Goal: Information Seeking & Learning: Get advice/opinions

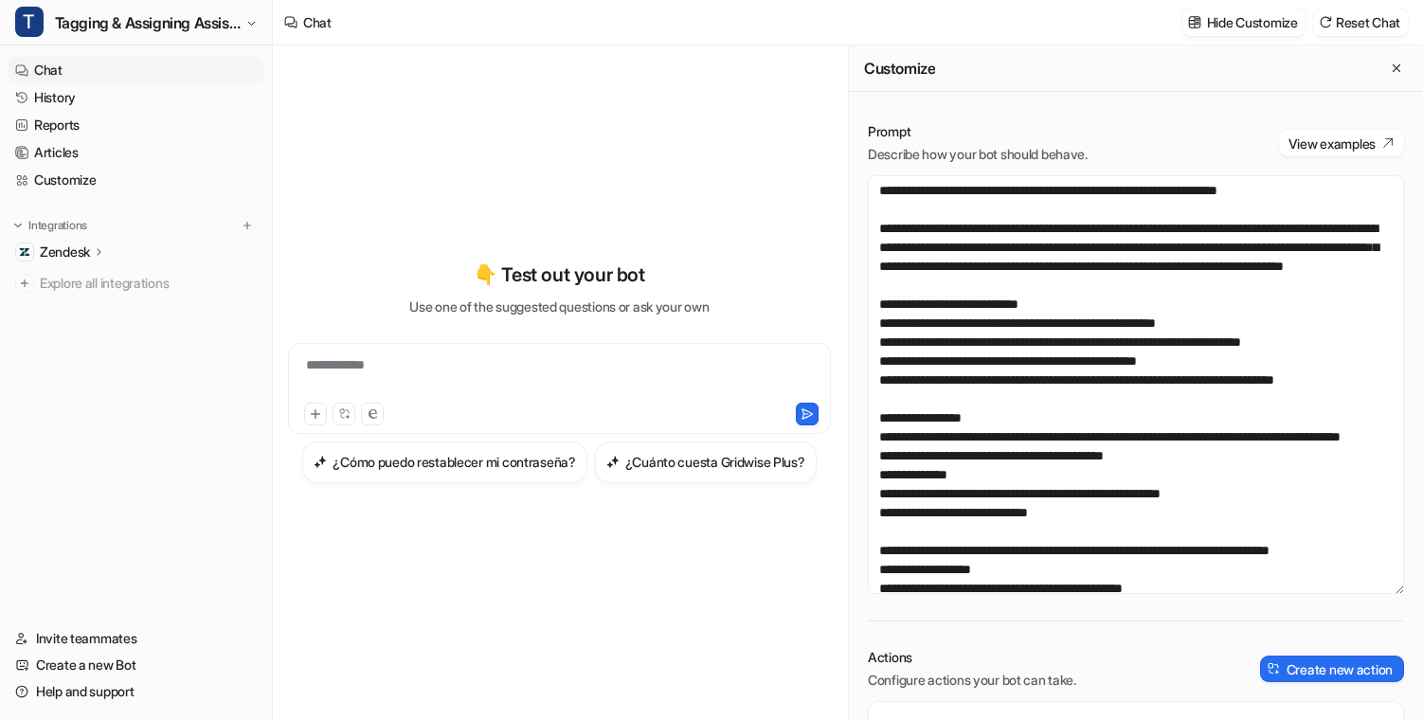
scroll to position [17, 0]
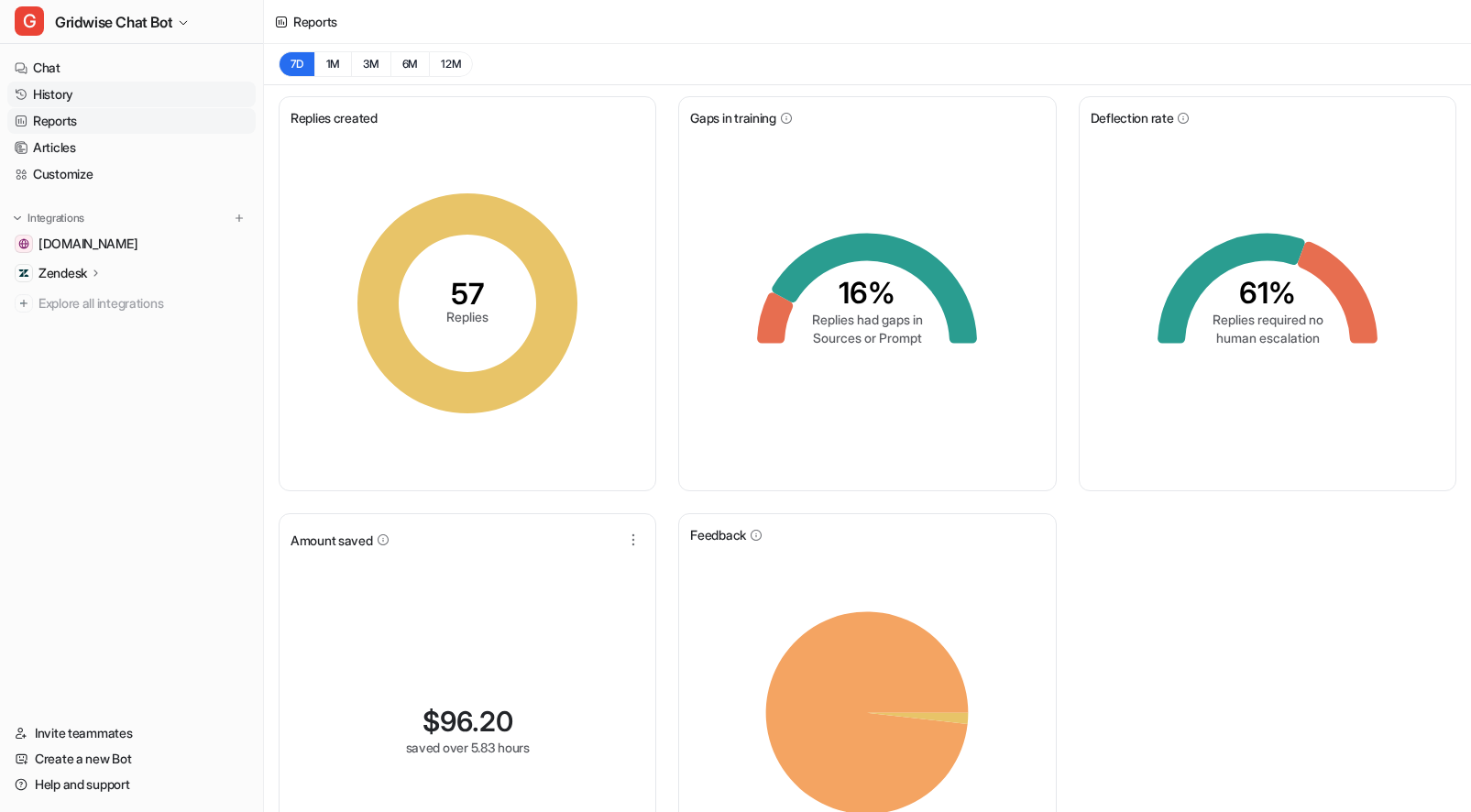
click at [66, 85] on link "History" at bounding box center [132, 94] width 249 height 26
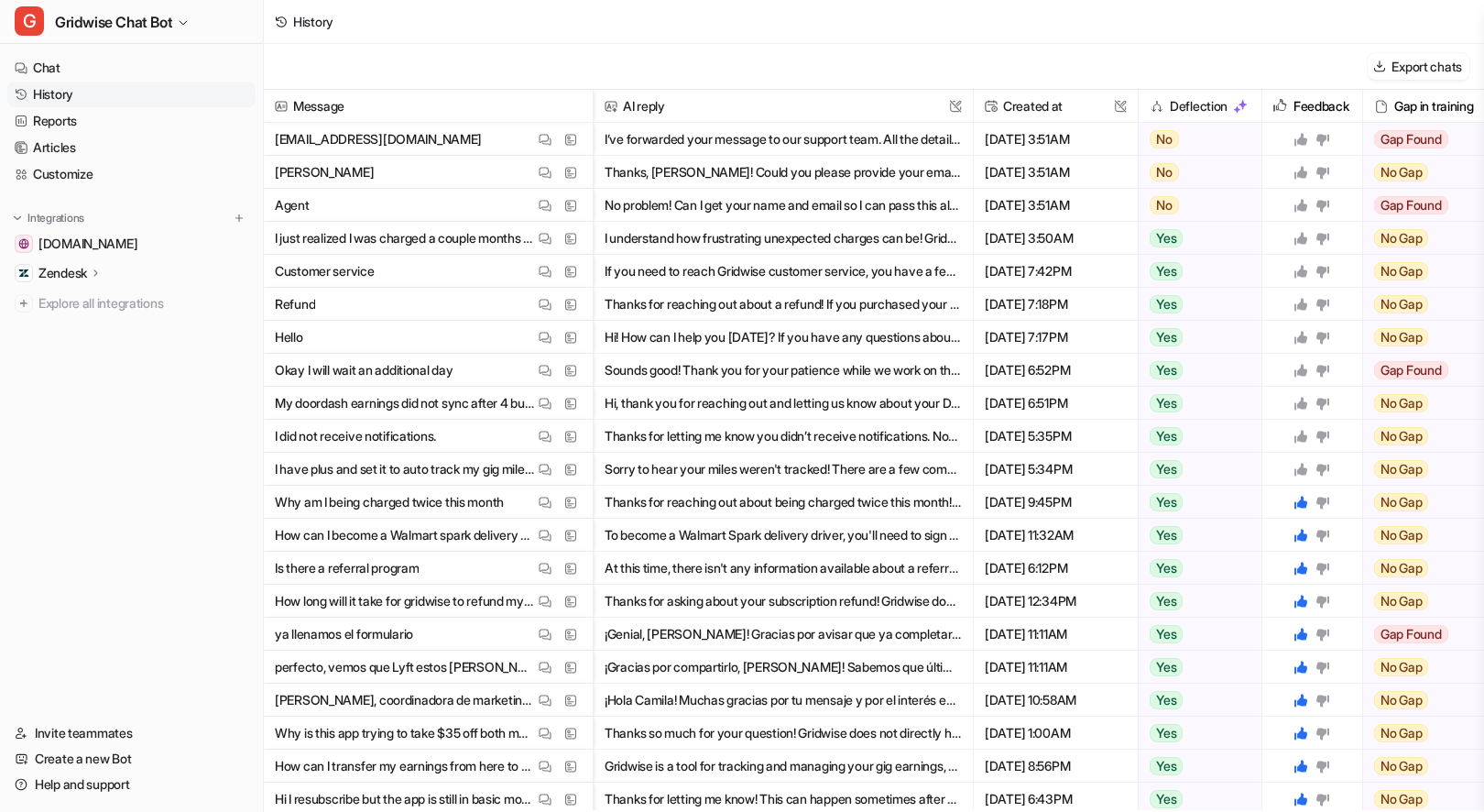
scroll to position [27, 0]
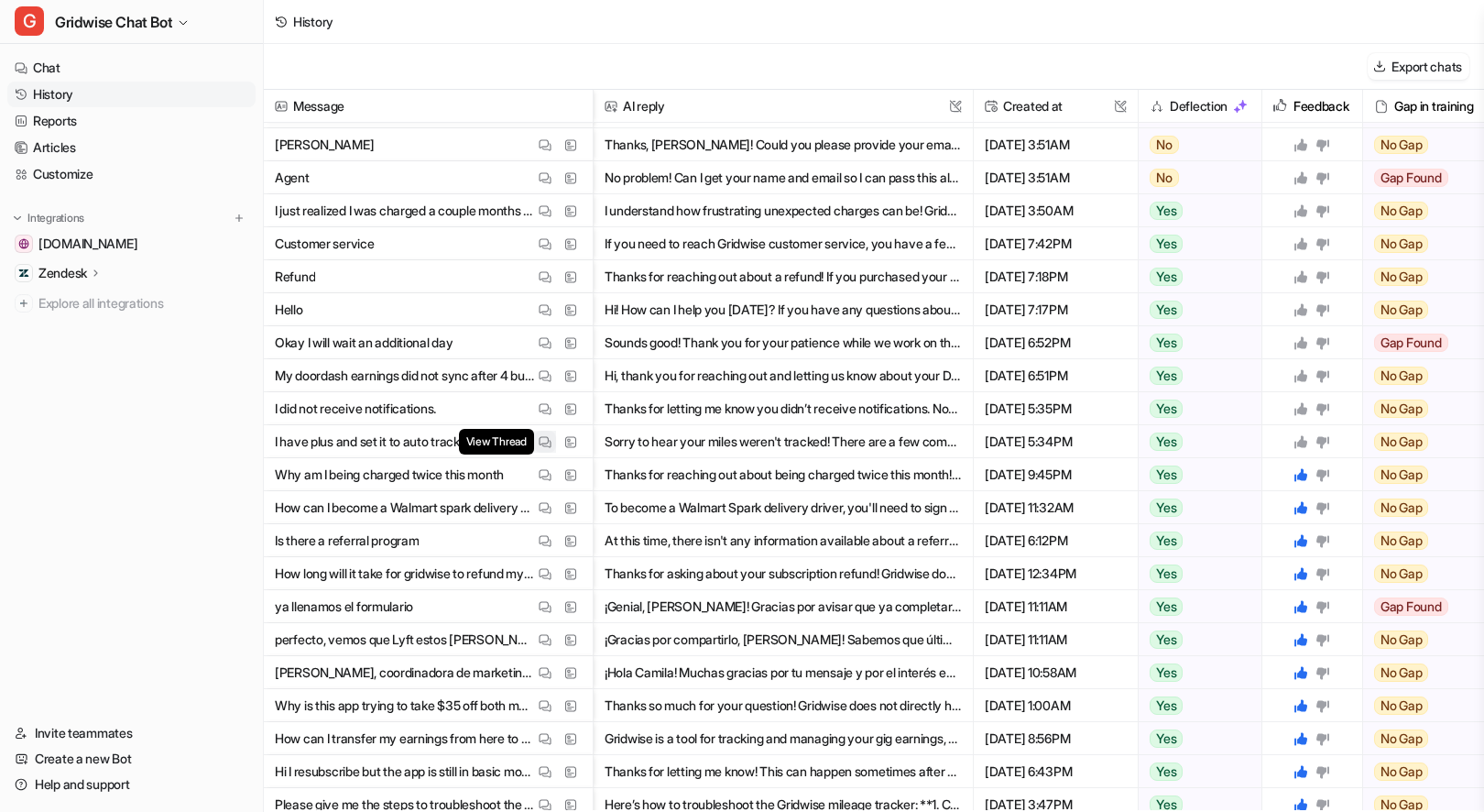
click at [538, 446] on button "View Thread" at bounding box center [545, 441] width 22 height 22
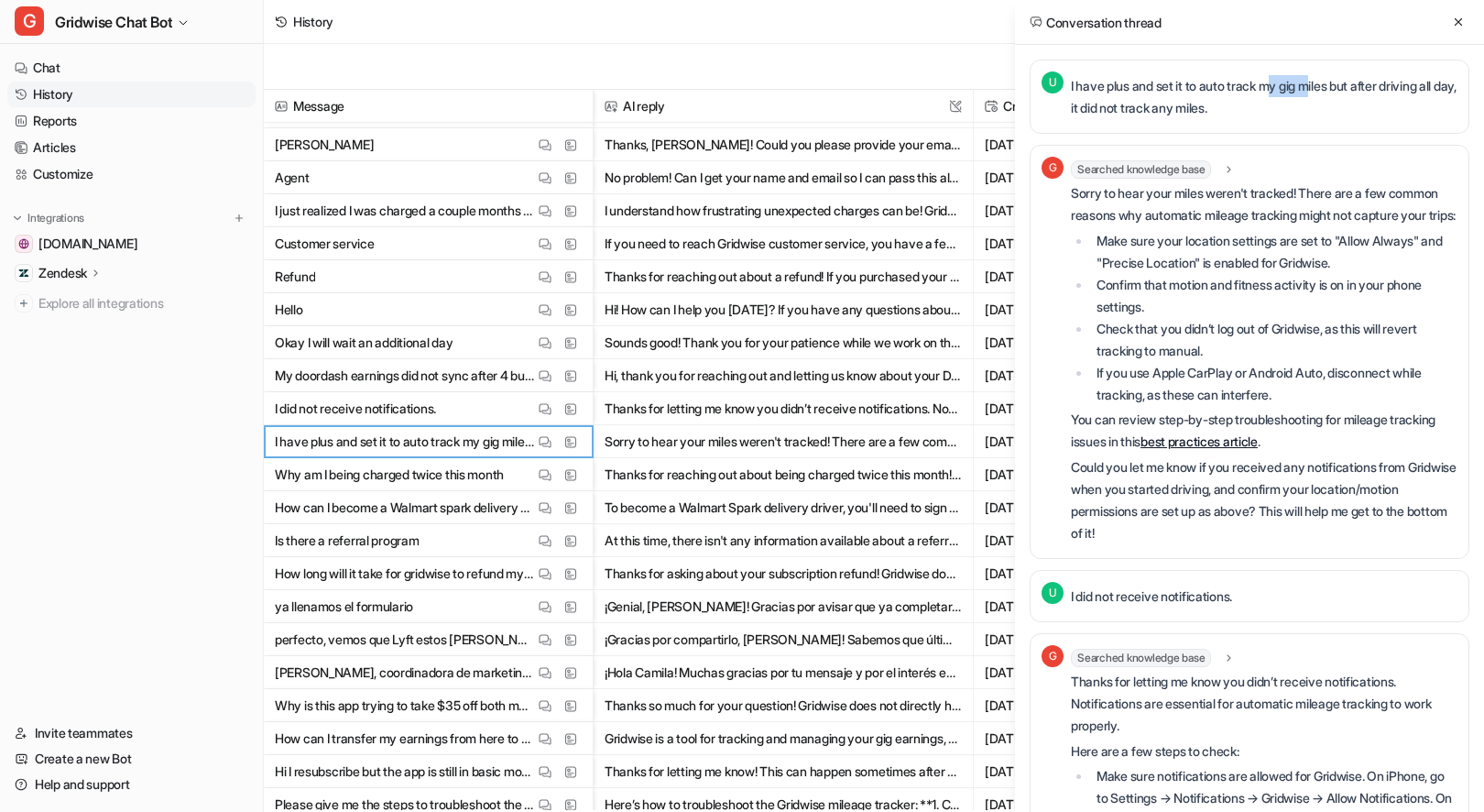
drag, startPoint x: 1284, startPoint y: 93, endPoint x: 1321, endPoint y: 94, distance: 37.0
click at [1321, 94] on p "I have plus and set it to auto track my gig miles but after driving all day, it…" at bounding box center [1265, 97] width 387 height 44
click at [1322, 93] on p "I have plus and set it to auto track my gig miles but after driving all day, it…" at bounding box center [1265, 97] width 387 height 44
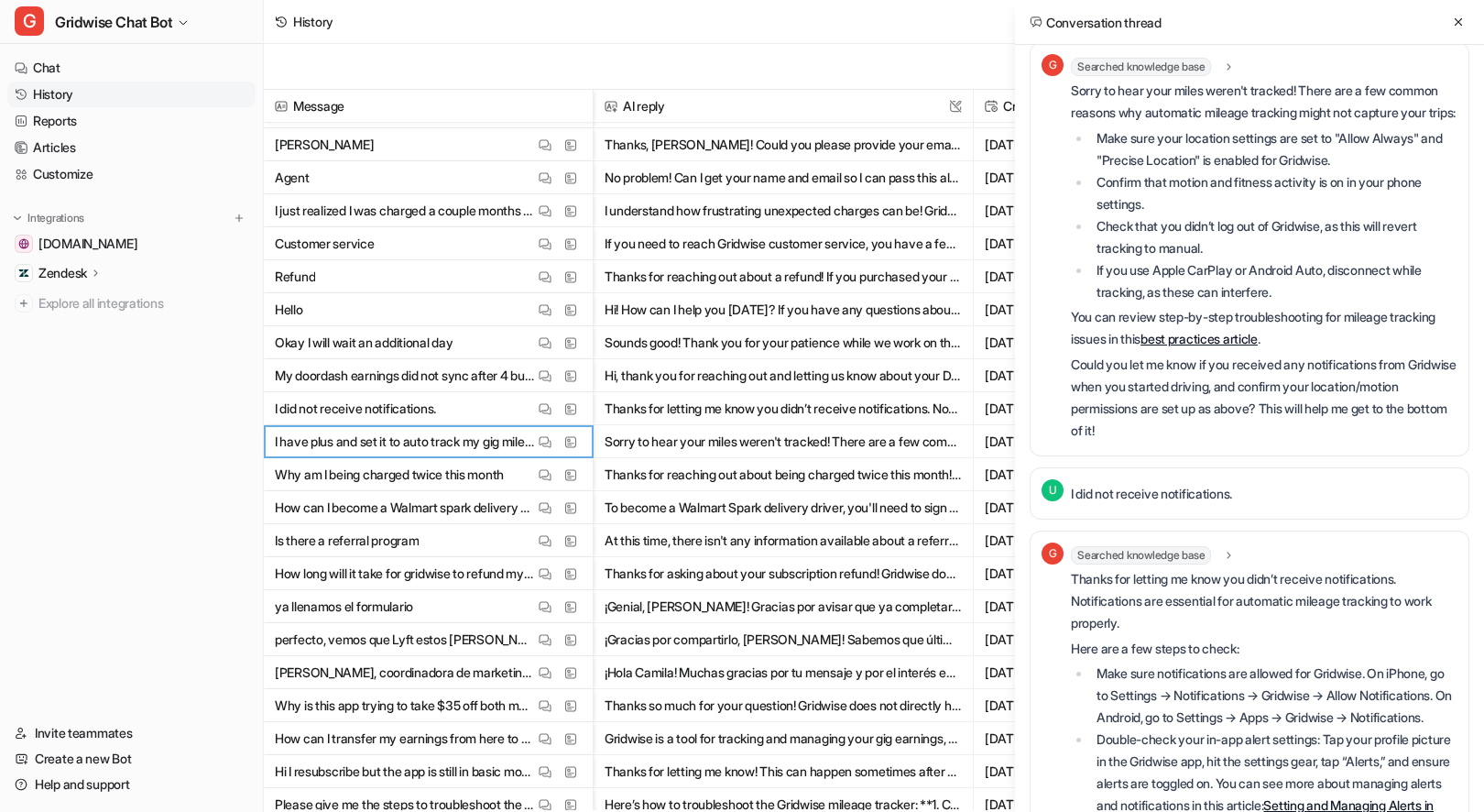
scroll to position [0, 0]
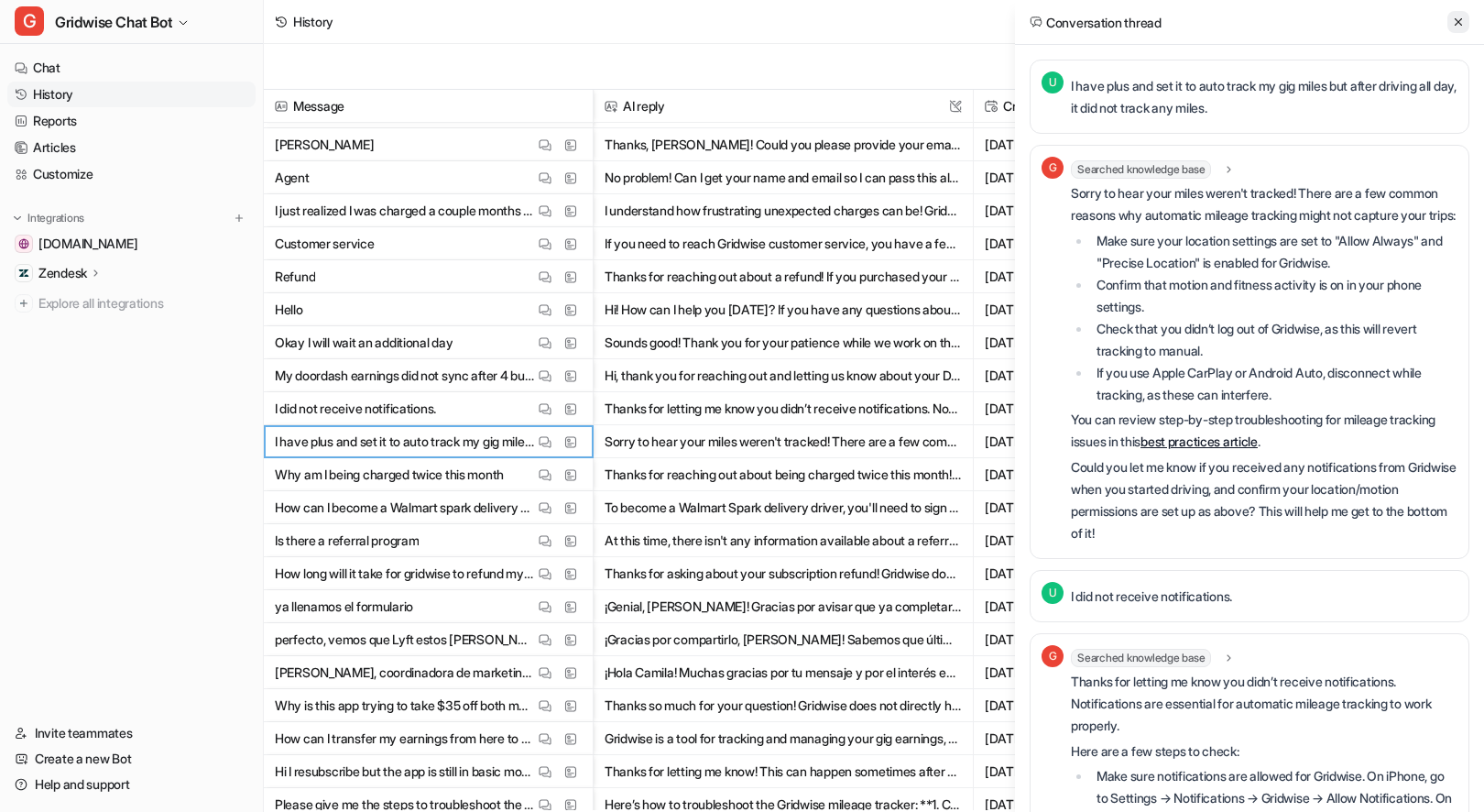
click at [1455, 16] on icon at bounding box center [1458, 21] width 13 height 13
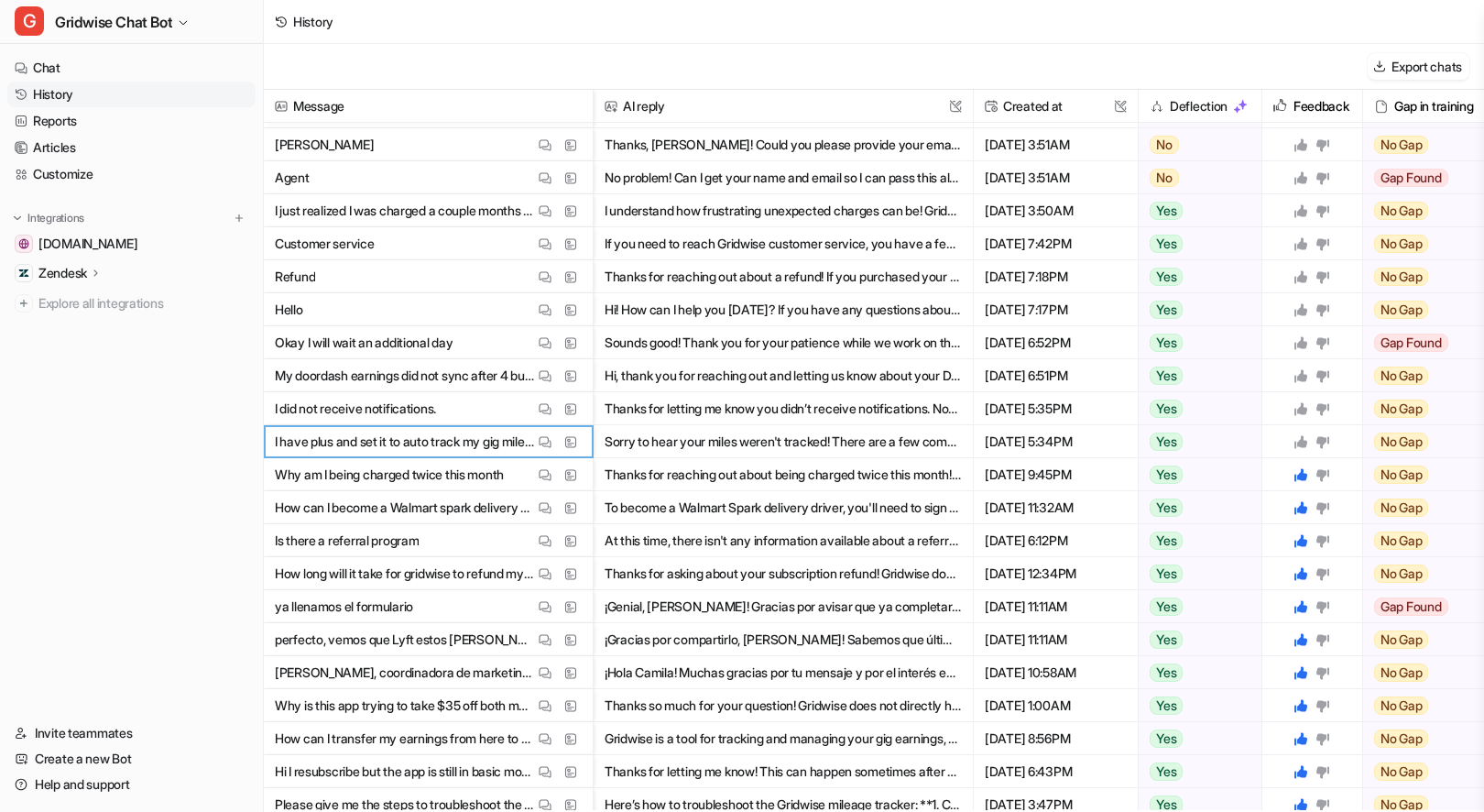
click at [1301, 442] on icon at bounding box center [1300, 441] width 13 height 13
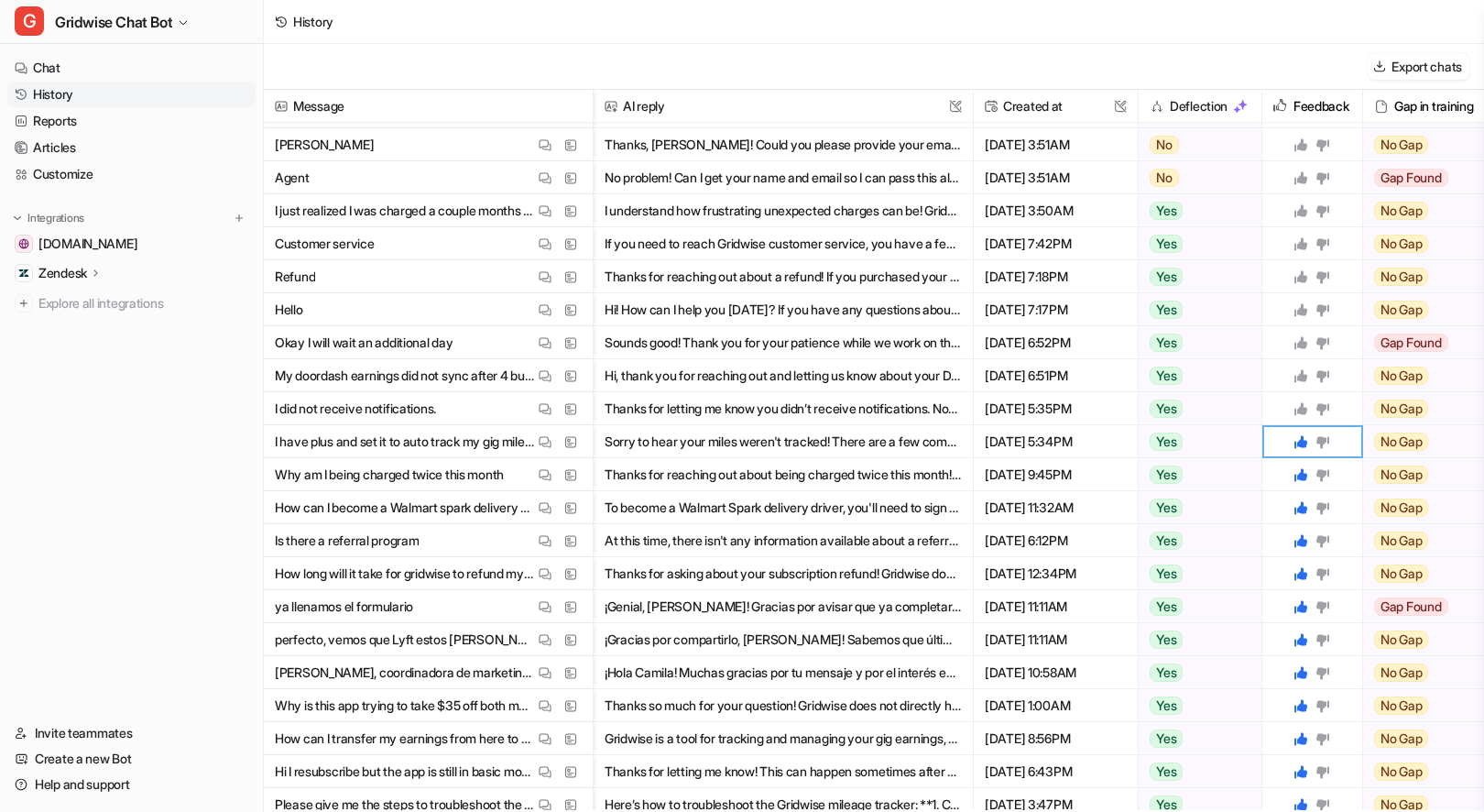
click at [1301, 412] on icon at bounding box center [1300, 408] width 13 height 13
click at [541, 378] on img at bounding box center [544, 376] width 13 height 14
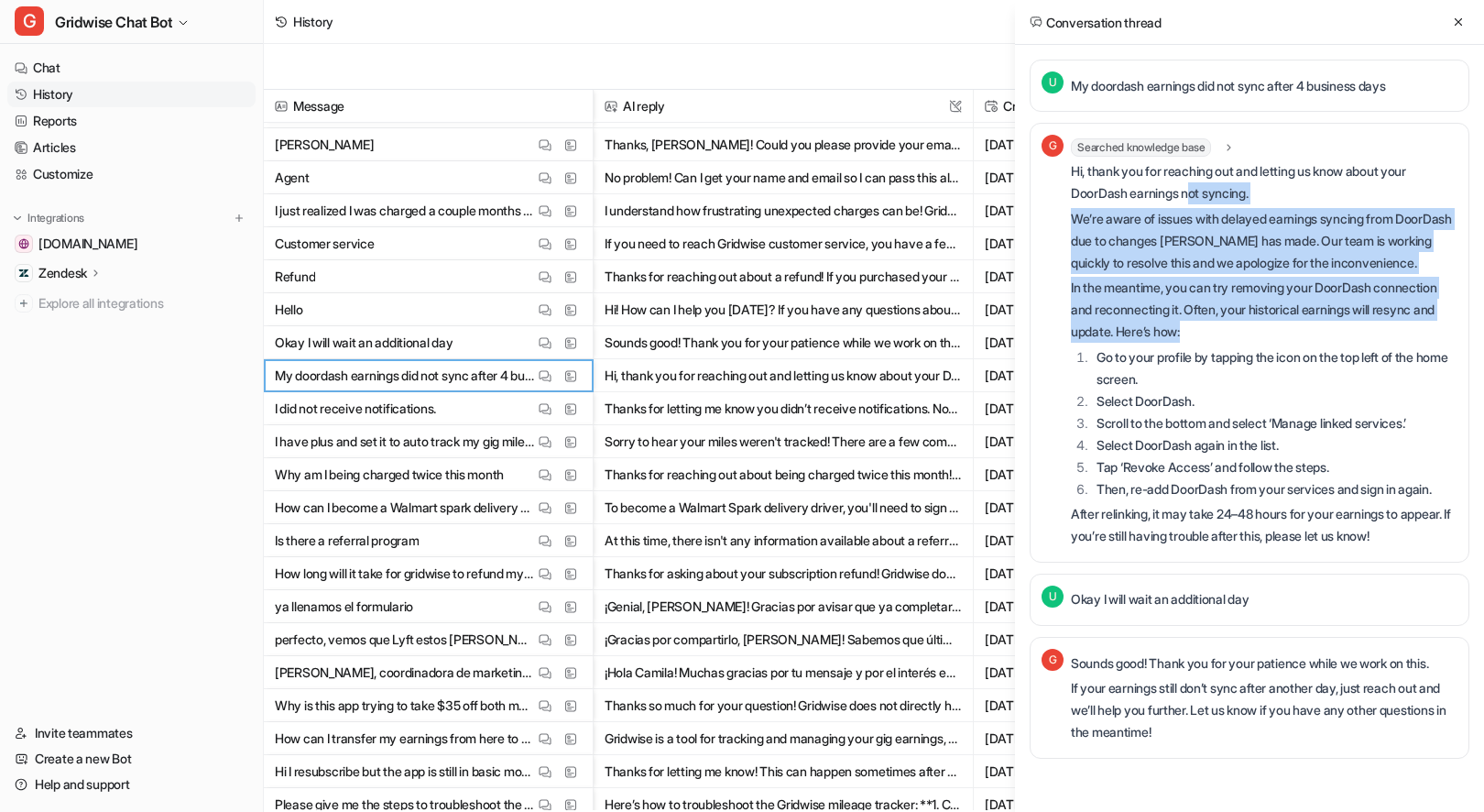
drag, startPoint x: 1196, startPoint y: 185, endPoint x: 1383, endPoint y: 355, distance: 252.7
click at [1383, 355] on div "Hi, thank you for reaching out and letting us know about your DoorDash earnings…" at bounding box center [1265, 354] width 387 height 387
click at [1383, 342] on p "In the meantime, you can try removing your DoorDash connection and reconnecting…" at bounding box center [1265, 309] width 387 height 66
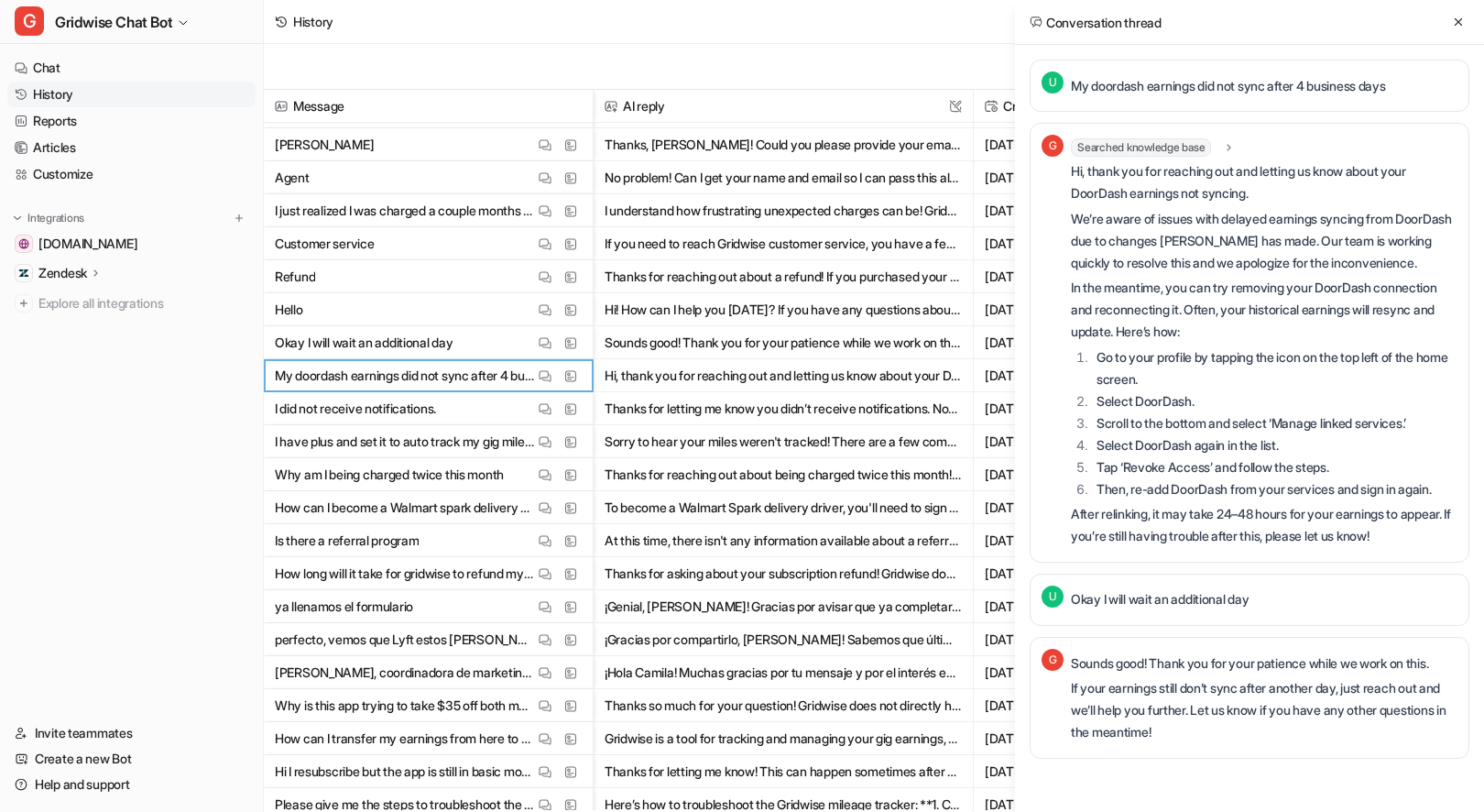
scroll to position [11, 0]
click at [1455, 19] on icon at bounding box center [1458, 21] width 13 height 13
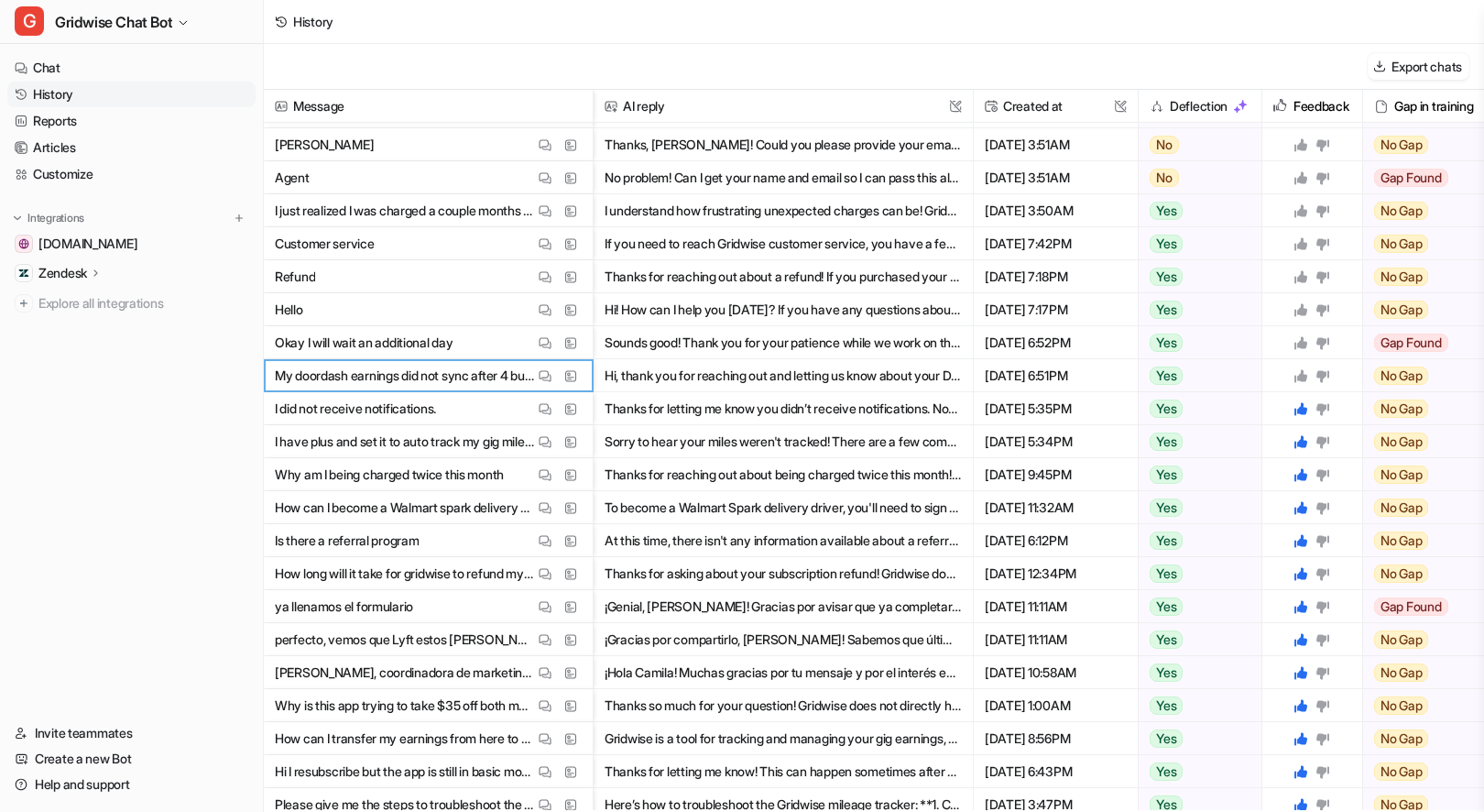
click at [1302, 377] on icon at bounding box center [1300, 375] width 13 height 13
click at [1301, 335] on icon at bounding box center [1300, 342] width 15 height 14
click at [819, 272] on button "Thanks for reaching out about a refund! If you purchased your Gridwise subscrip…" at bounding box center [783, 276] width 358 height 33
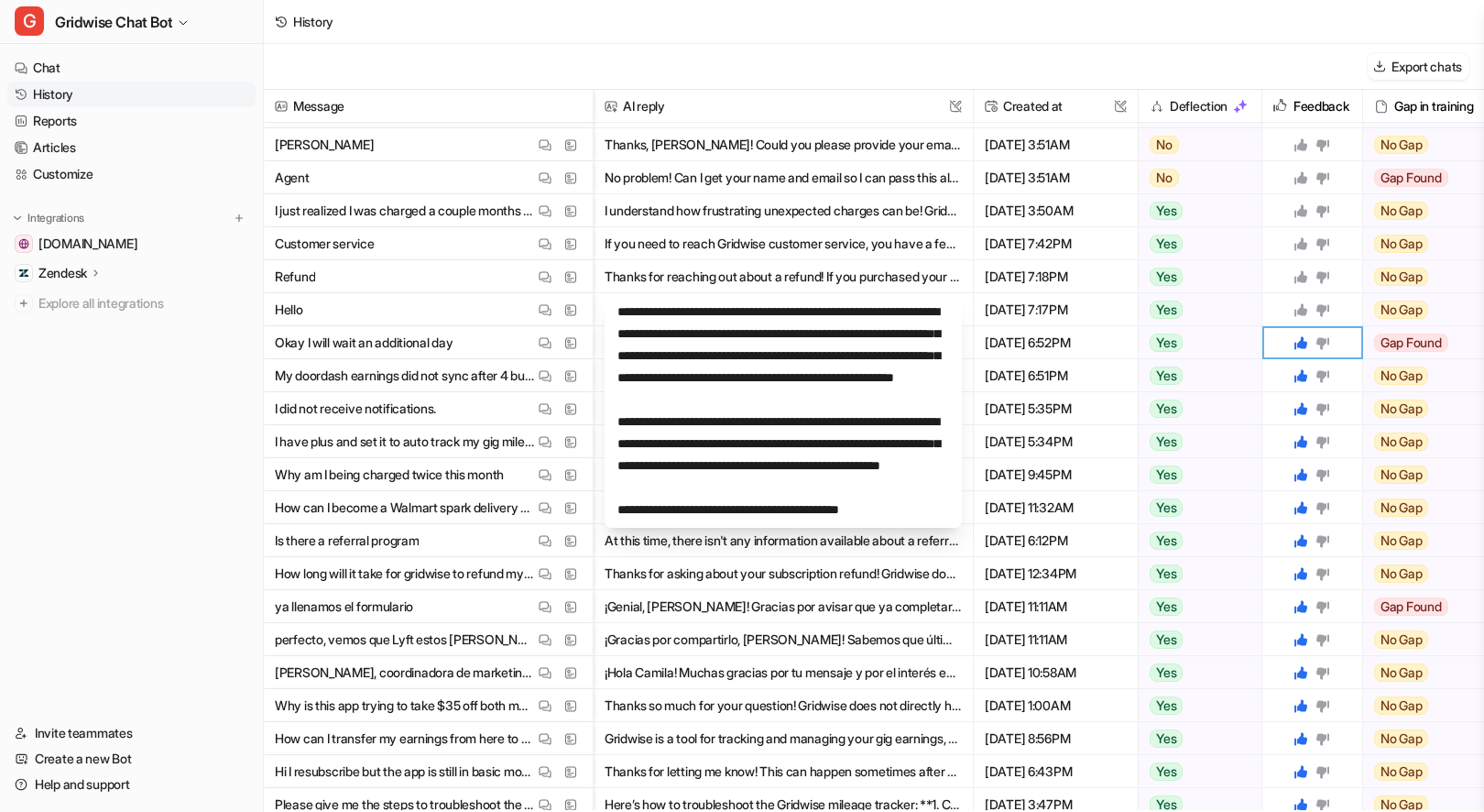
scroll to position [0, 0]
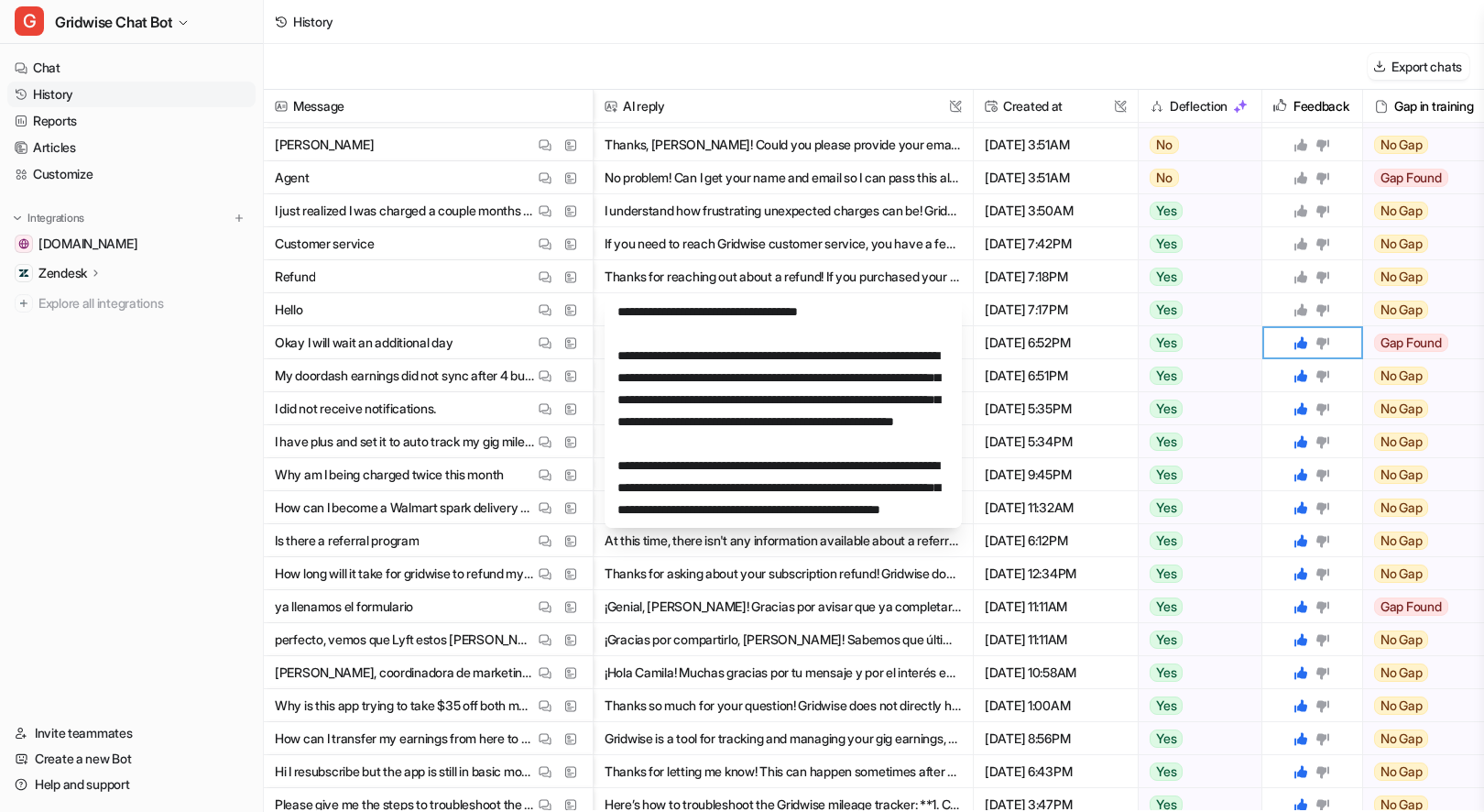
click at [1307, 306] on icon at bounding box center [1300, 309] width 15 height 14
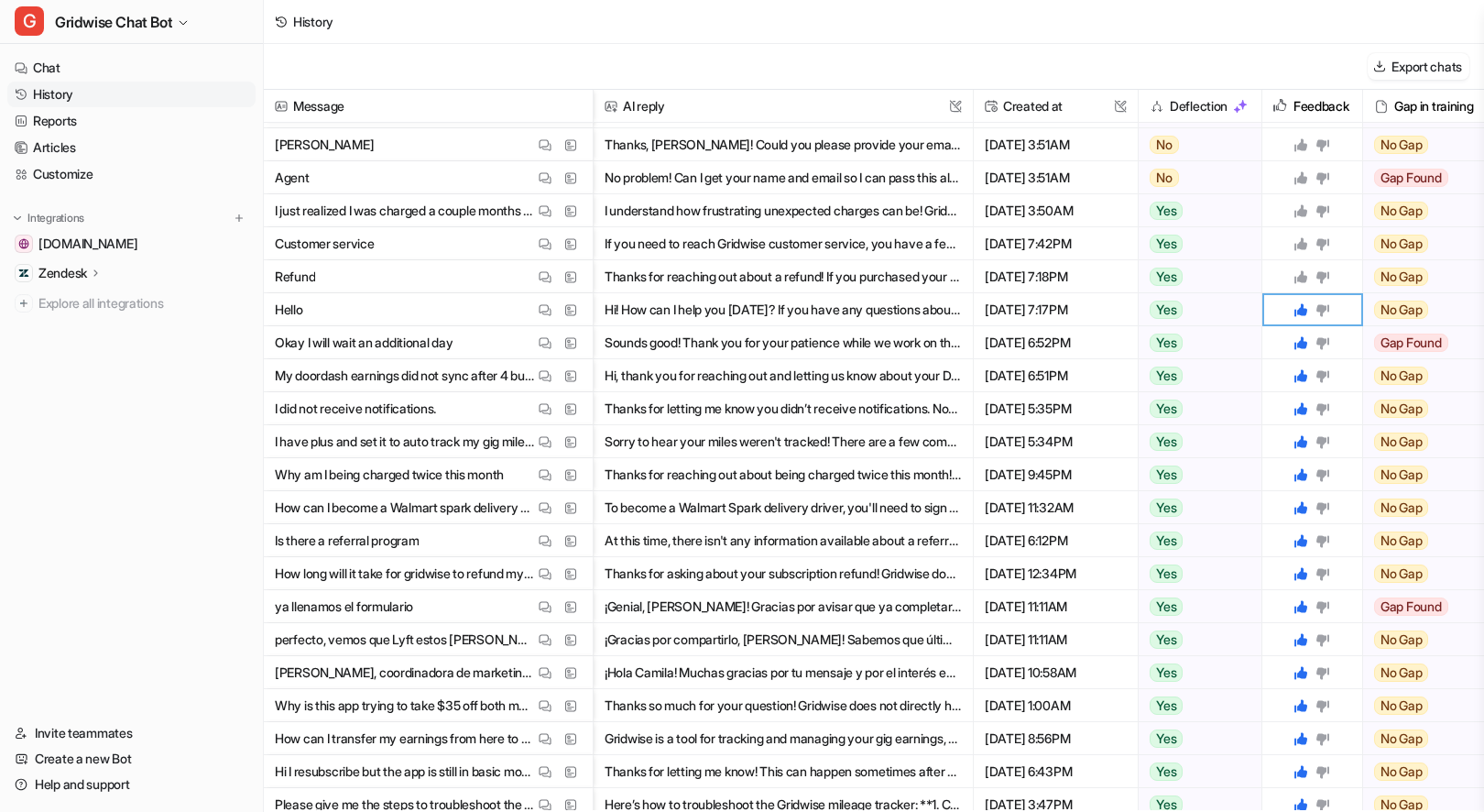
click at [1300, 277] on icon at bounding box center [1300, 276] width 13 height 13
click at [1298, 233] on div at bounding box center [1313, 243] width 85 height 32
click at [536, 213] on button "View Thread" at bounding box center [545, 211] width 22 height 22
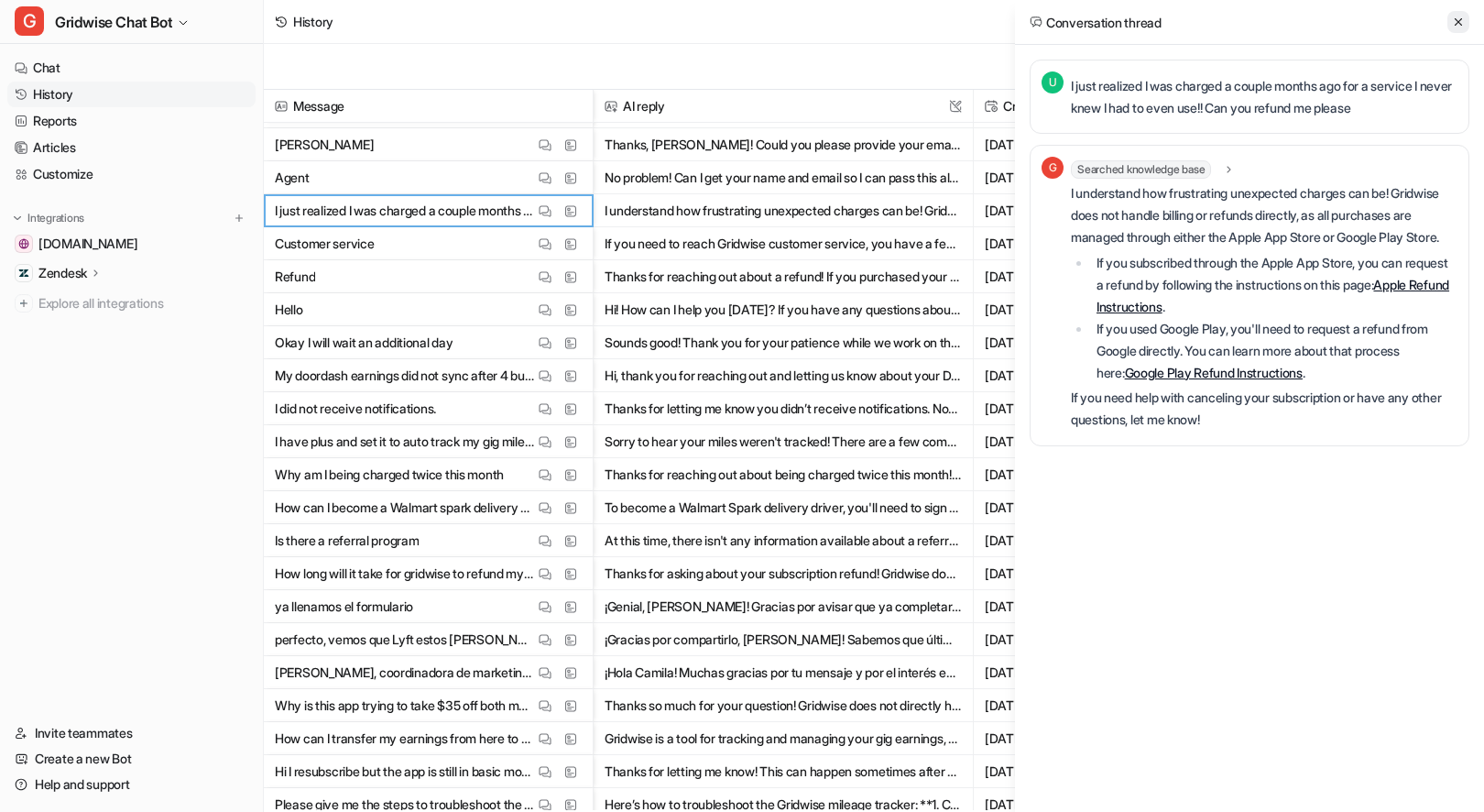
click at [1463, 24] on icon at bounding box center [1458, 21] width 13 height 13
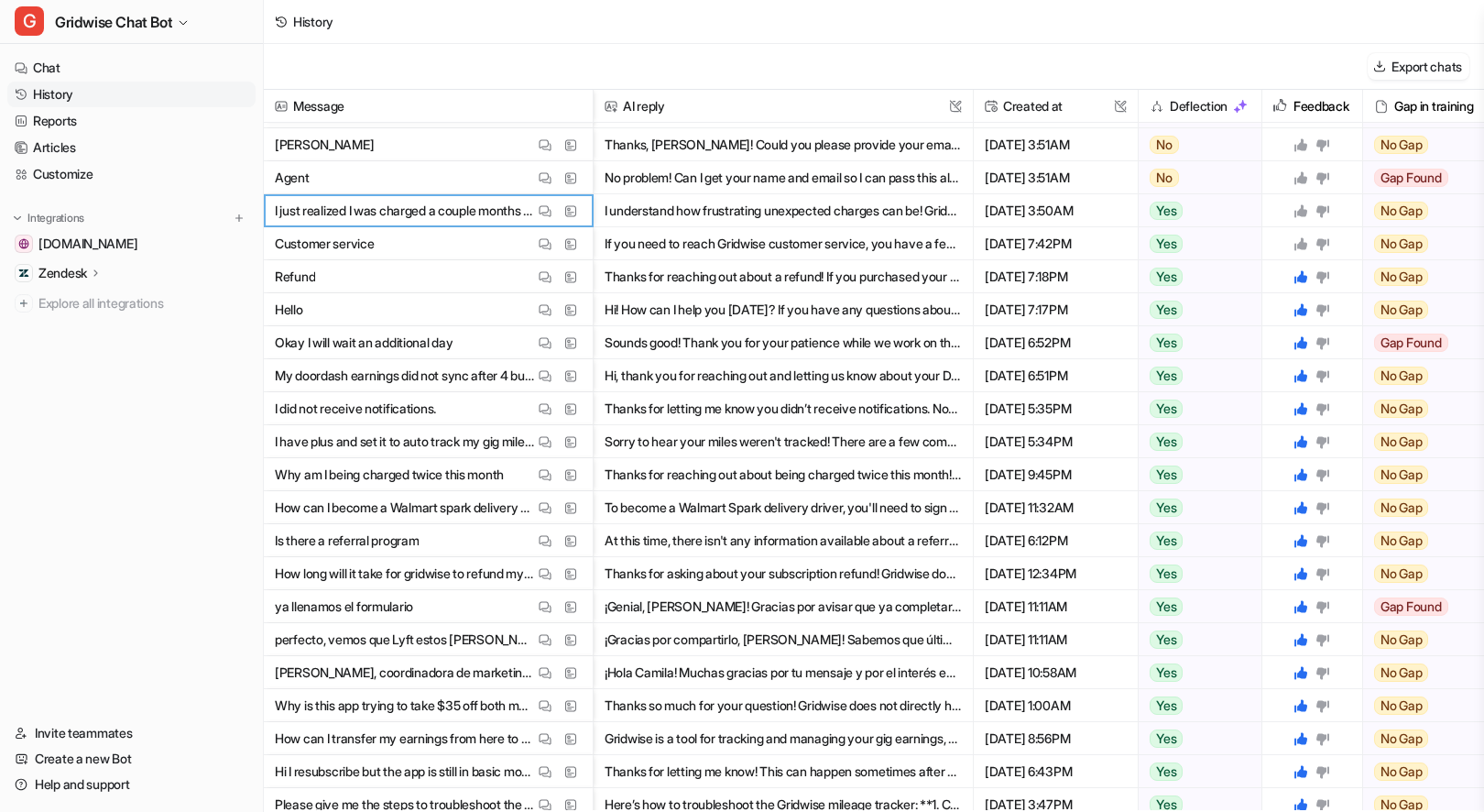
click at [1296, 247] on icon at bounding box center [1300, 244] width 15 height 14
click at [1307, 207] on icon at bounding box center [1300, 210] width 15 height 14
click at [1300, 180] on icon at bounding box center [1300, 177] width 13 height 13
click at [1301, 144] on icon at bounding box center [1300, 144] width 13 height 13
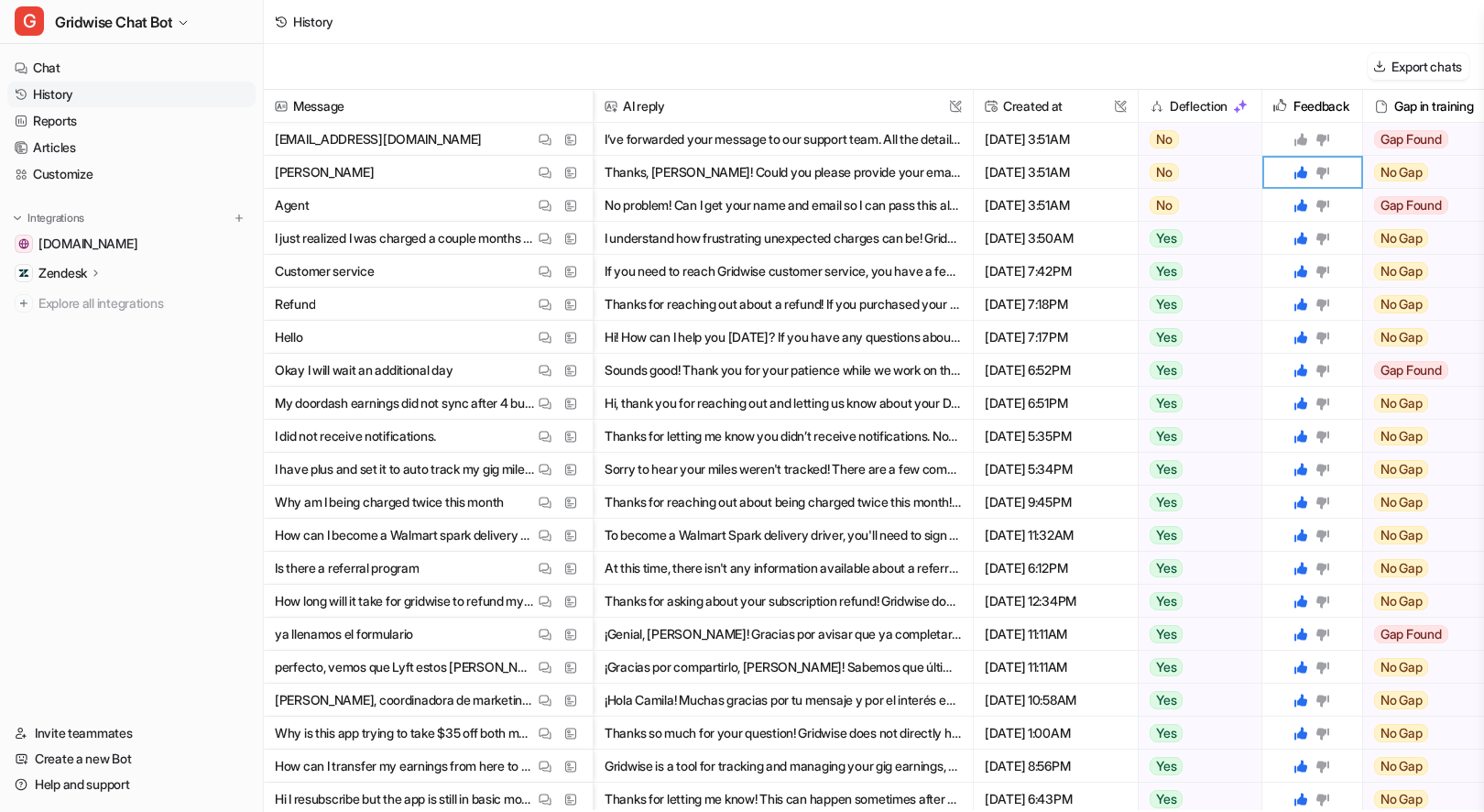
click at [1303, 140] on icon at bounding box center [1300, 138] width 13 height 13
click at [64, 126] on link "Reports" at bounding box center [131, 121] width 248 height 26
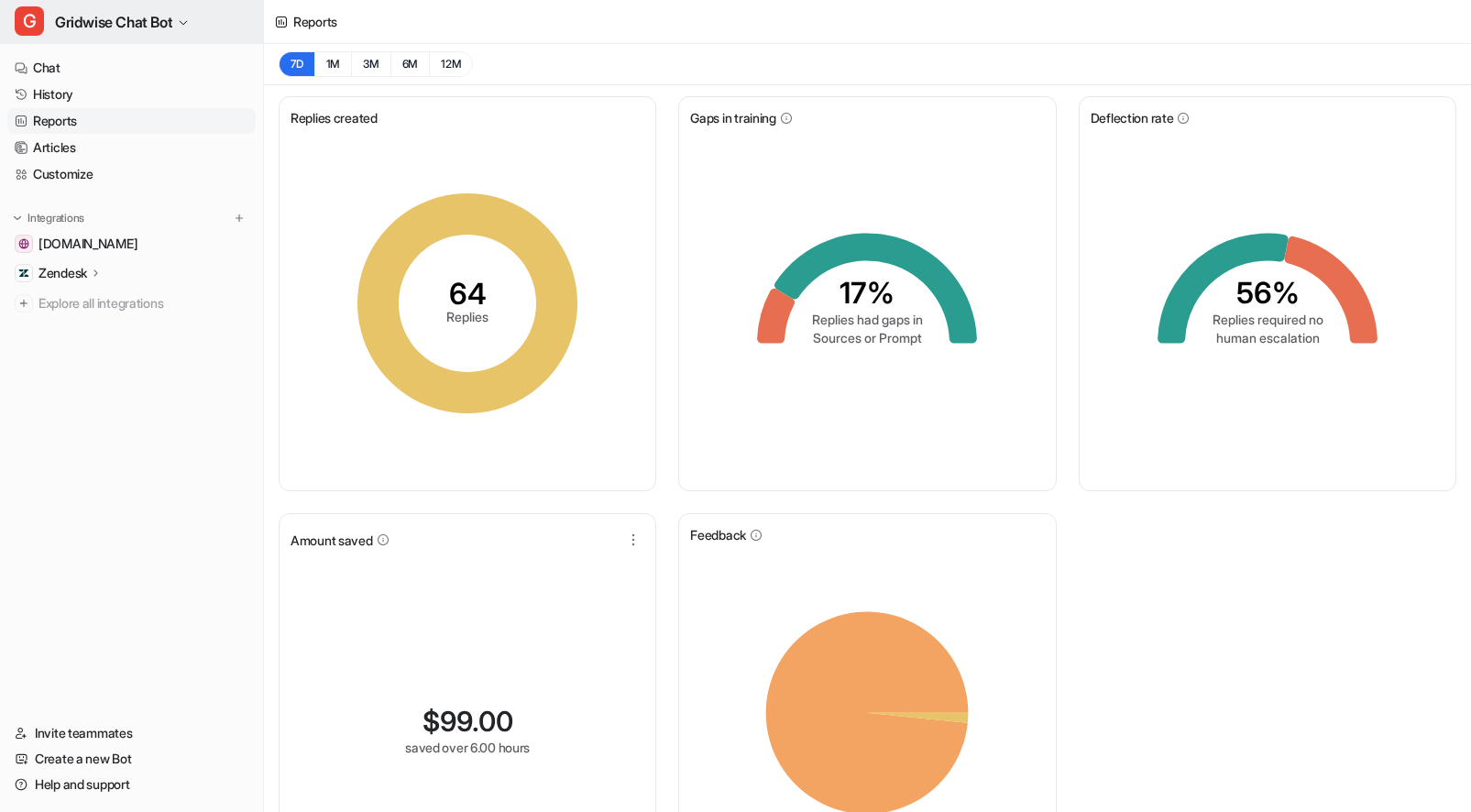
click at [182, 11] on button "G Gridwise Chat Bot" at bounding box center [132, 21] width 263 height 44
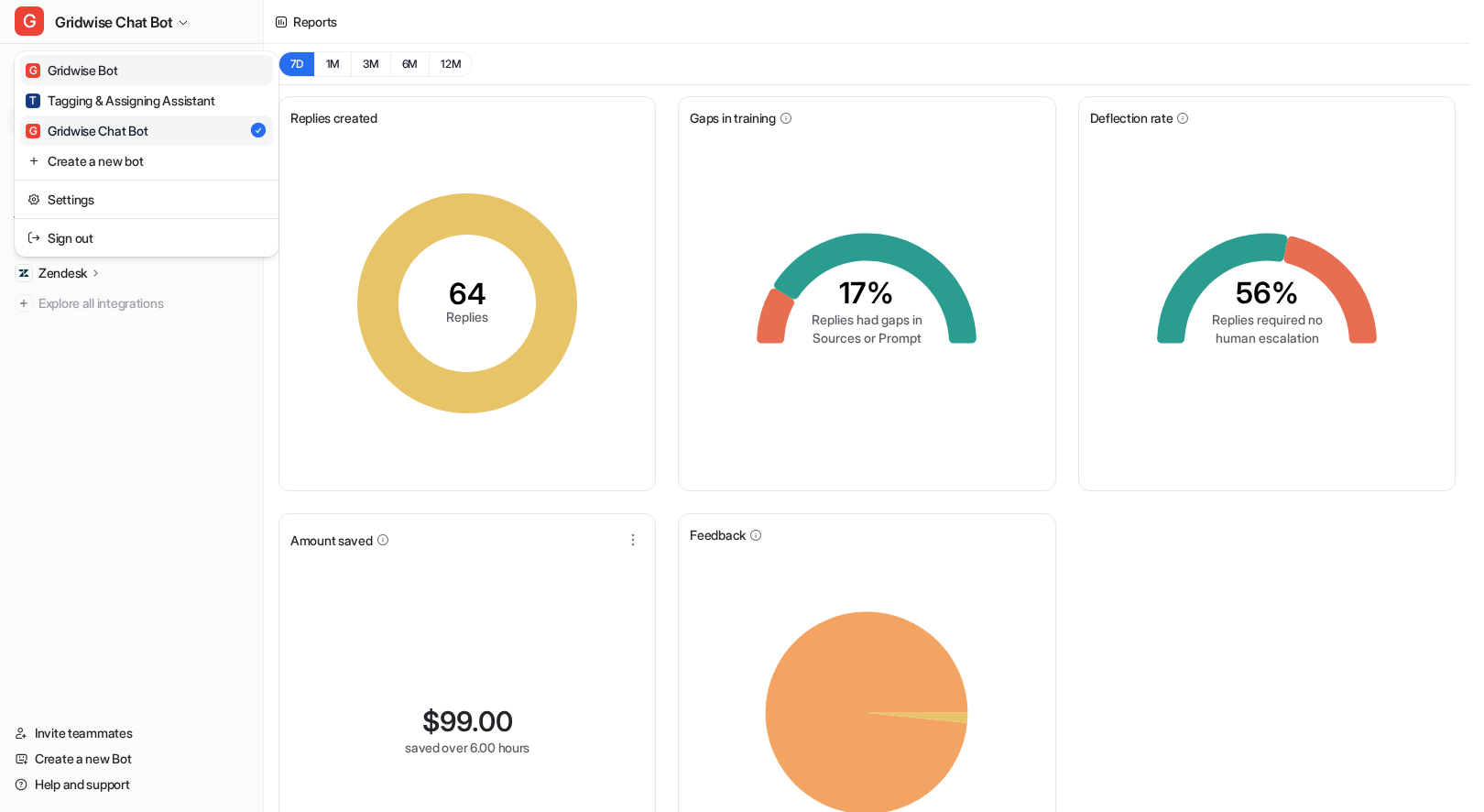
click at [132, 63] on link "G Gridwise Bot" at bounding box center [147, 70] width 253 height 30
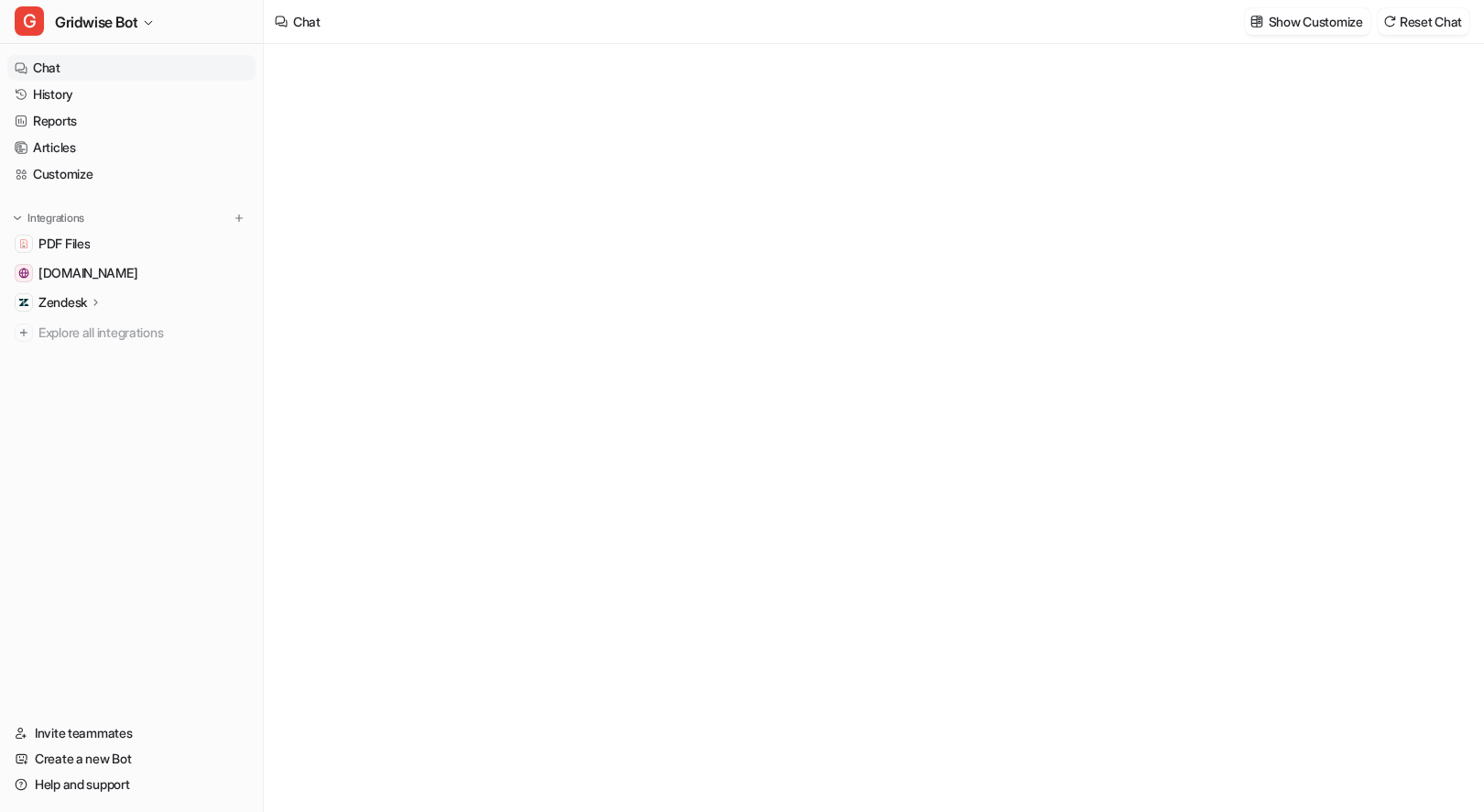
type textarea "**********"
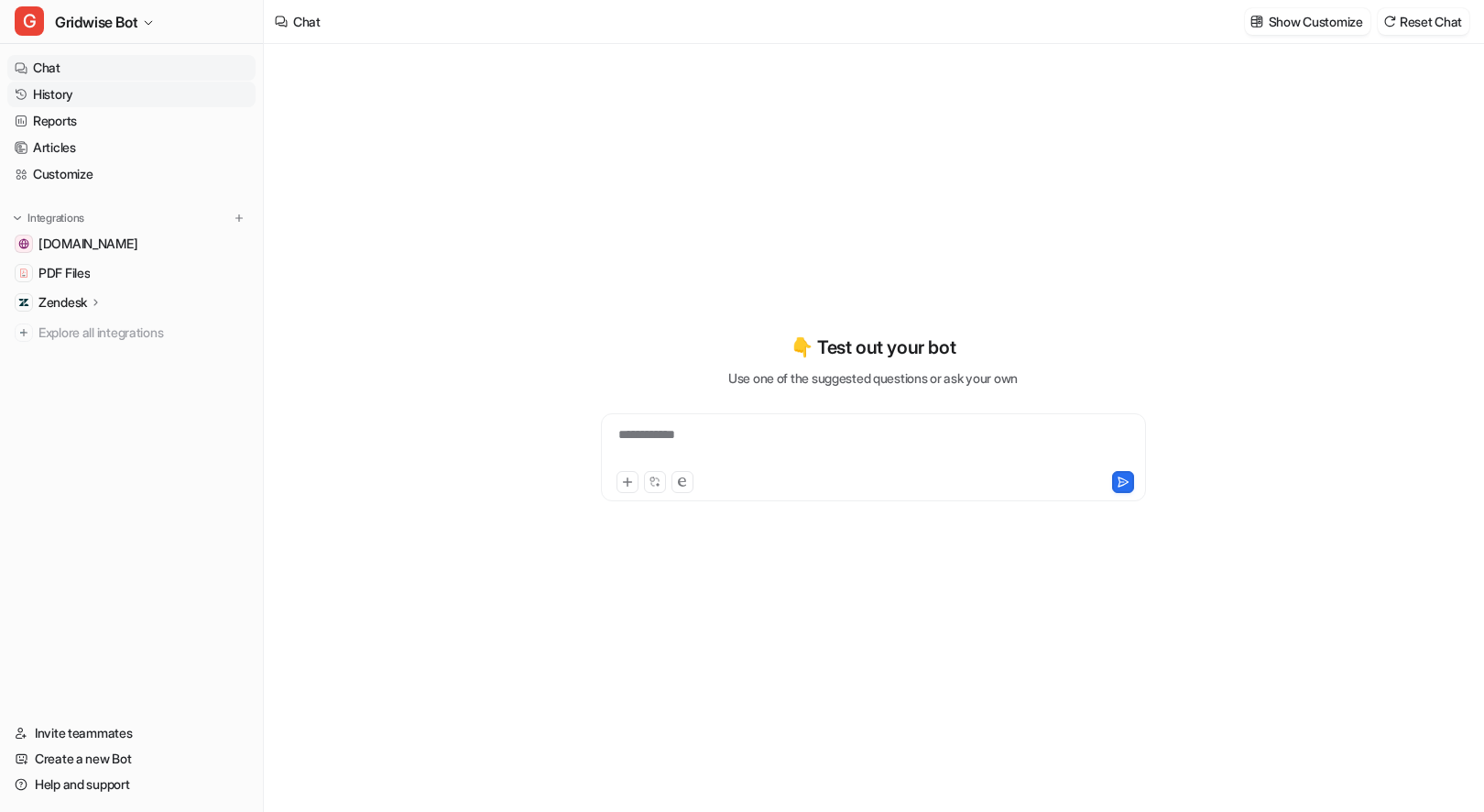
click at [94, 81] on link "History" at bounding box center [131, 94] width 248 height 26
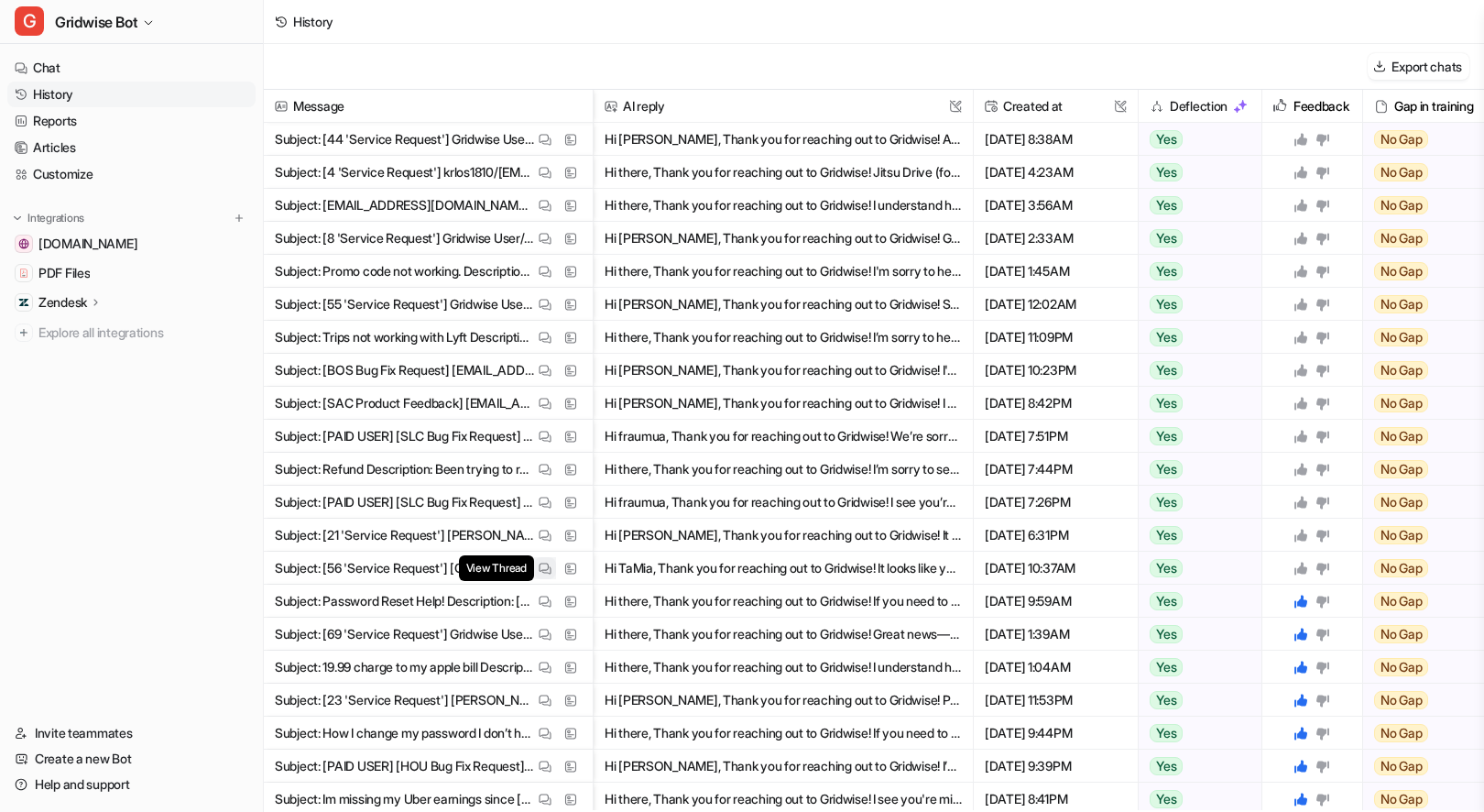
click at [547, 568] on img at bounding box center [544, 568] width 13 height 14
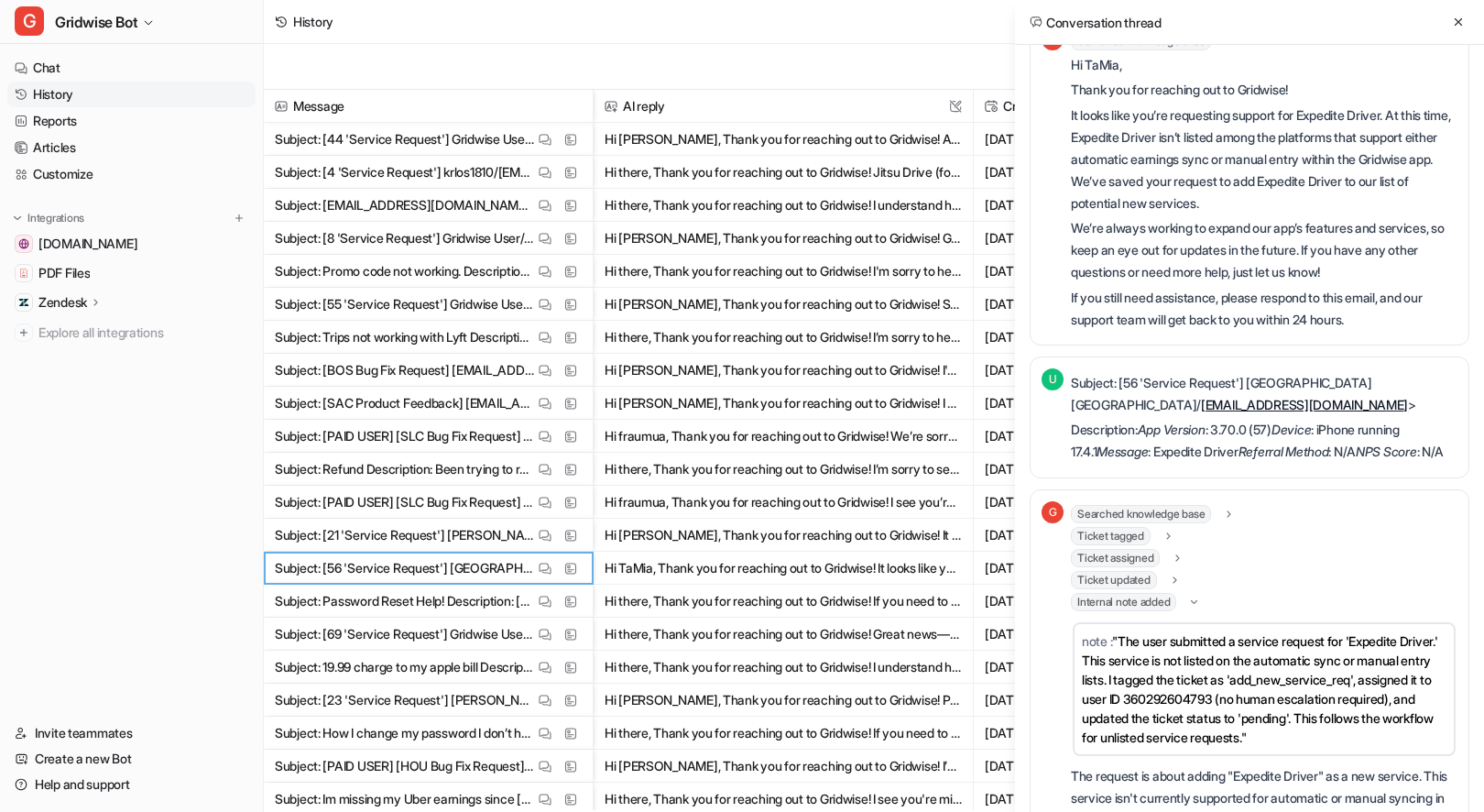
scroll to position [38, 0]
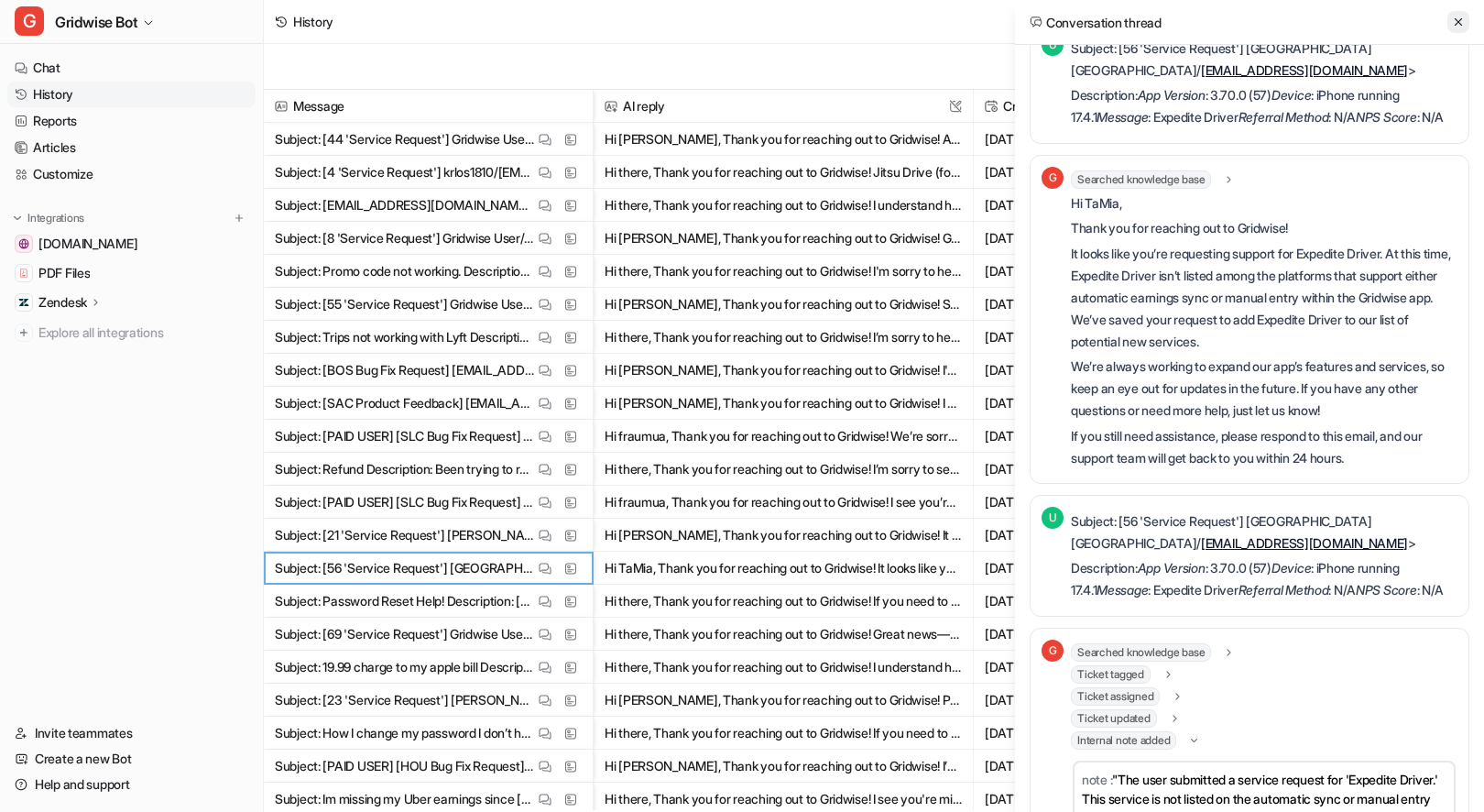
click at [1469, 19] on button at bounding box center [1458, 21] width 22 height 22
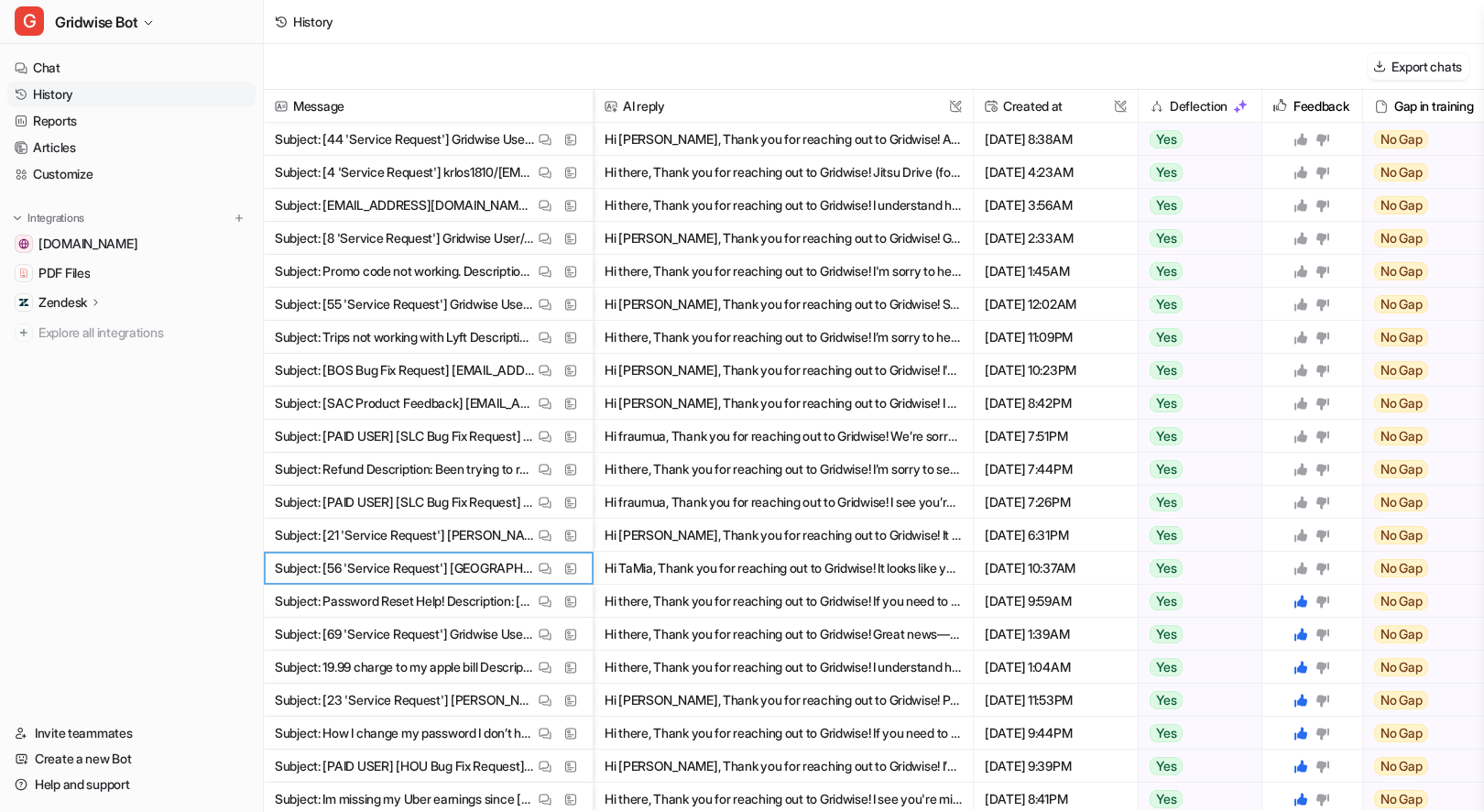
click at [1301, 570] on icon at bounding box center [1300, 567] width 13 height 13
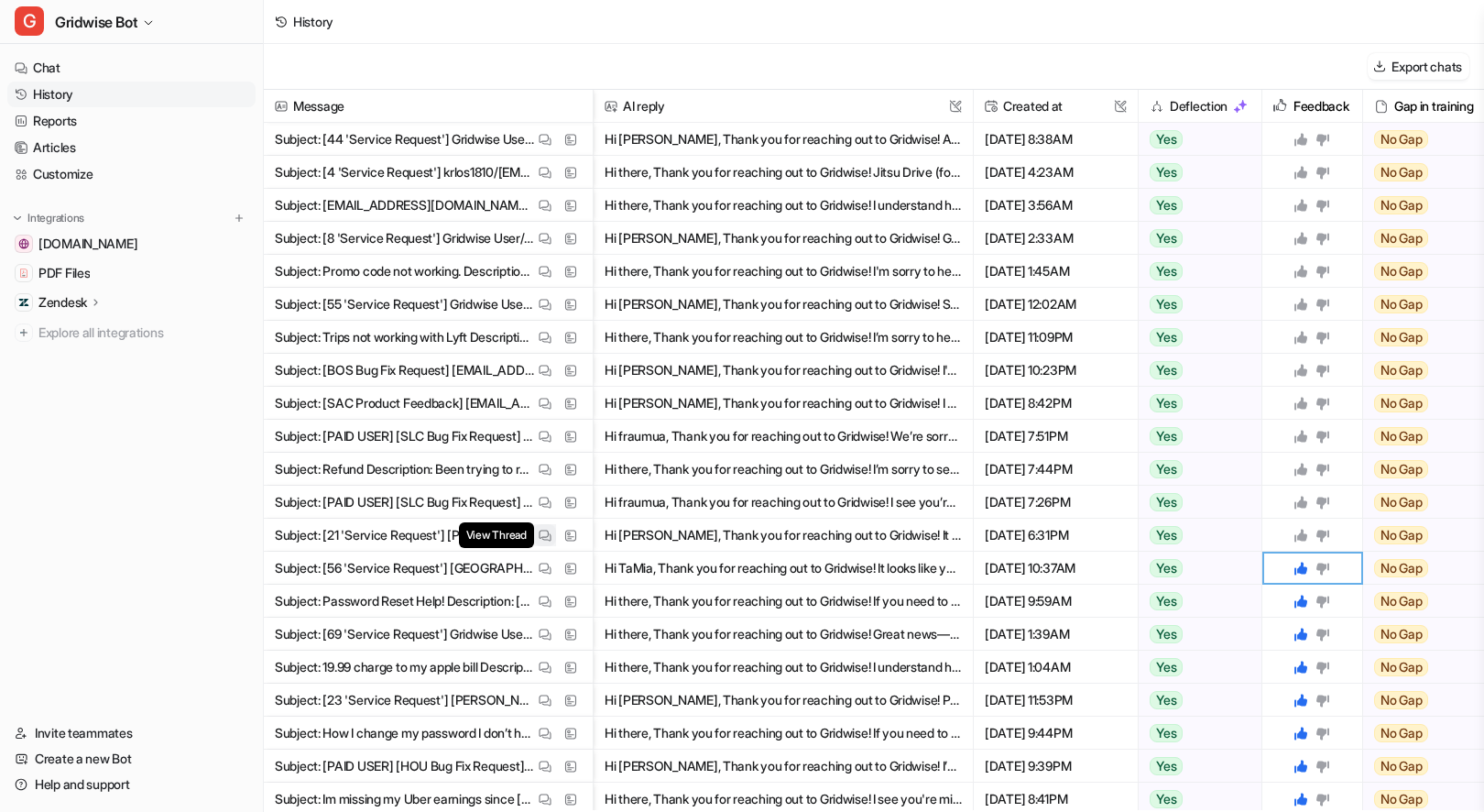
click at [547, 534] on img at bounding box center [544, 536] width 13 height 14
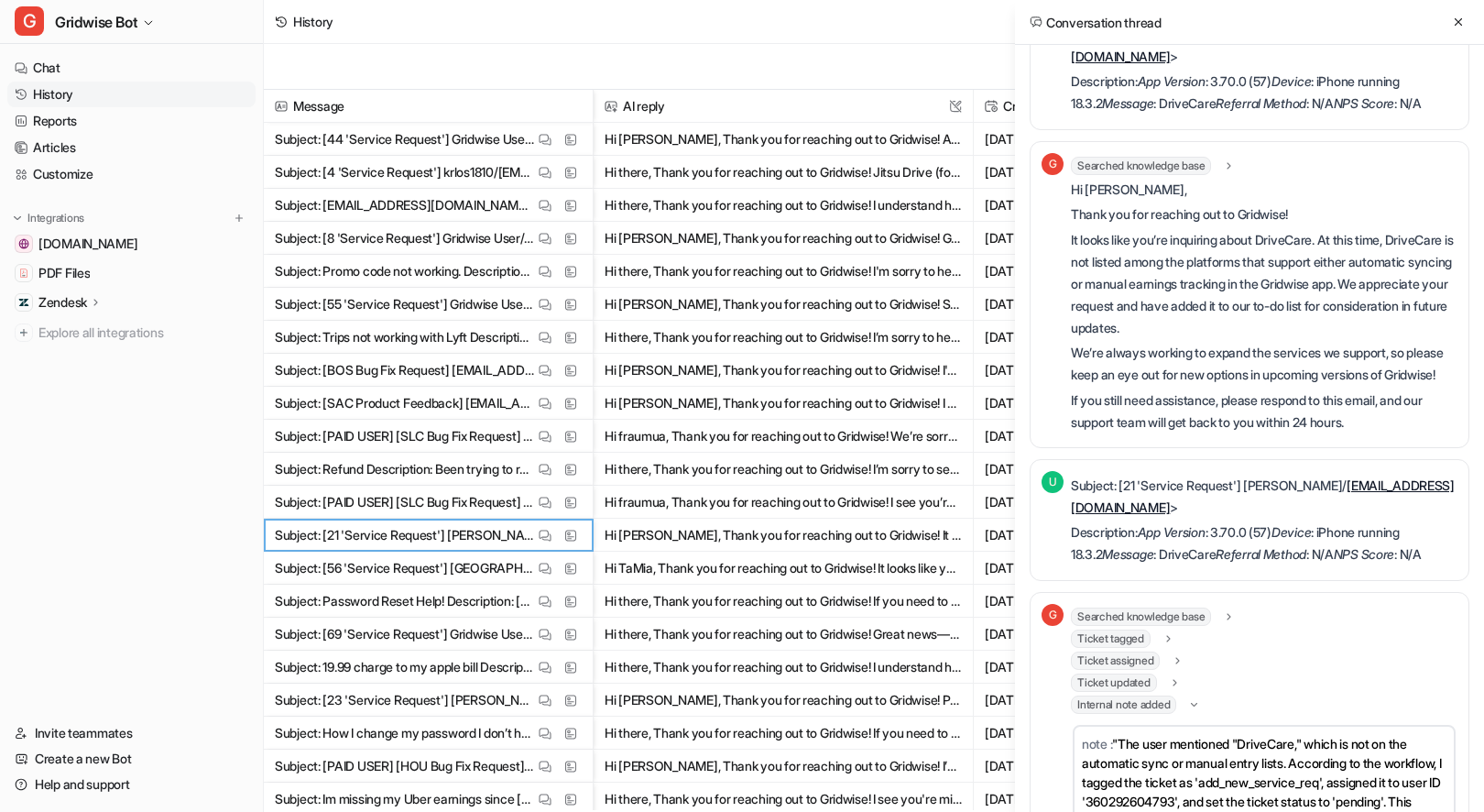
scroll to position [49, 0]
click at [1456, 23] on icon at bounding box center [1458, 21] width 13 height 13
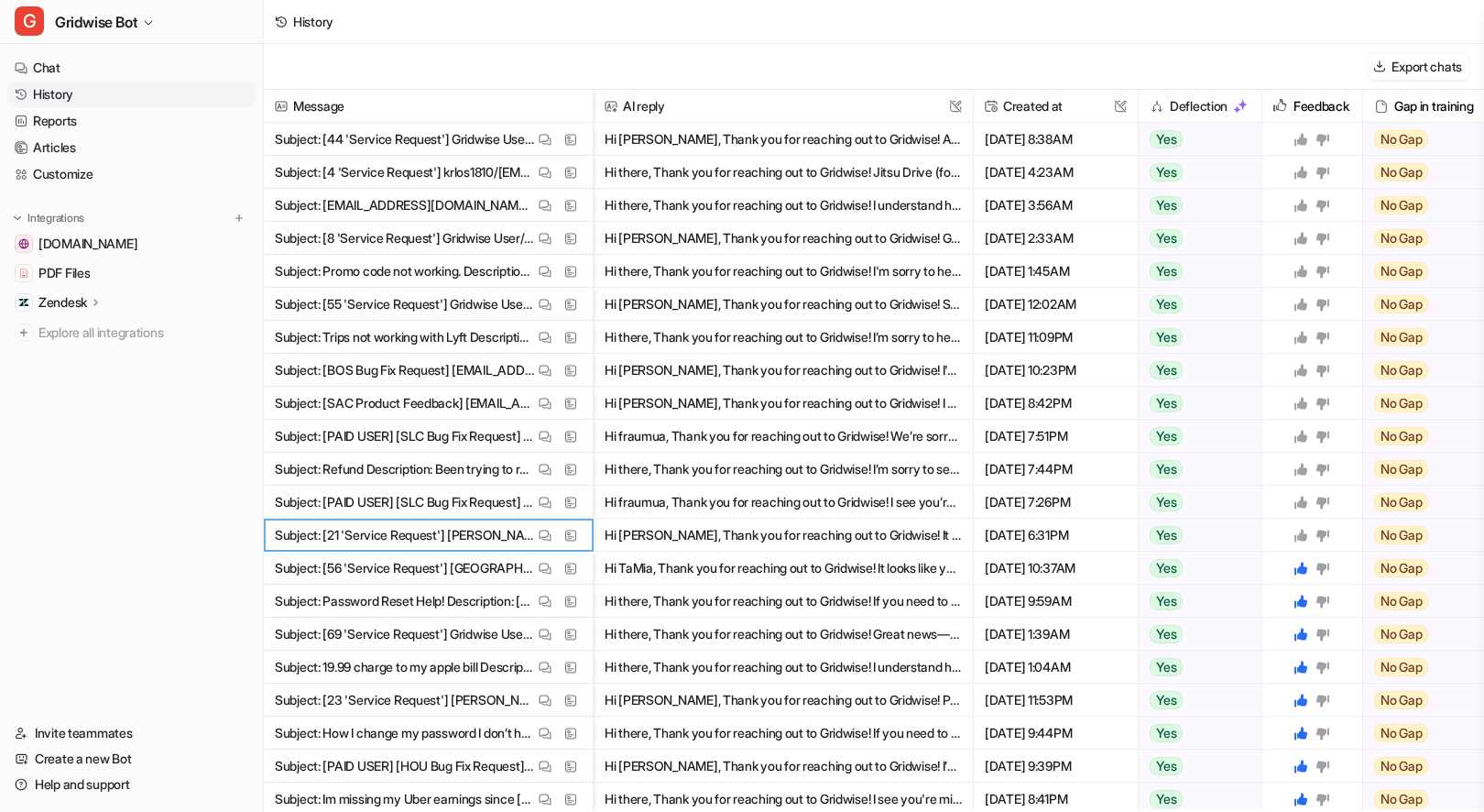
click at [1301, 535] on icon at bounding box center [1300, 535] width 13 height 13
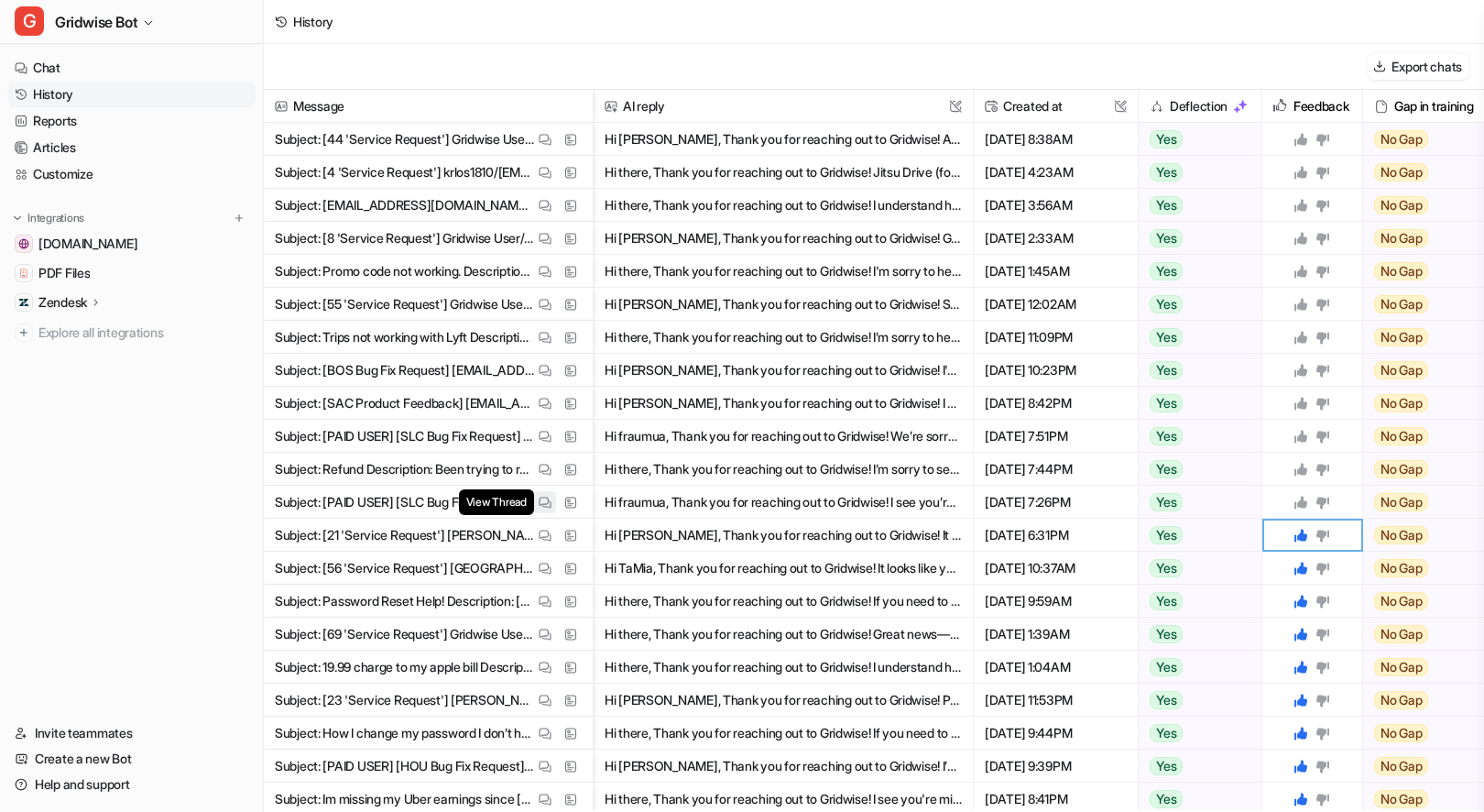
click at [545, 510] on button "View Thread" at bounding box center [545, 502] width 22 height 22
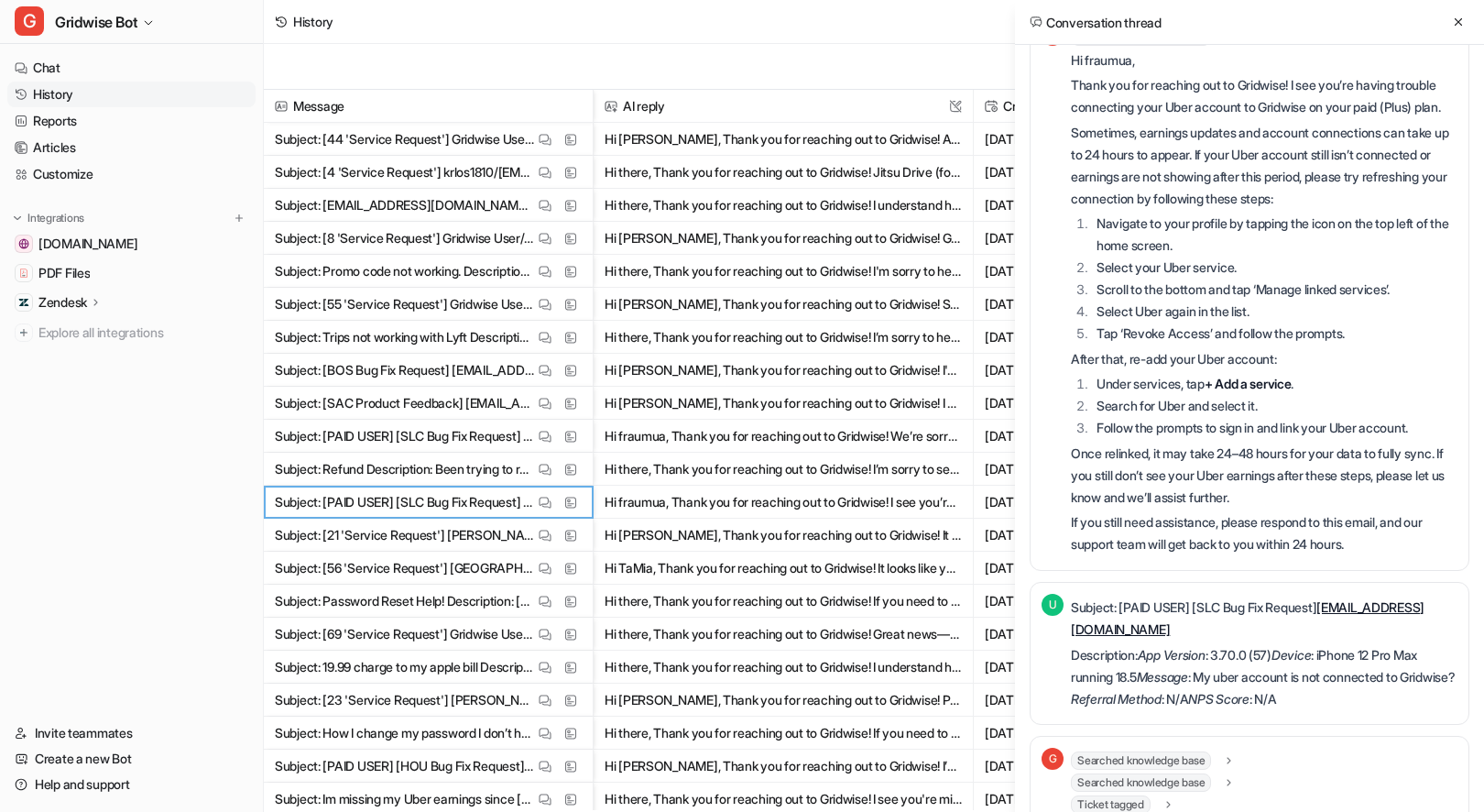
scroll to position [87, 0]
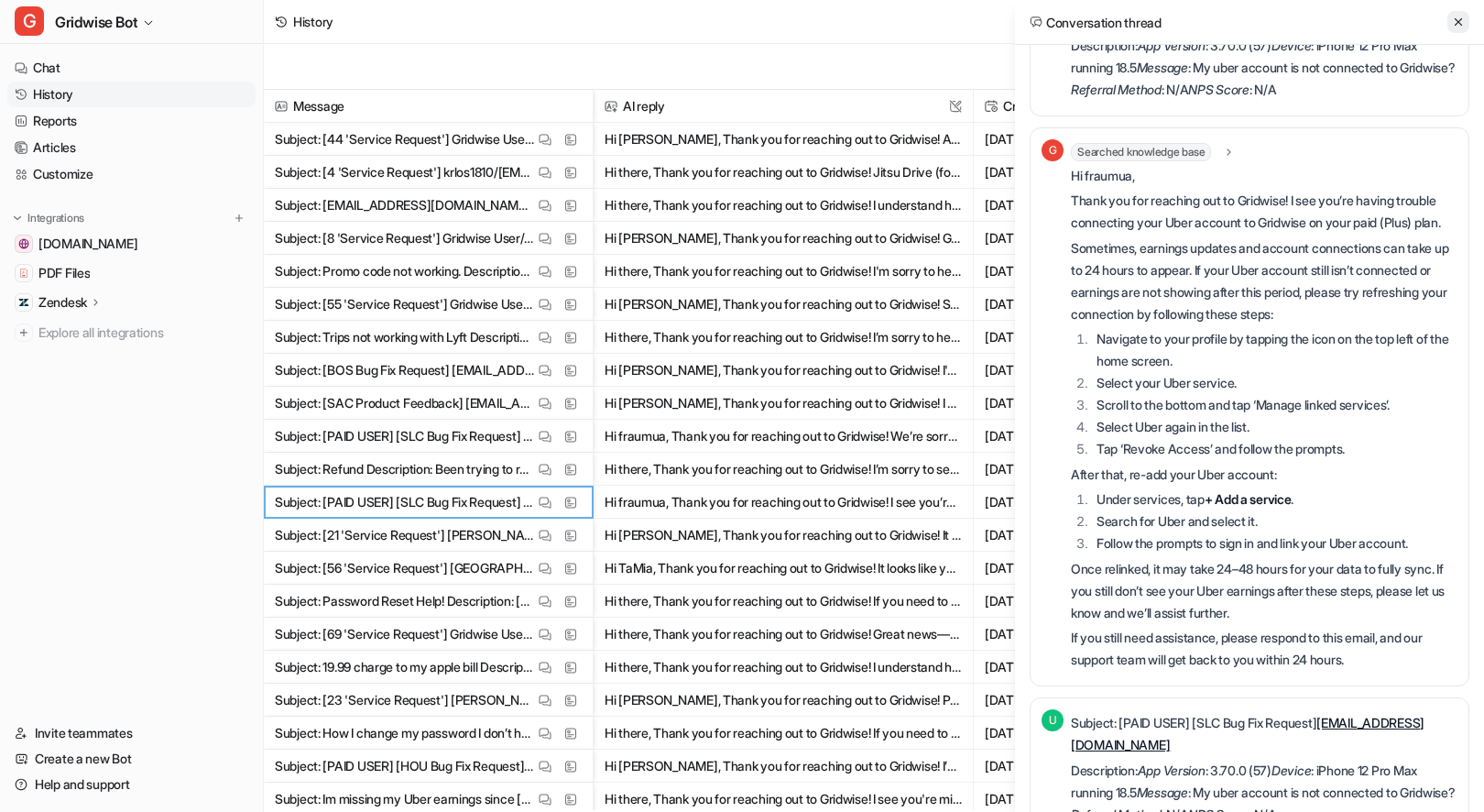
click at [1466, 21] on button at bounding box center [1458, 21] width 22 height 22
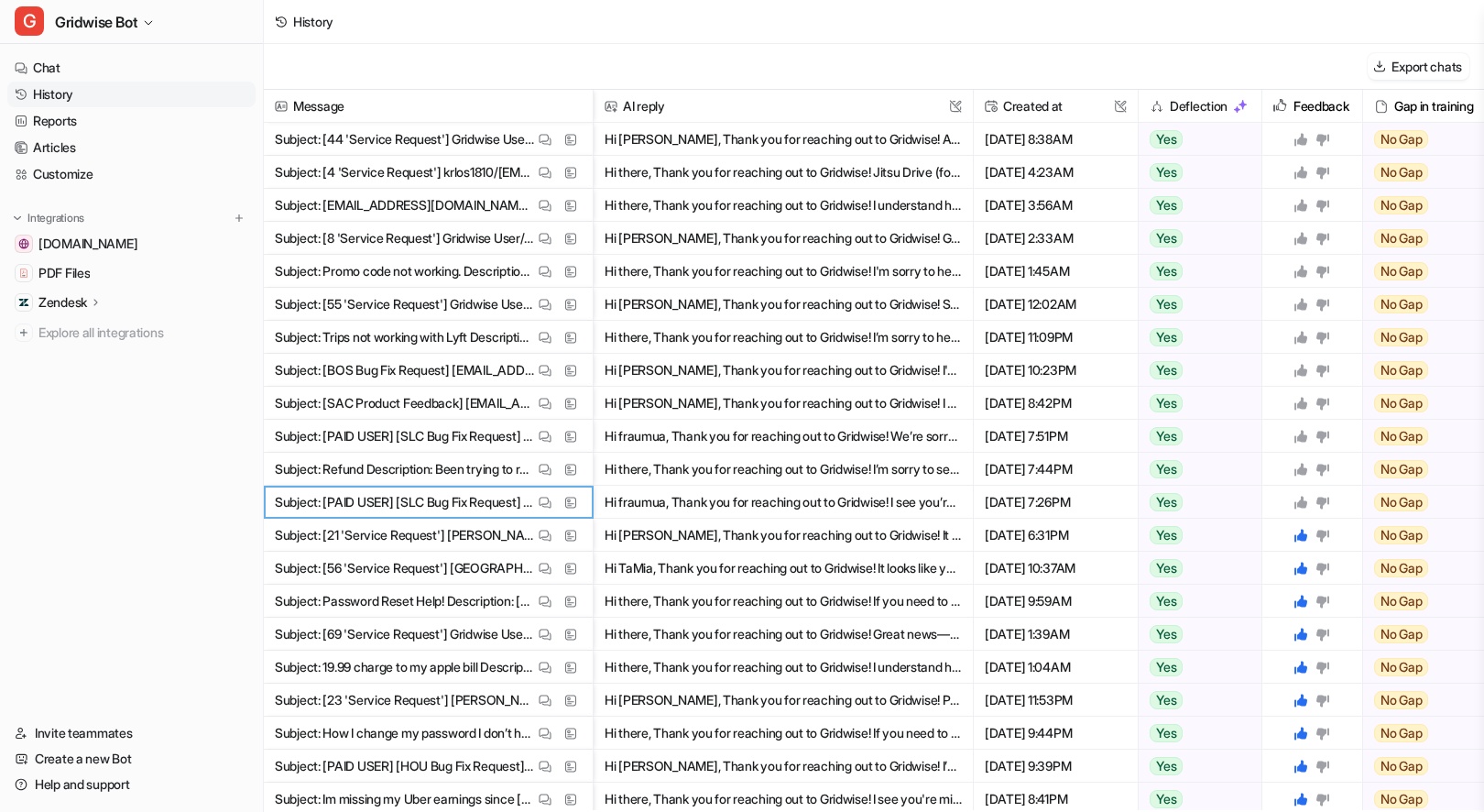
click at [1302, 501] on icon at bounding box center [1300, 502] width 13 height 13
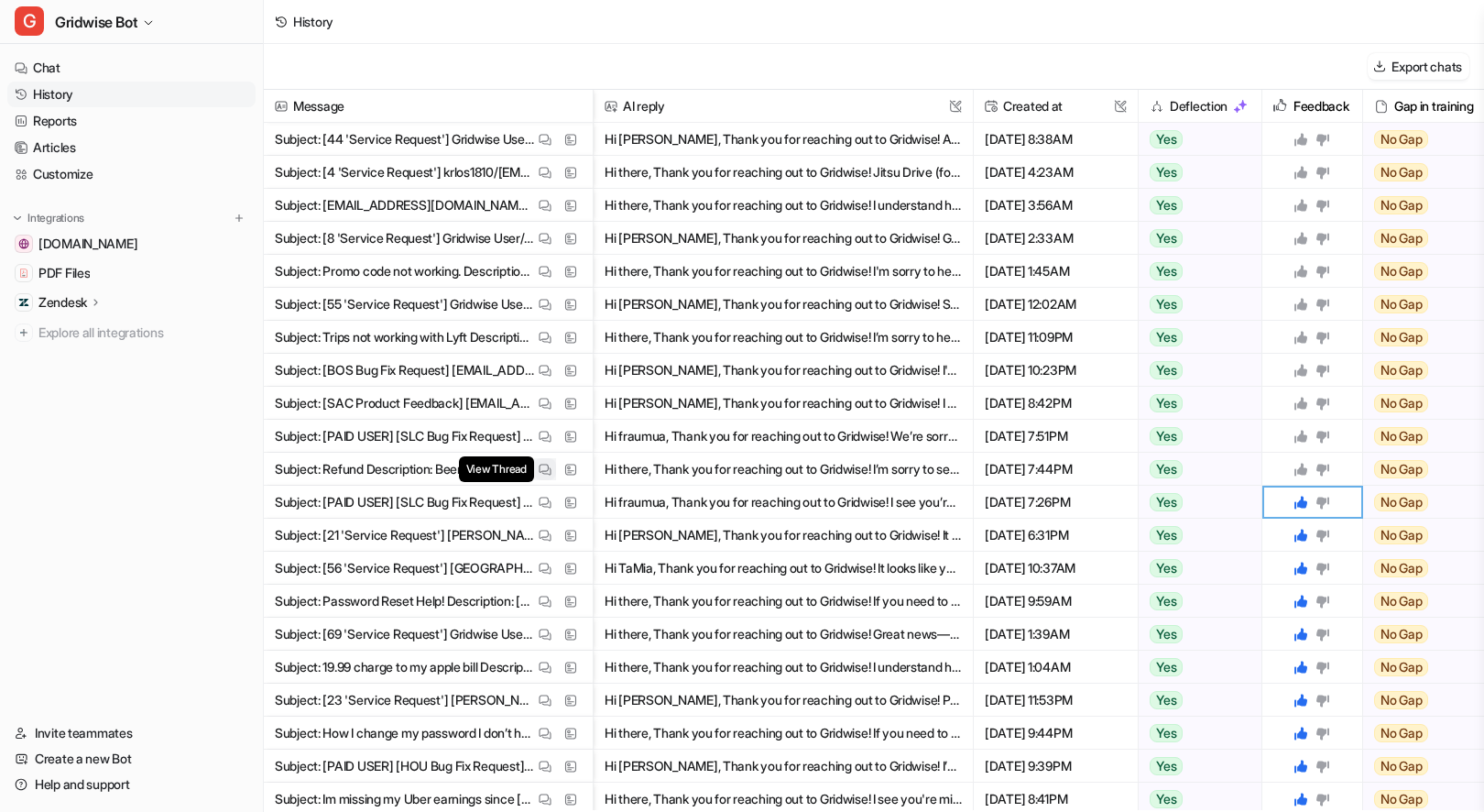
click at [550, 464] on img at bounding box center [544, 470] width 13 height 14
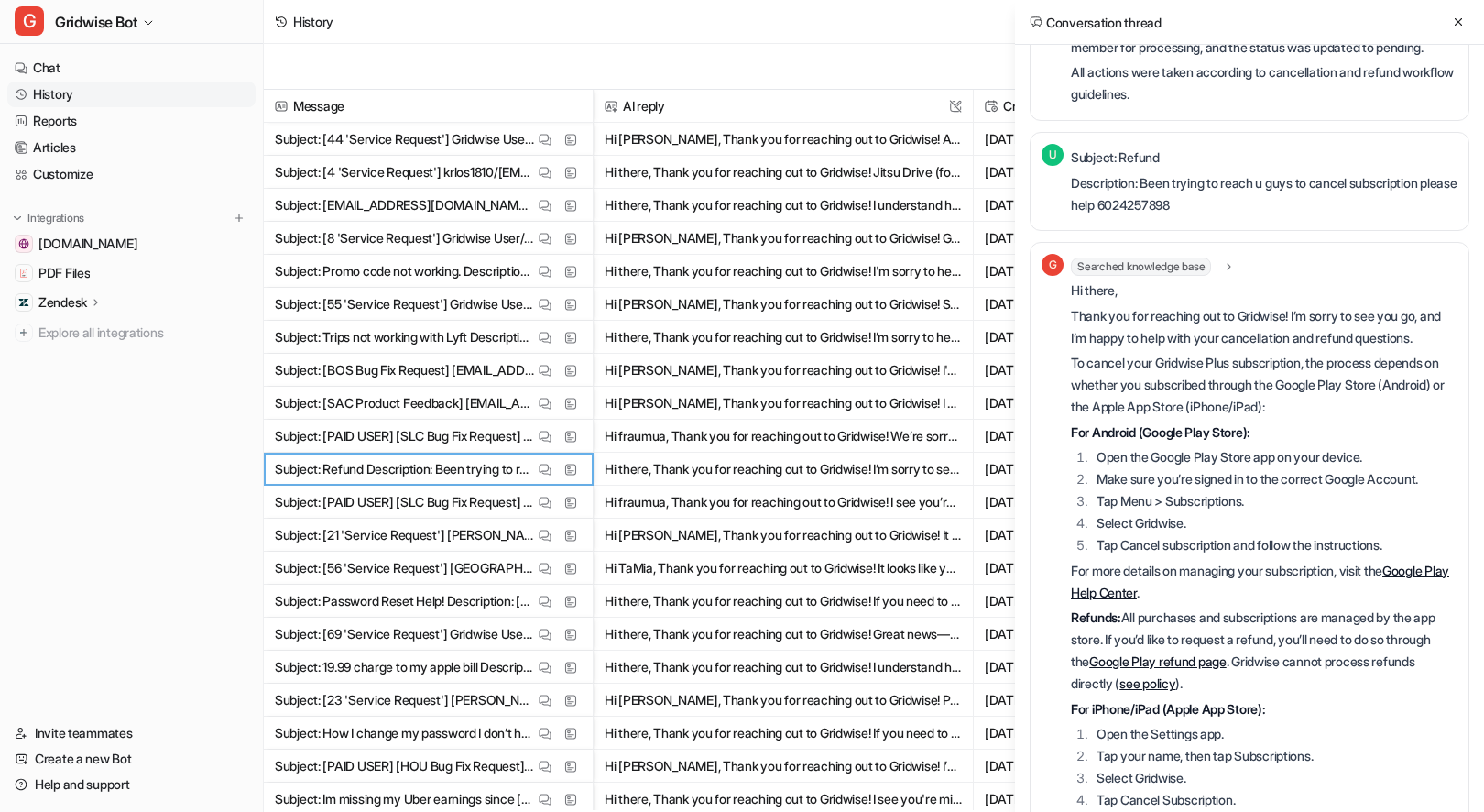
scroll to position [0, 0]
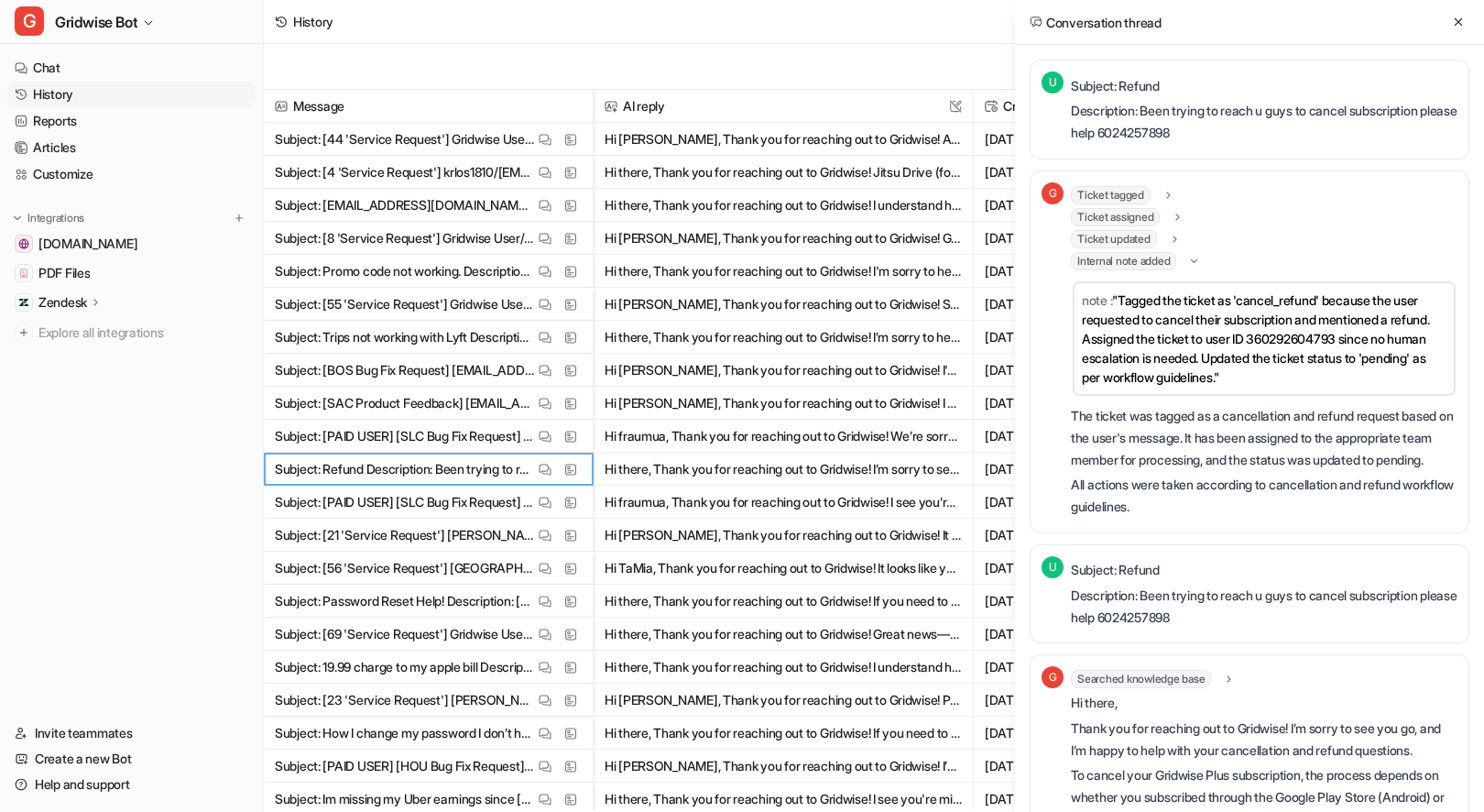
click at [1187, 130] on p "Description: Been trying to reach u guys to cancel subscription please help 602…" at bounding box center [1265, 121] width 387 height 44
click at [1187, 131] on p "Description: Been trying to reach u guys to cancel subscription please help 602…" at bounding box center [1265, 121] width 387 height 44
copy p "6024257898"
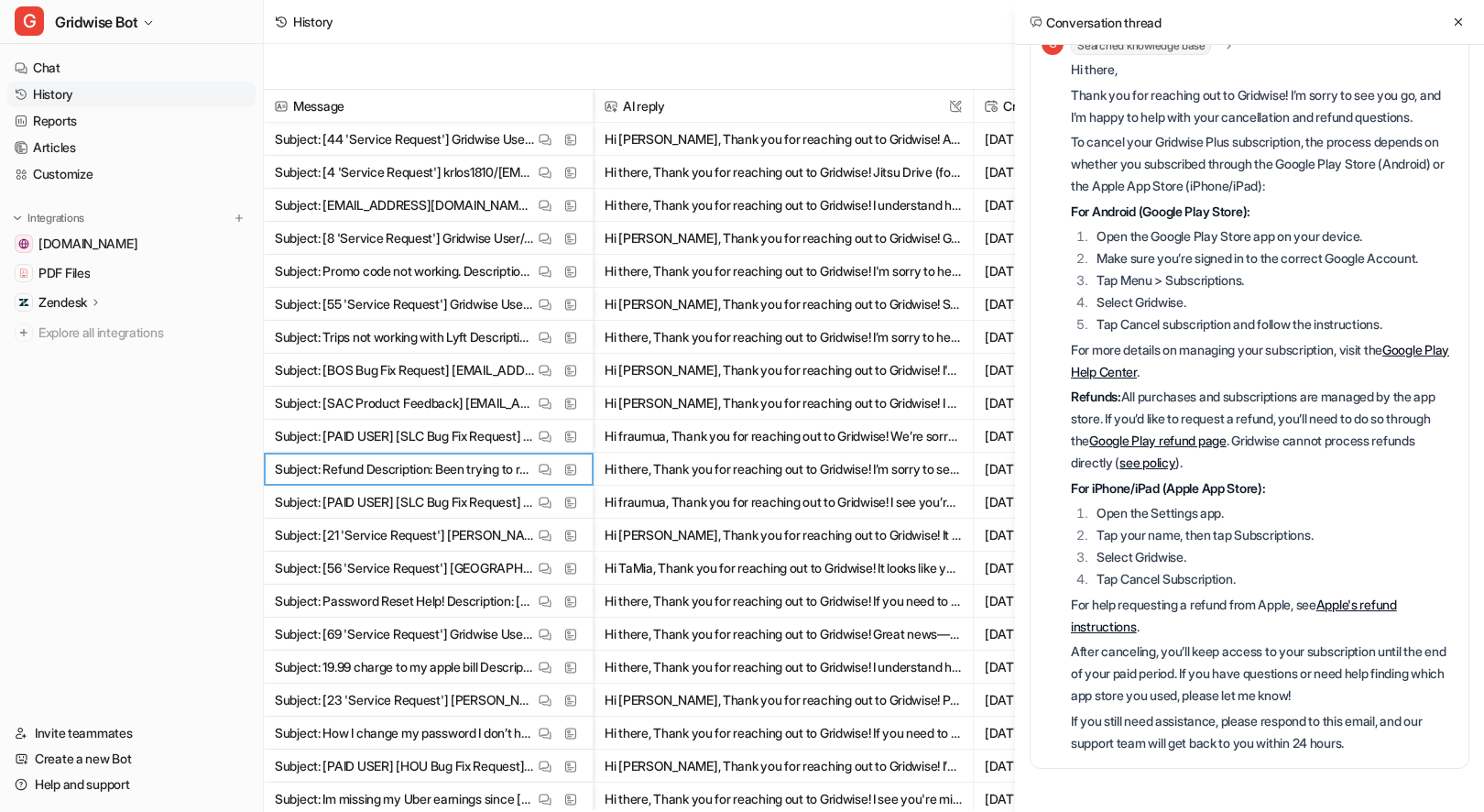
scroll to position [677, 0]
click at [1456, 31] on button at bounding box center [1458, 21] width 22 height 22
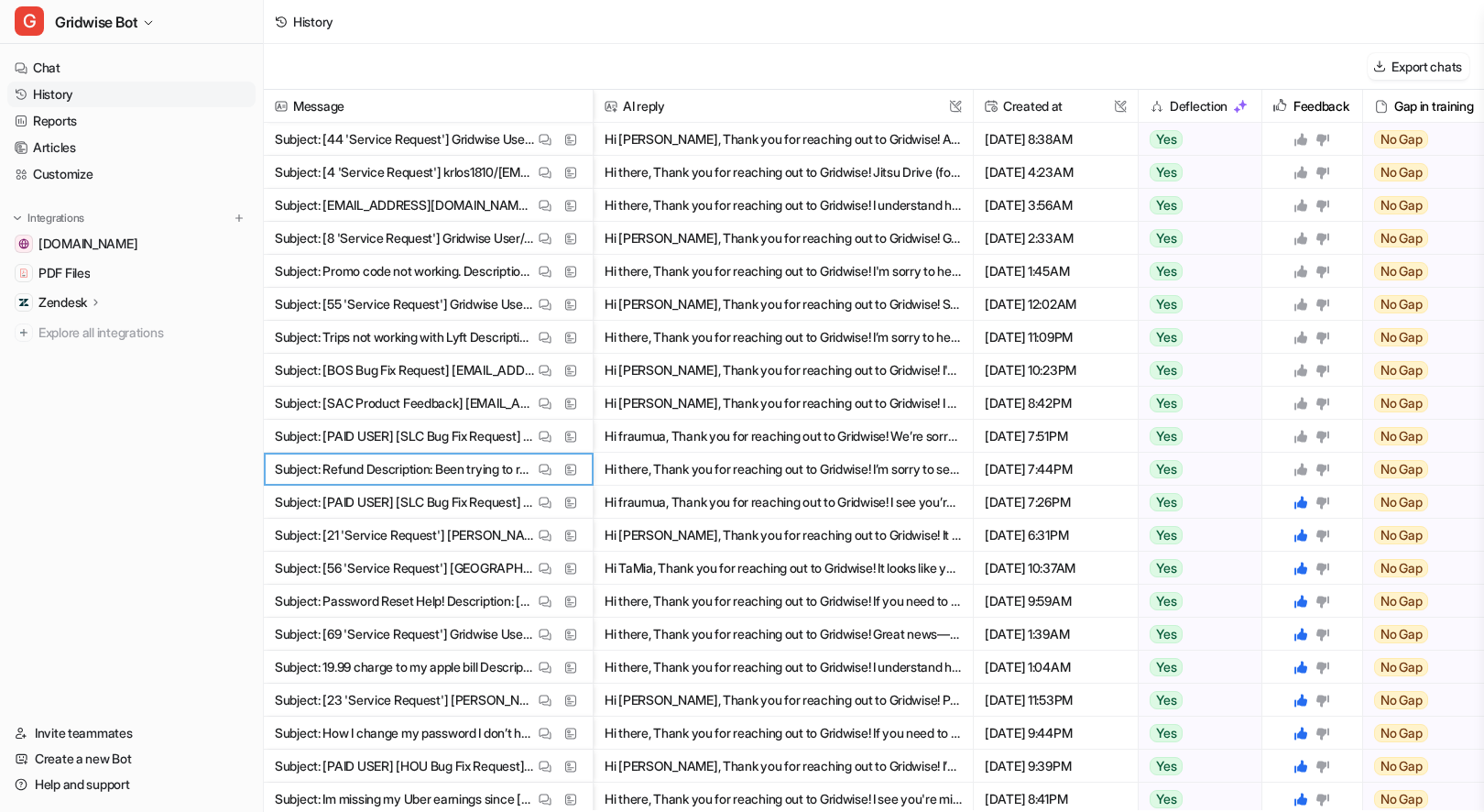
click at [1300, 467] on icon at bounding box center [1300, 469] width 13 height 13
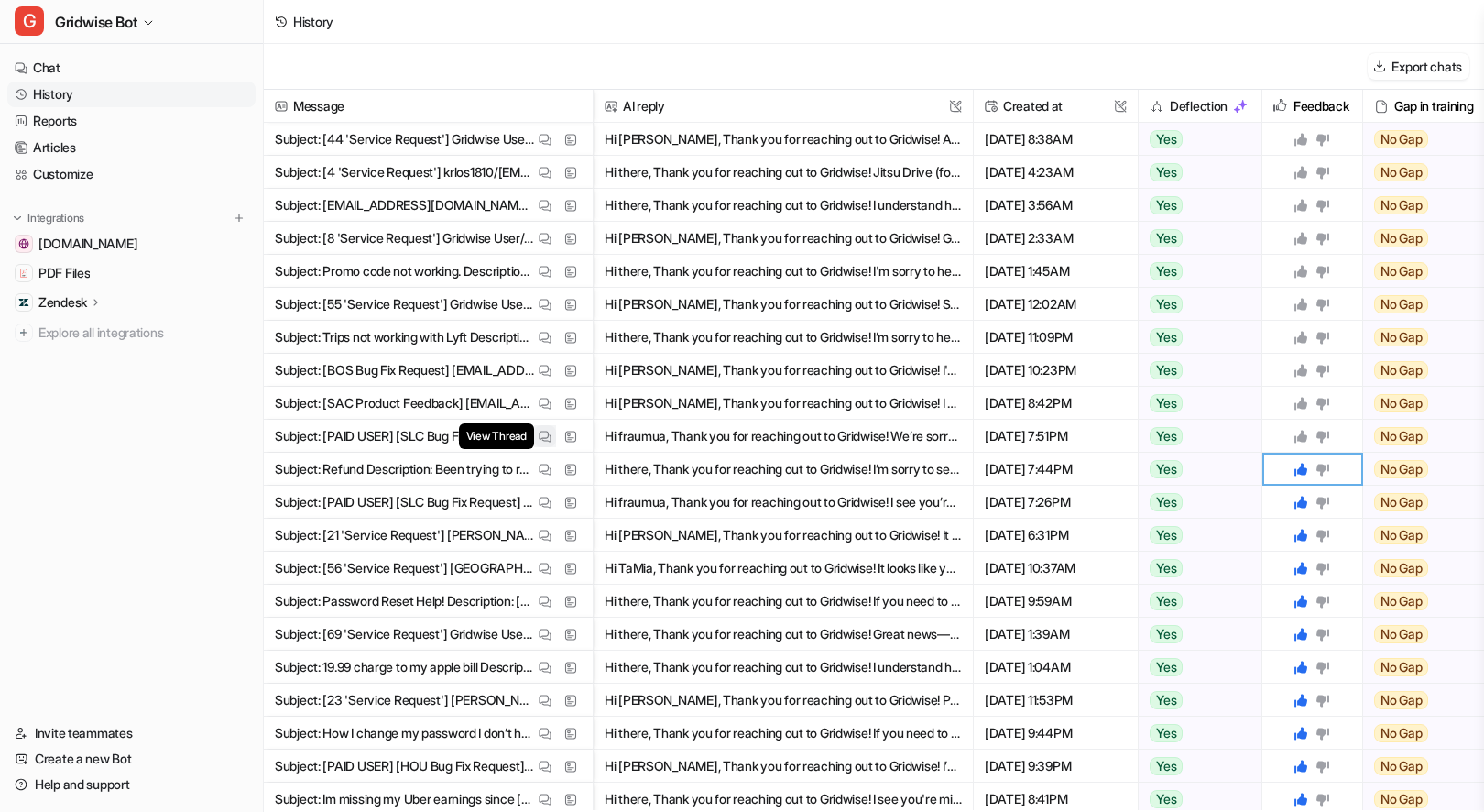
click at [537, 436] on button "View Thread" at bounding box center [545, 436] width 22 height 22
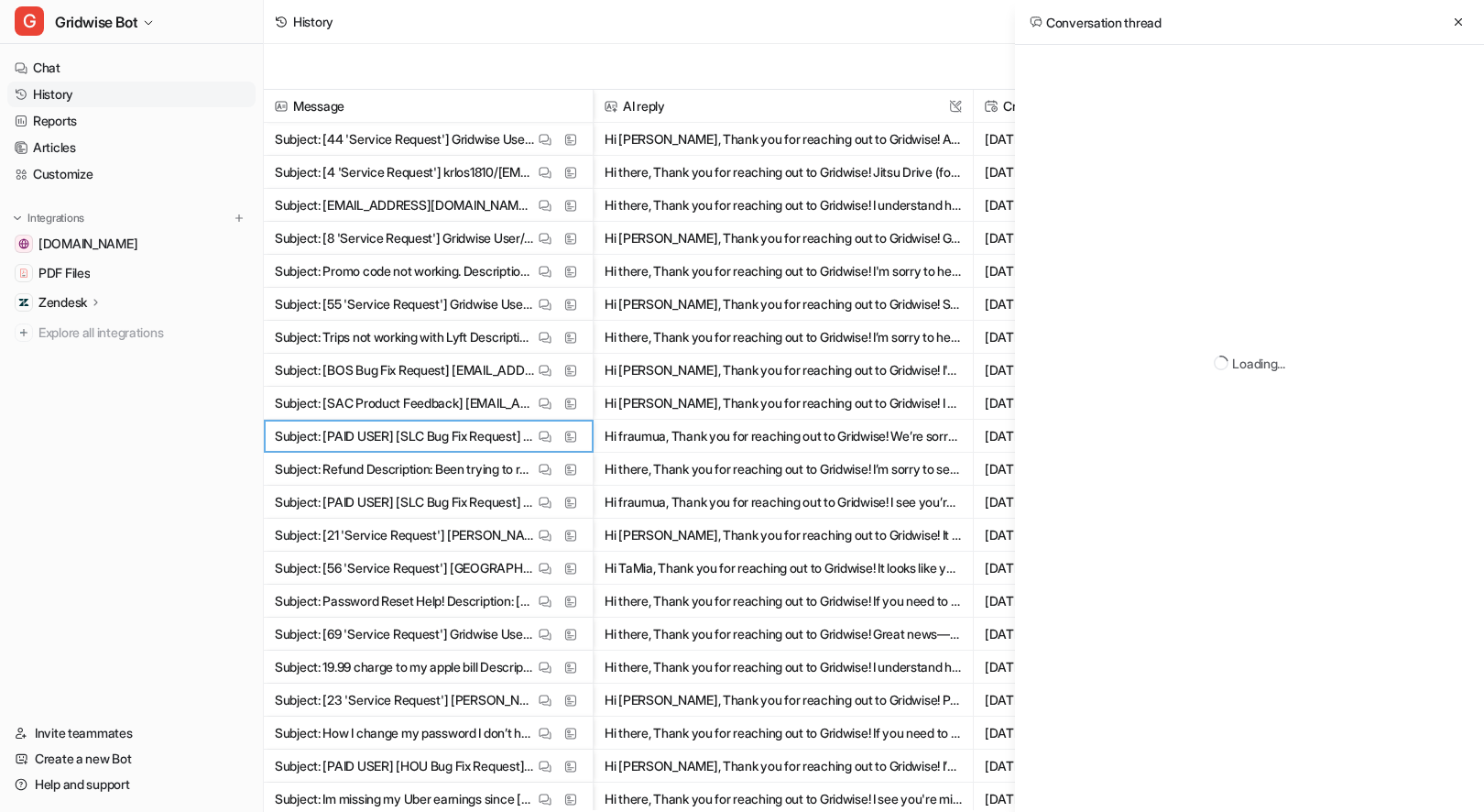
scroll to position [102, 0]
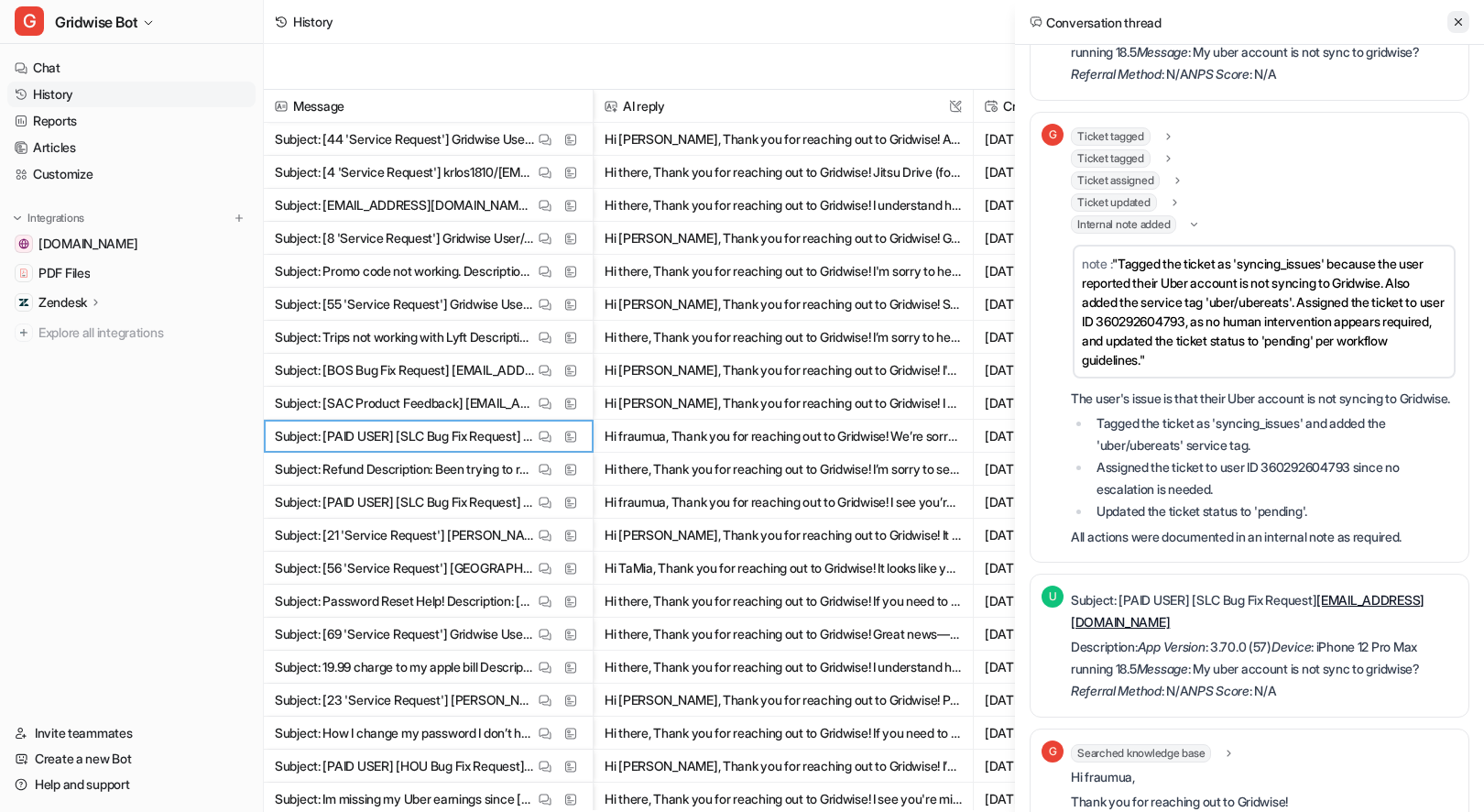
click at [1458, 29] on button at bounding box center [1458, 21] width 22 height 22
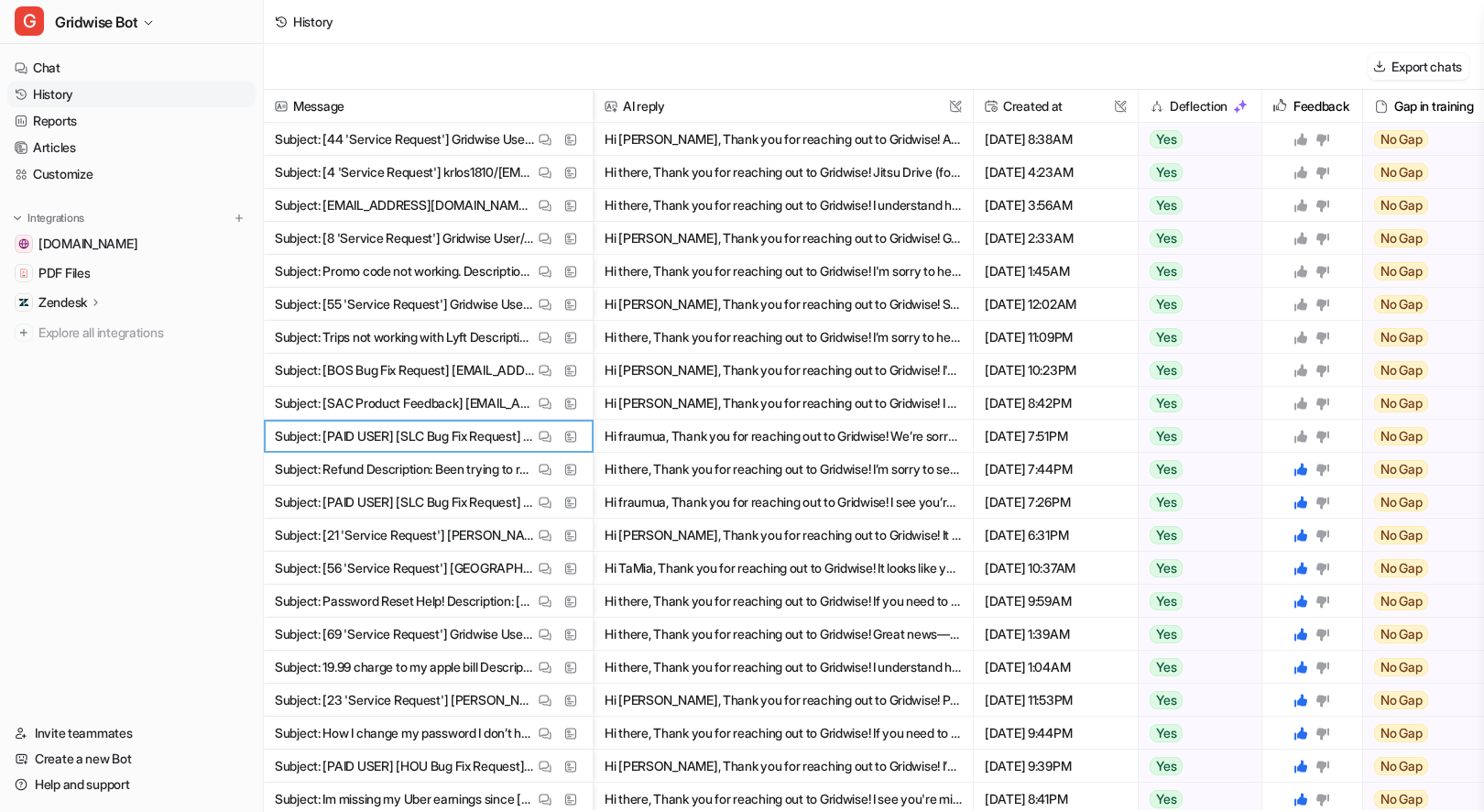
click at [1304, 429] on icon at bounding box center [1300, 436] width 15 height 14
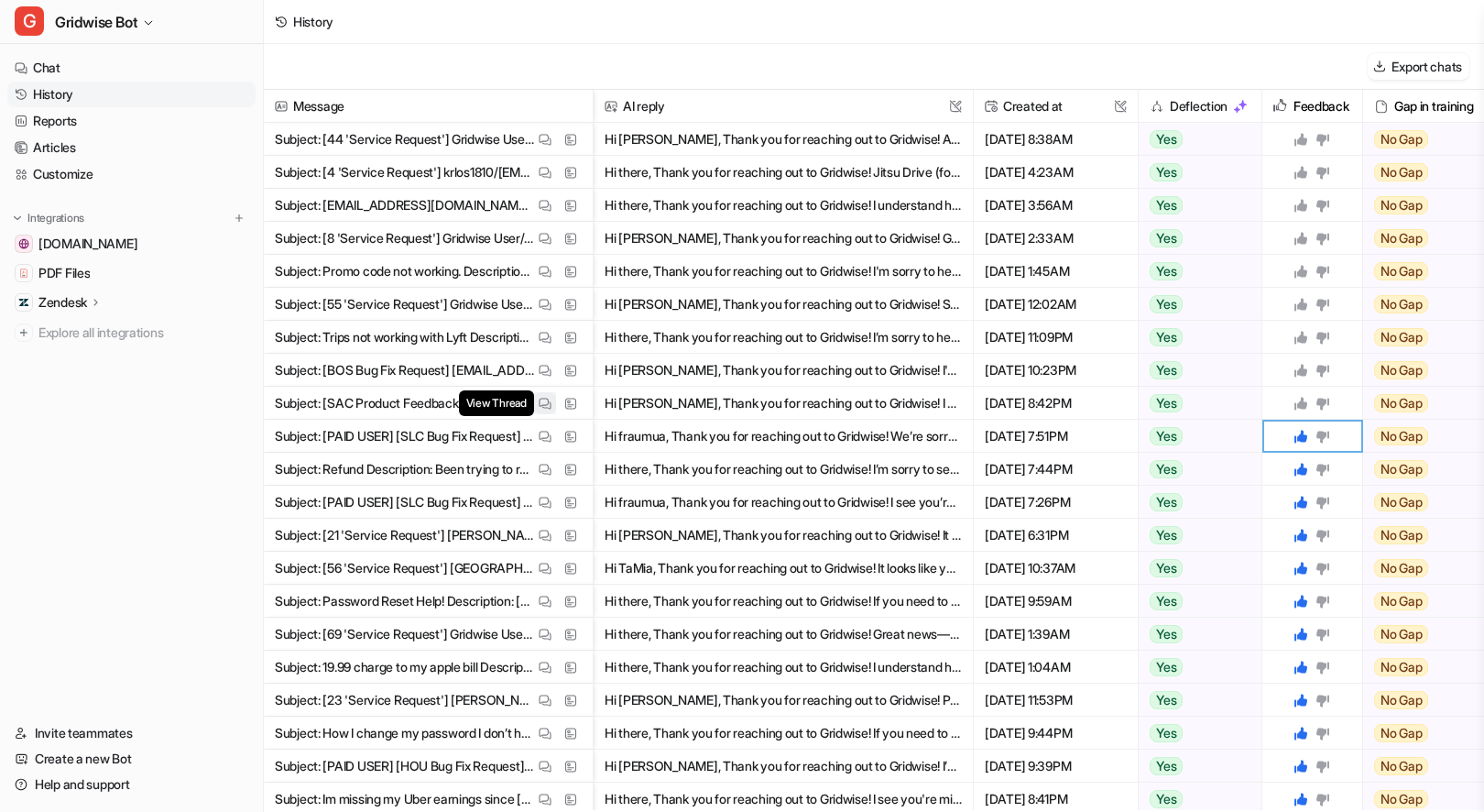
click at [541, 398] on img at bounding box center [544, 403] width 13 height 14
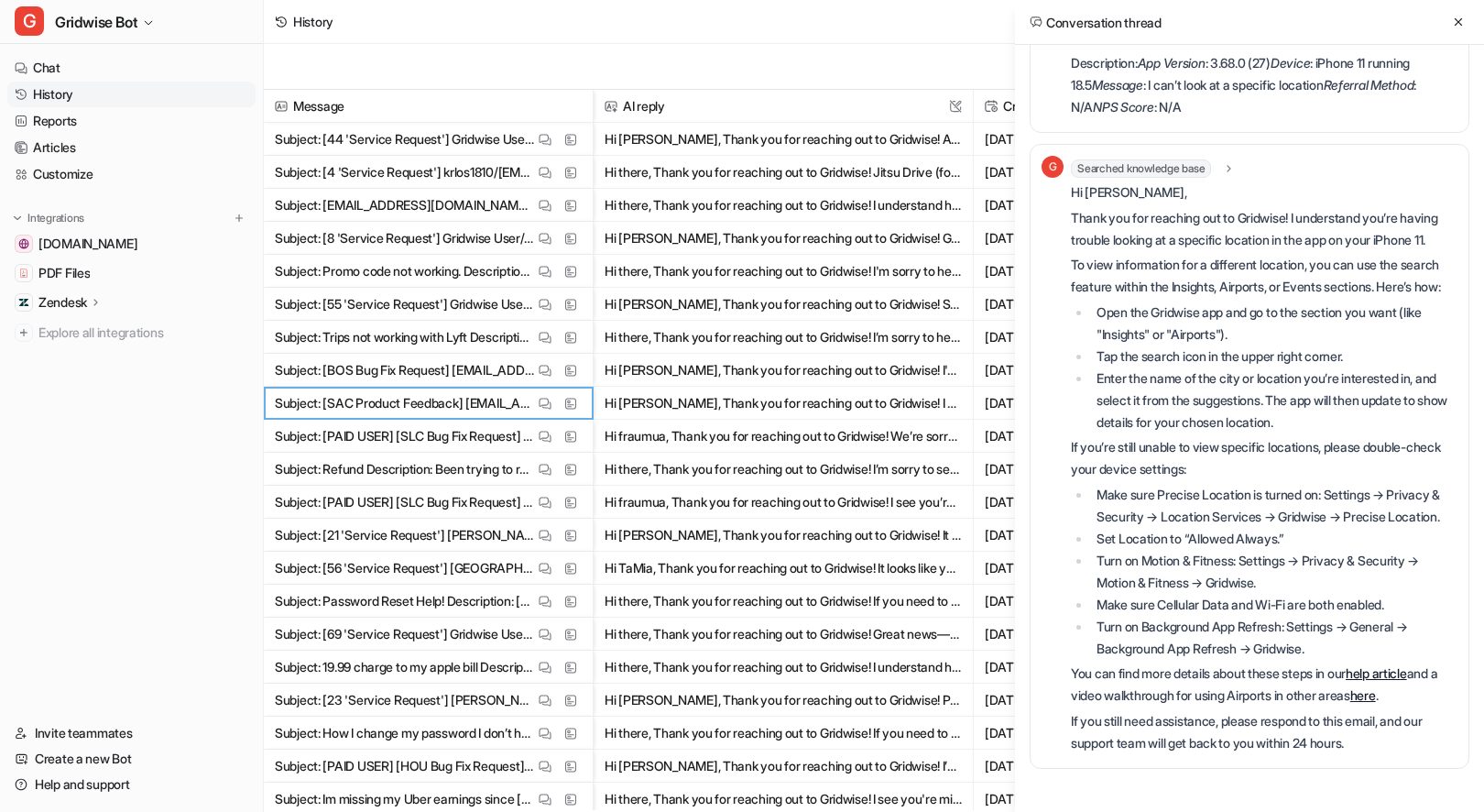
scroll to position [645, 0]
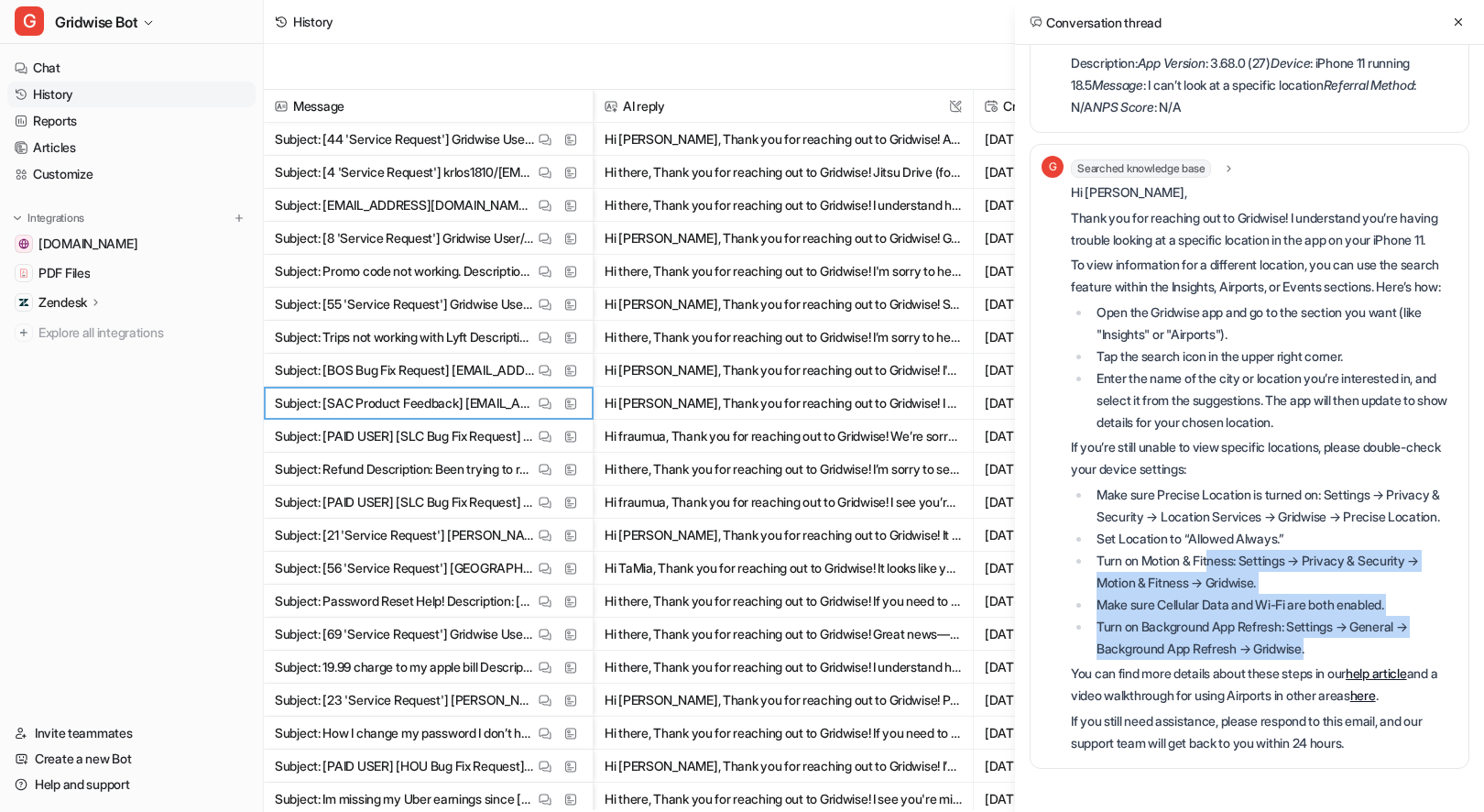
drag, startPoint x: 1215, startPoint y: 559, endPoint x: 1362, endPoint y: 652, distance: 173.9
click at [1362, 652] on ul "Make sure Precise Location is turned on: Settings → Privacy & Security → Locati…" at bounding box center [1265, 571] width 387 height 176
click at [1362, 652] on li "Turn on Background App Refresh: Settings → General → Background App Refresh → G…" at bounding box center [1274, 637] width 366 height 44
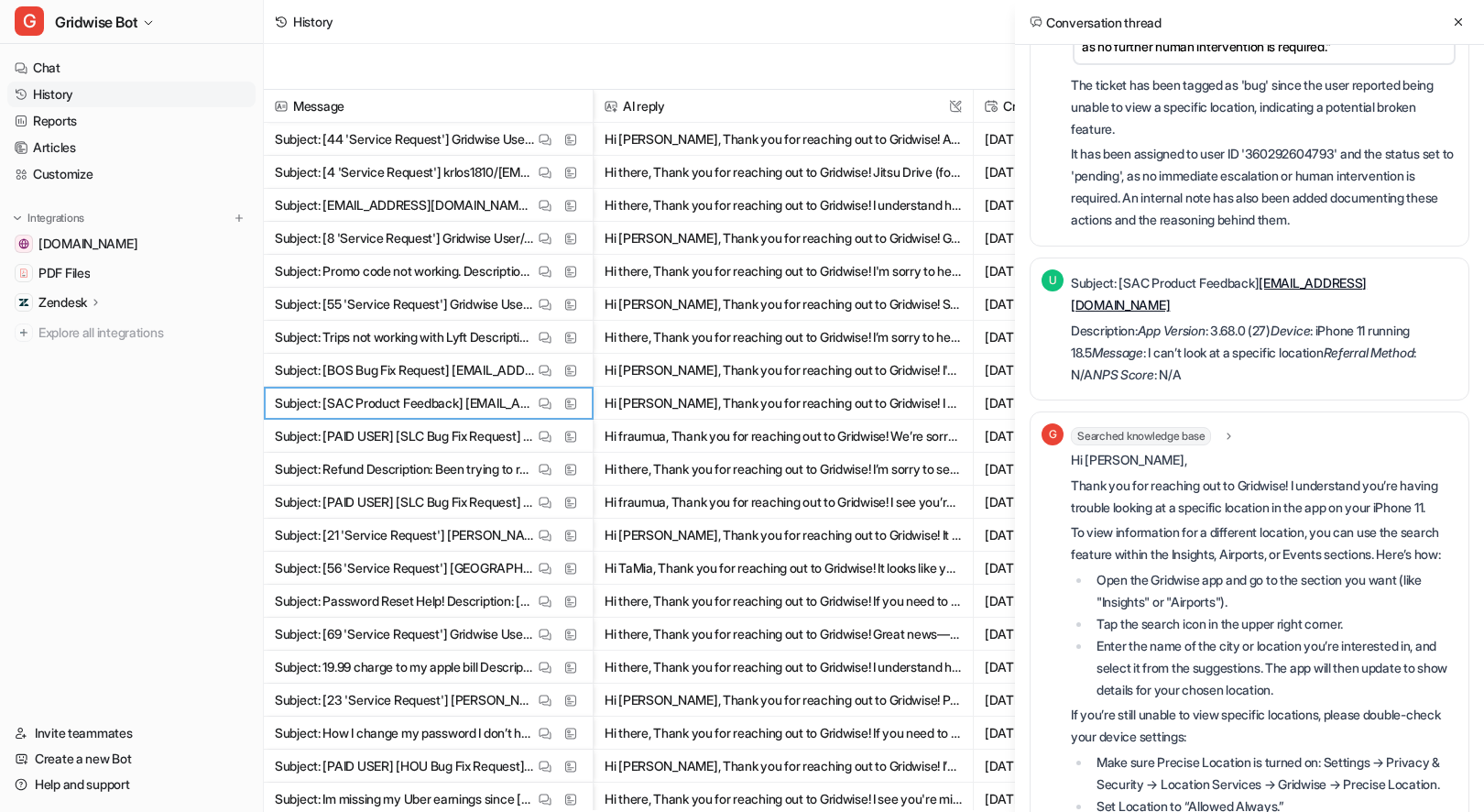
scroll to position [144, 0]
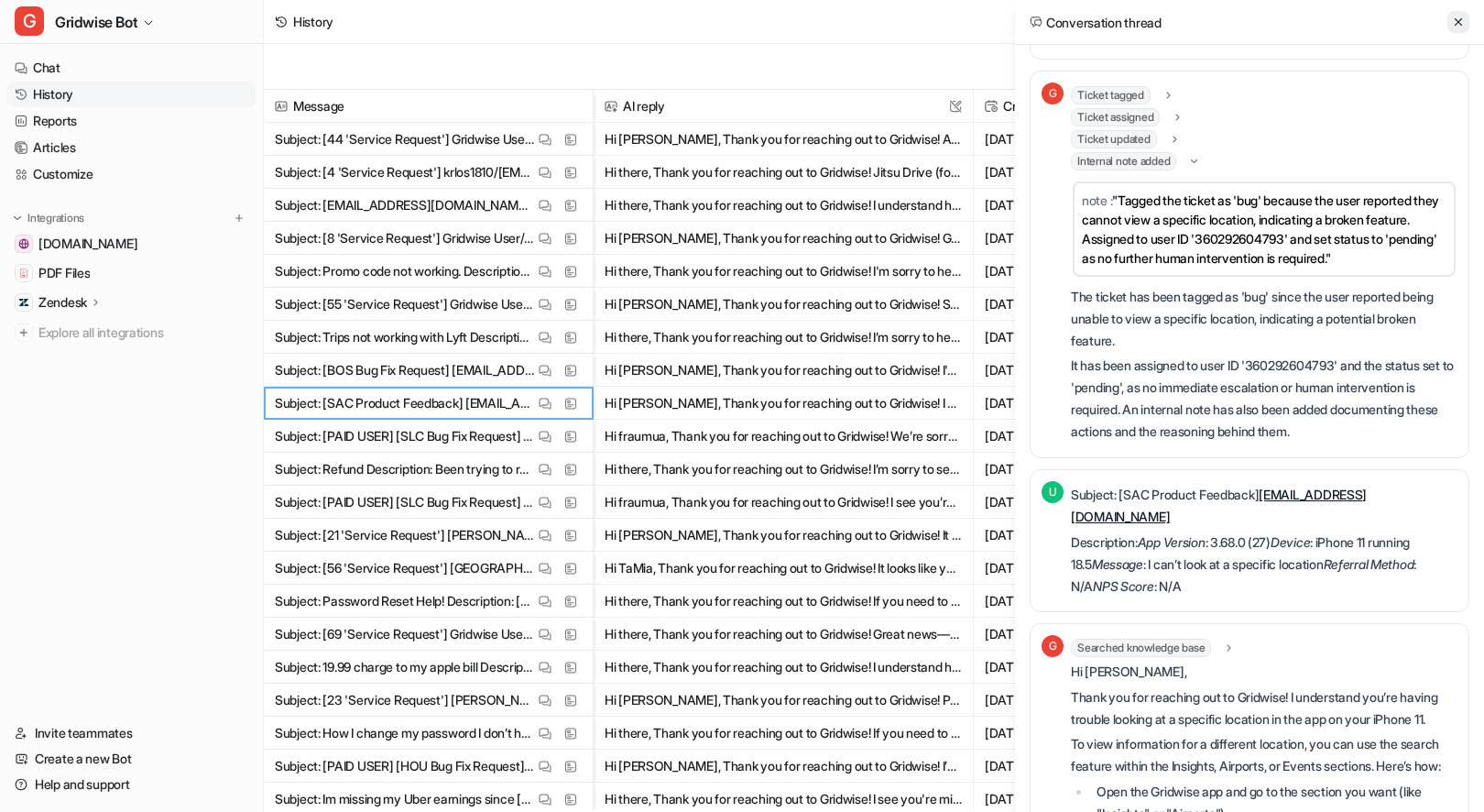
click at [1452, 18] on icon at bounding box center [1458, 21] width 13 height 13
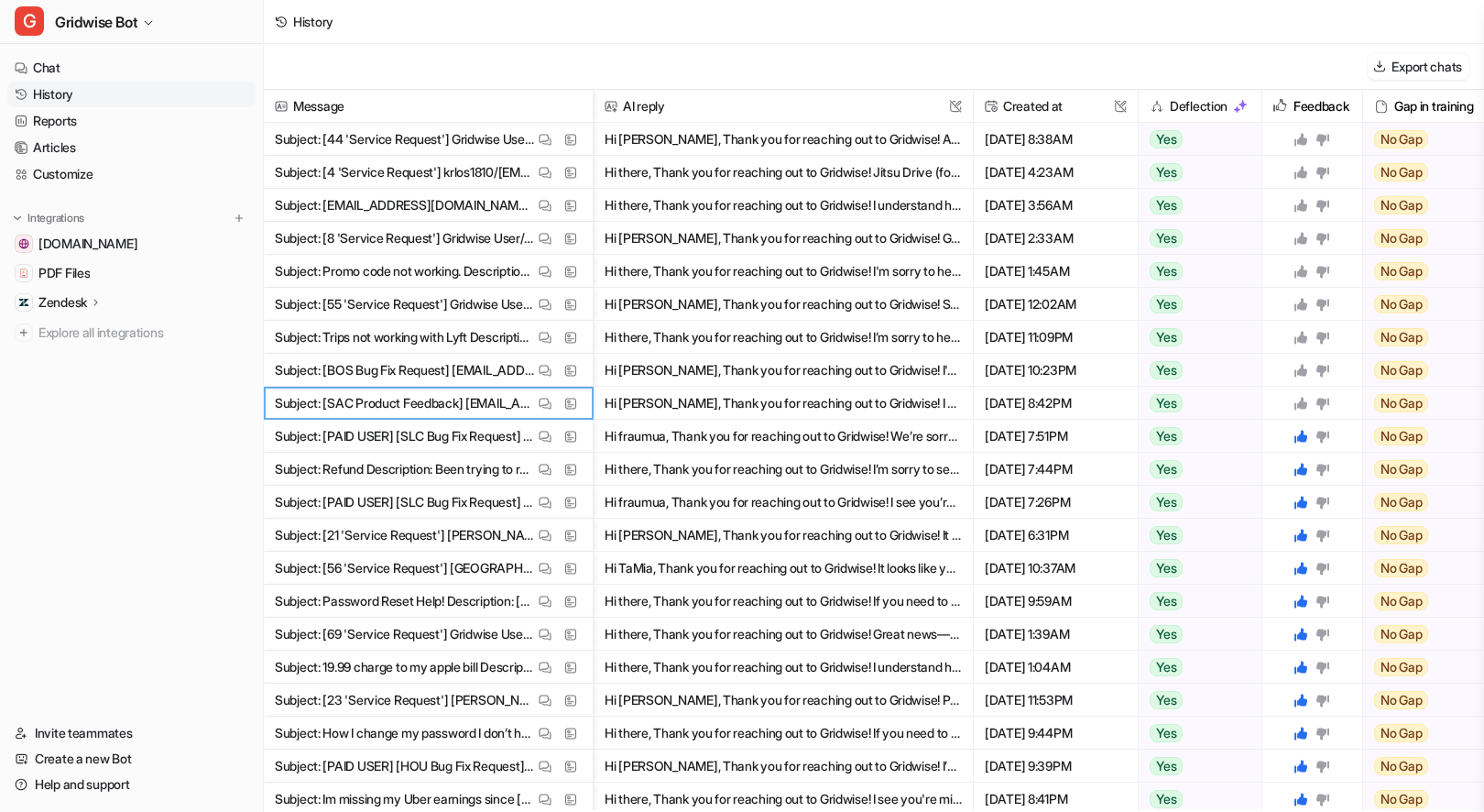
click at [1295, 407] on icon at bounding box center [1300, 402] width 15 height 14
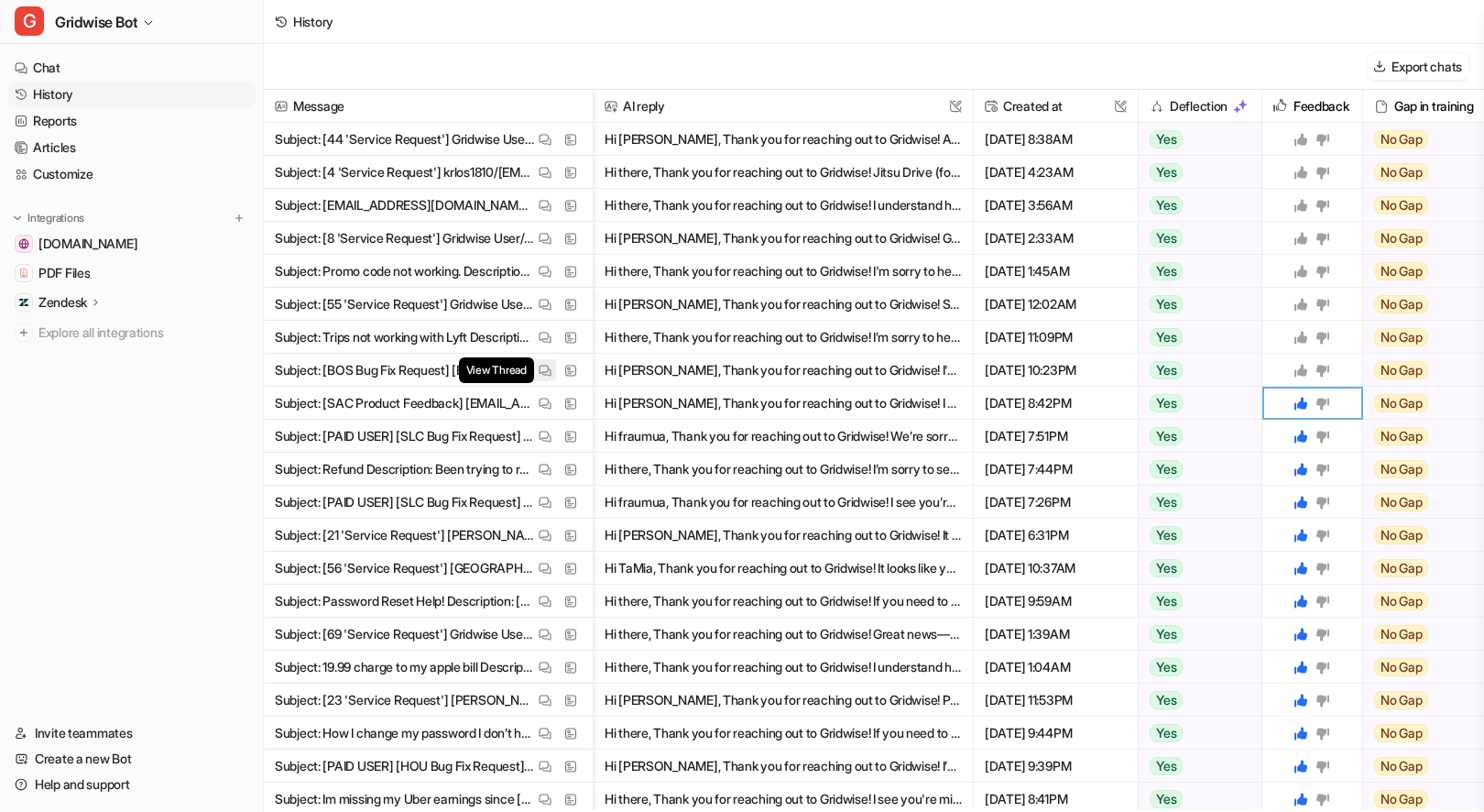
click at [546, 369] on img at bounding box center [544, 370] width 13 height 14
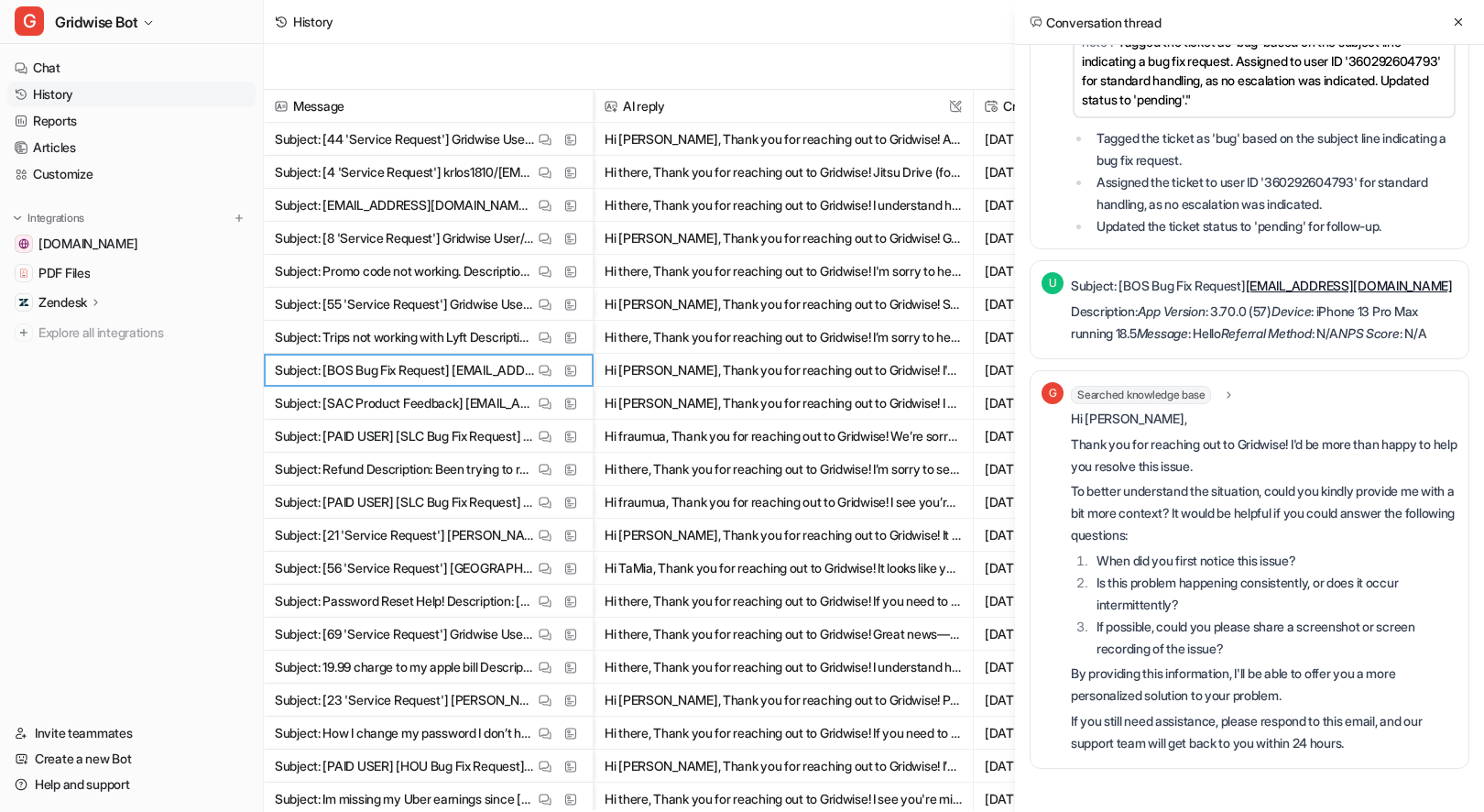
scroll to position [303, 0]
click at [1454, 23] on icon at bounding box center [1458, 21] width 13 height 13
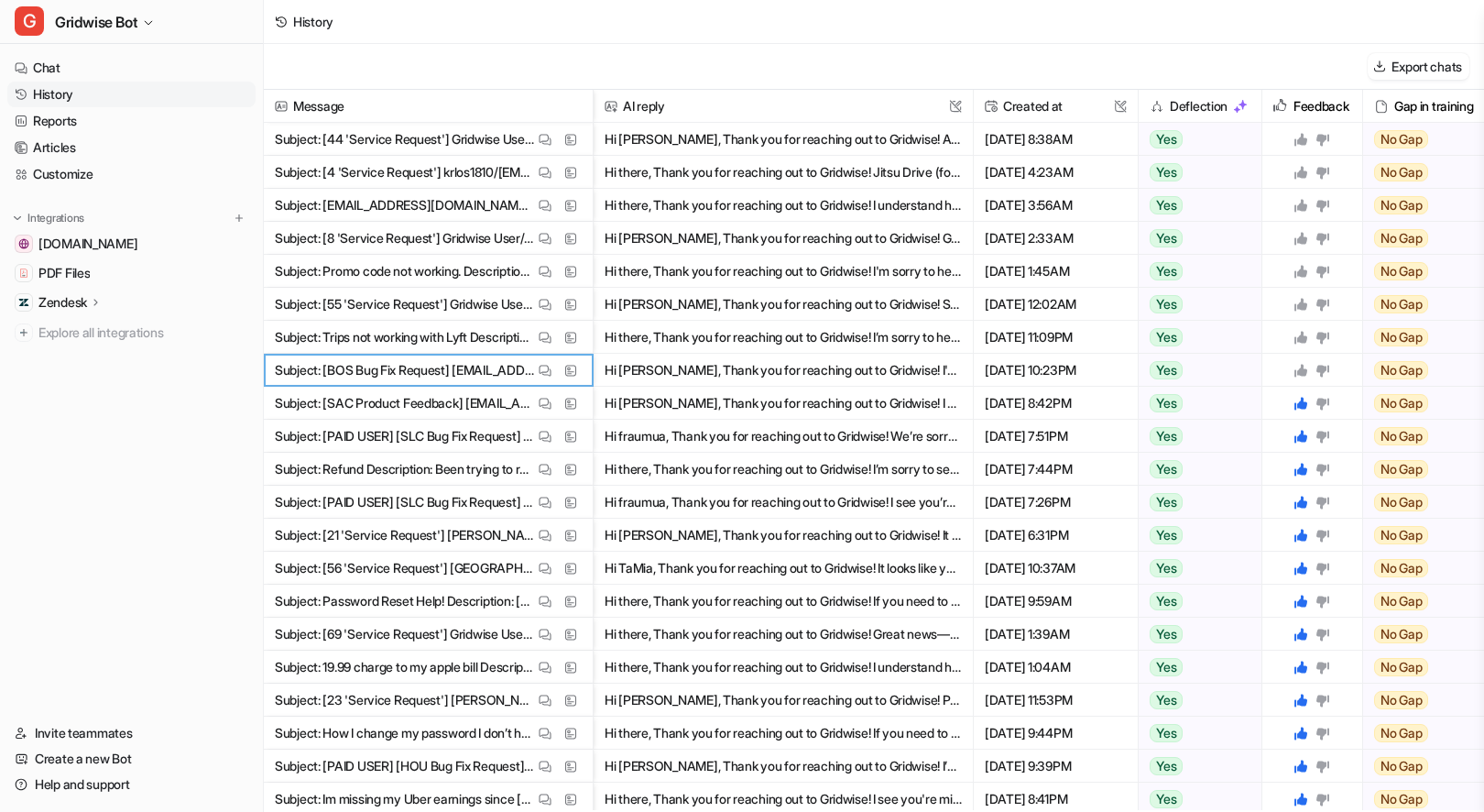
click at [1299, 365] on icon at bounding box center [1300, 369] width 15 height 14
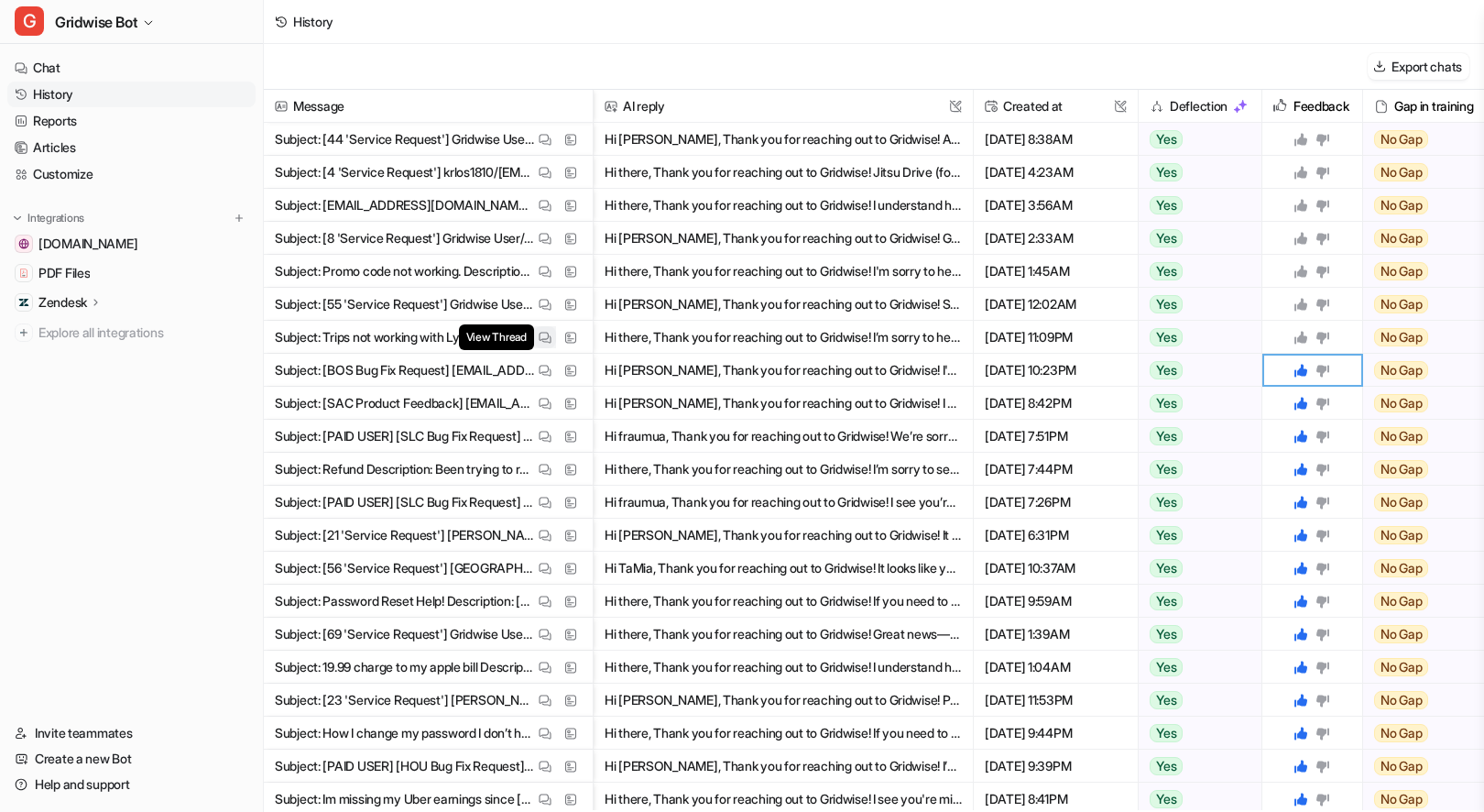
click at [543, 337] on img at bounding box center [544, 337] width 13 height 14
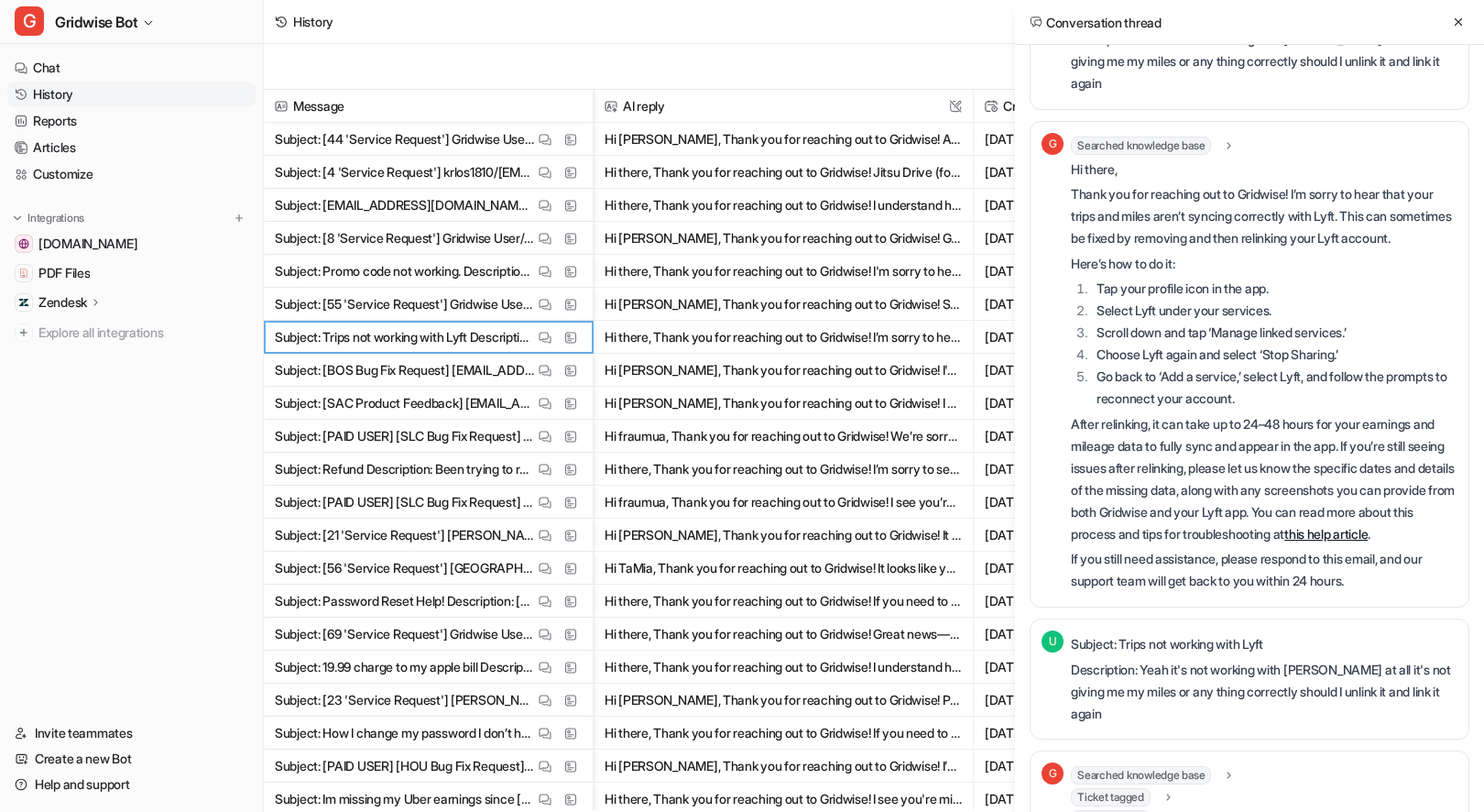
scroll to position [0, 0]
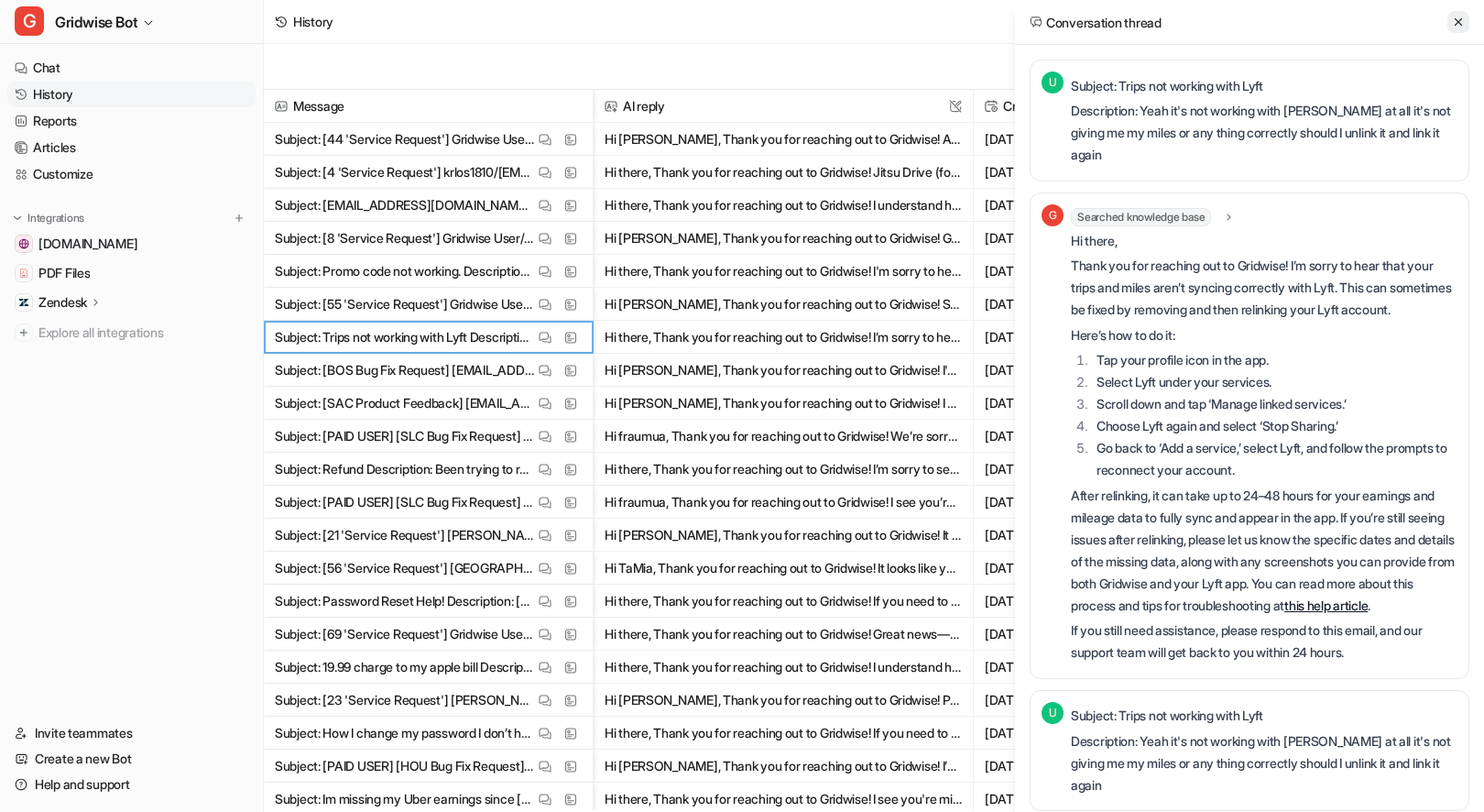
click at [1466, 17] on button at bounding box center [1458, 21] width 22 height 22
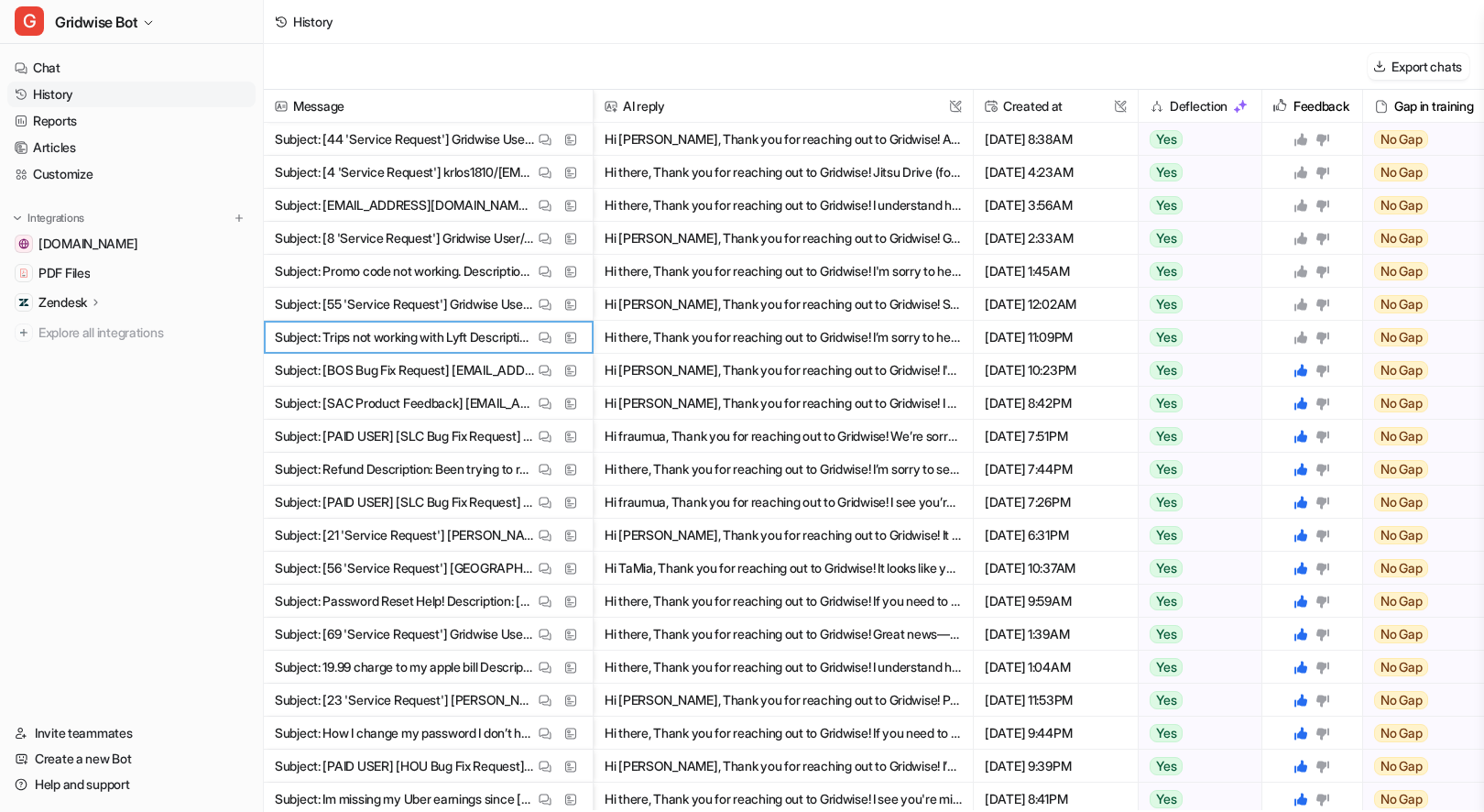
click at [1325, 338] on icon at bounding box center [1323, 336] width 15 height 14
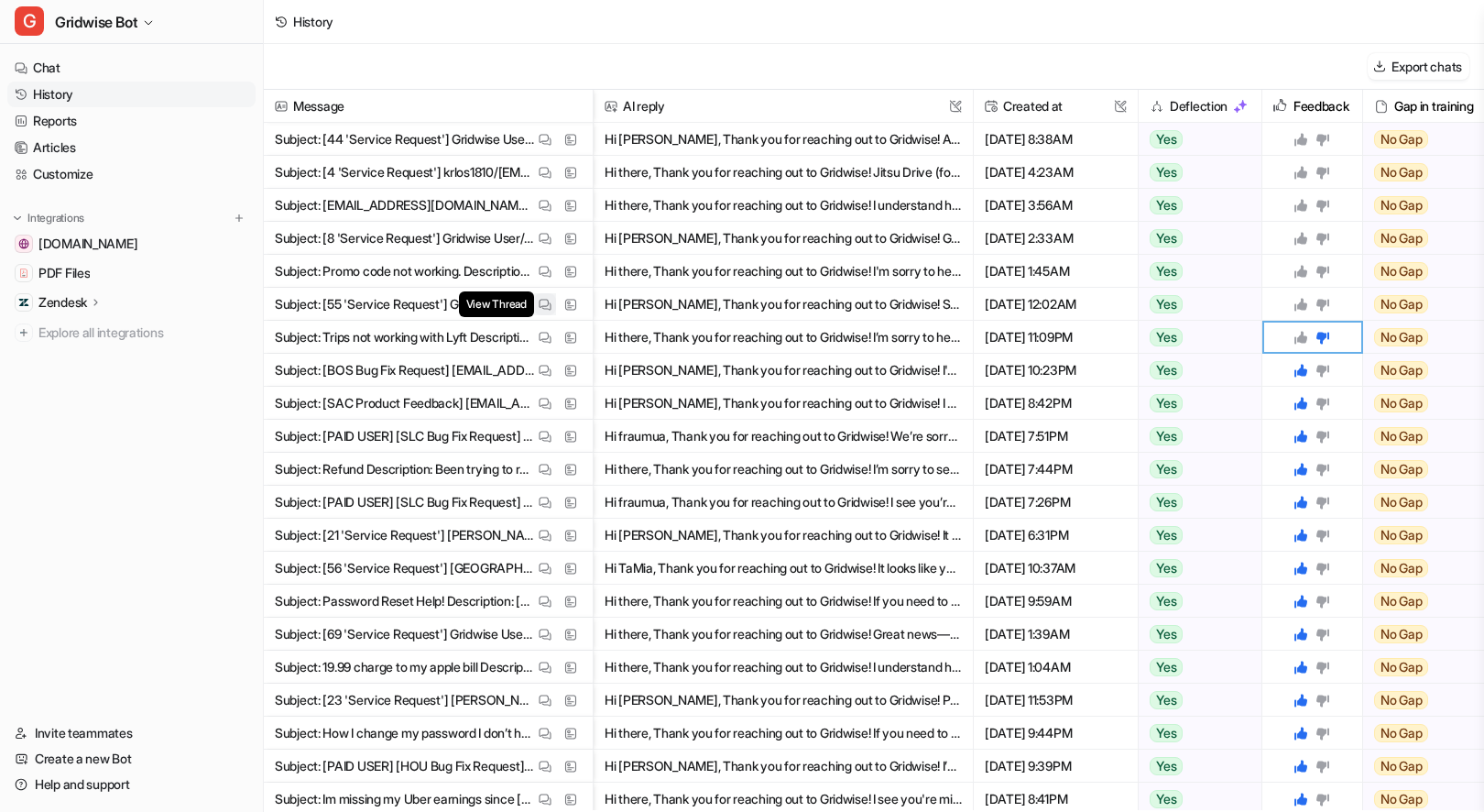
click at [546, 307] on img at bounding box center [544, 304] width 13 height 14
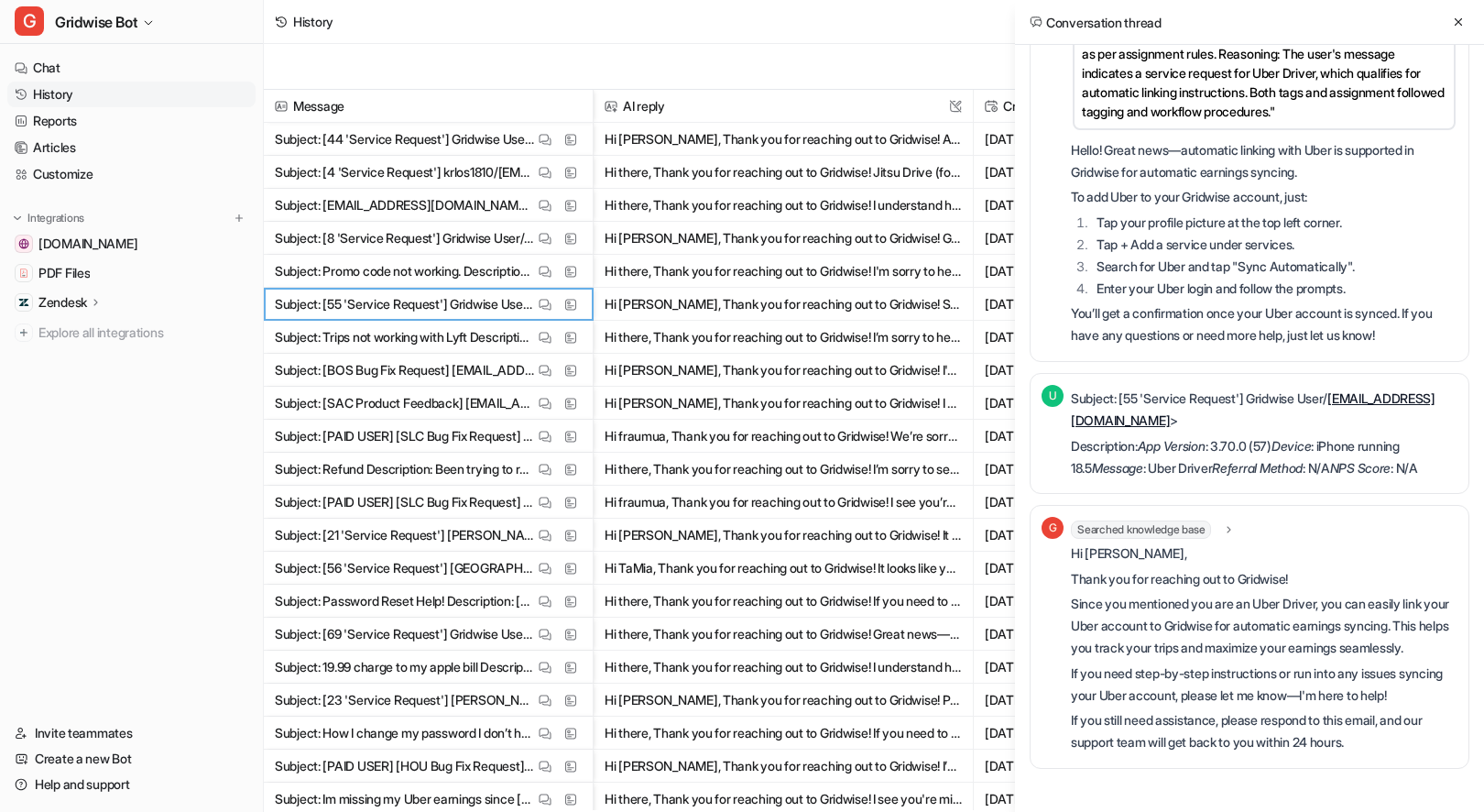
scroll to position [536, 0]
click at [1449, 17] on button at bounding box center [1458, 21] width 22 height 22
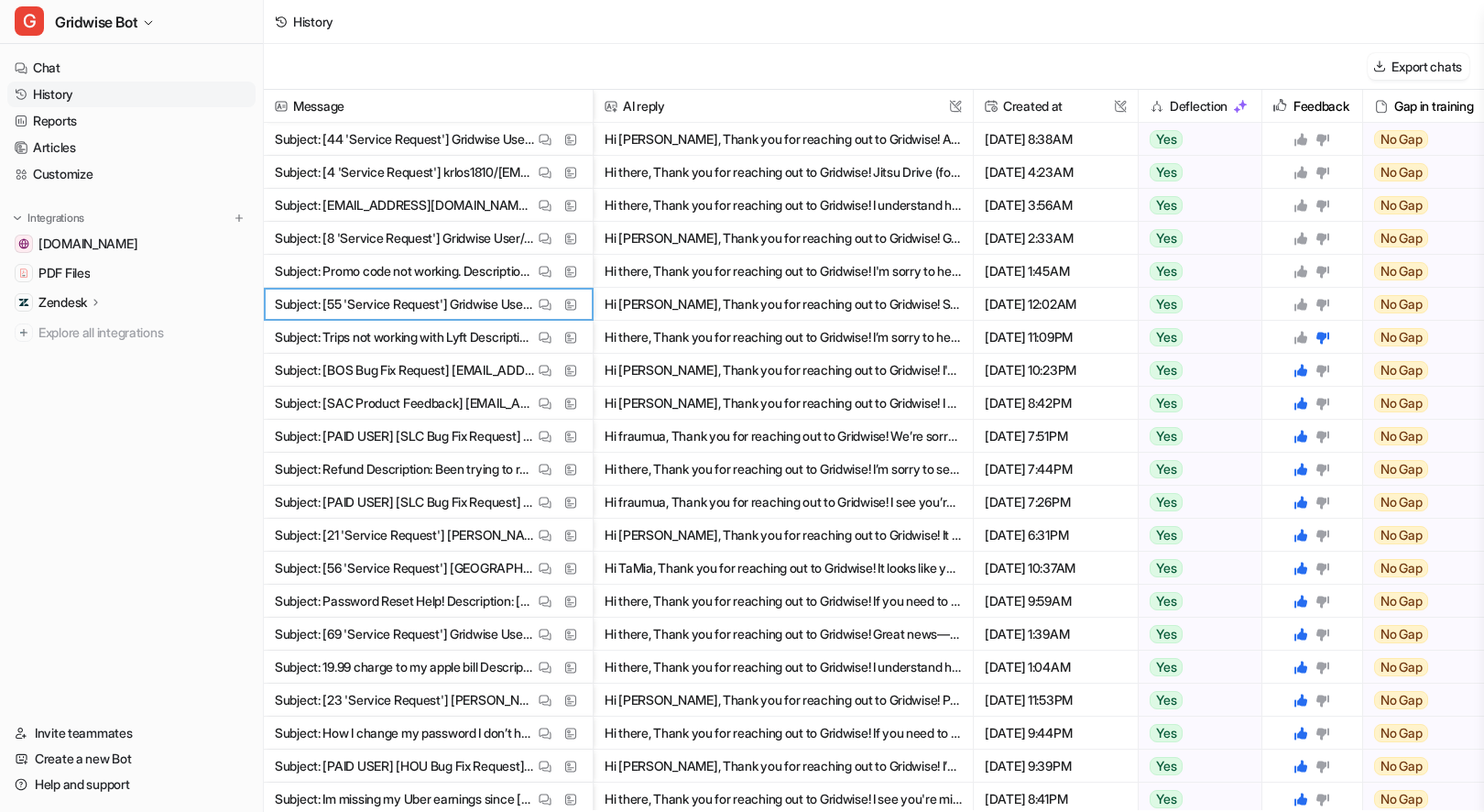
click at [1302, 300] on icon at bounding box center [1300, 304] width 13 height 13
click at [523, 271] on p "Subject: Promo code not working. Description: Hi. I wanted to try Gridwise plus…" at bounding box center [404, 271] width 259 height 33
click at [547, 270] on img at bounding box center [544, 272] width 13 height 14
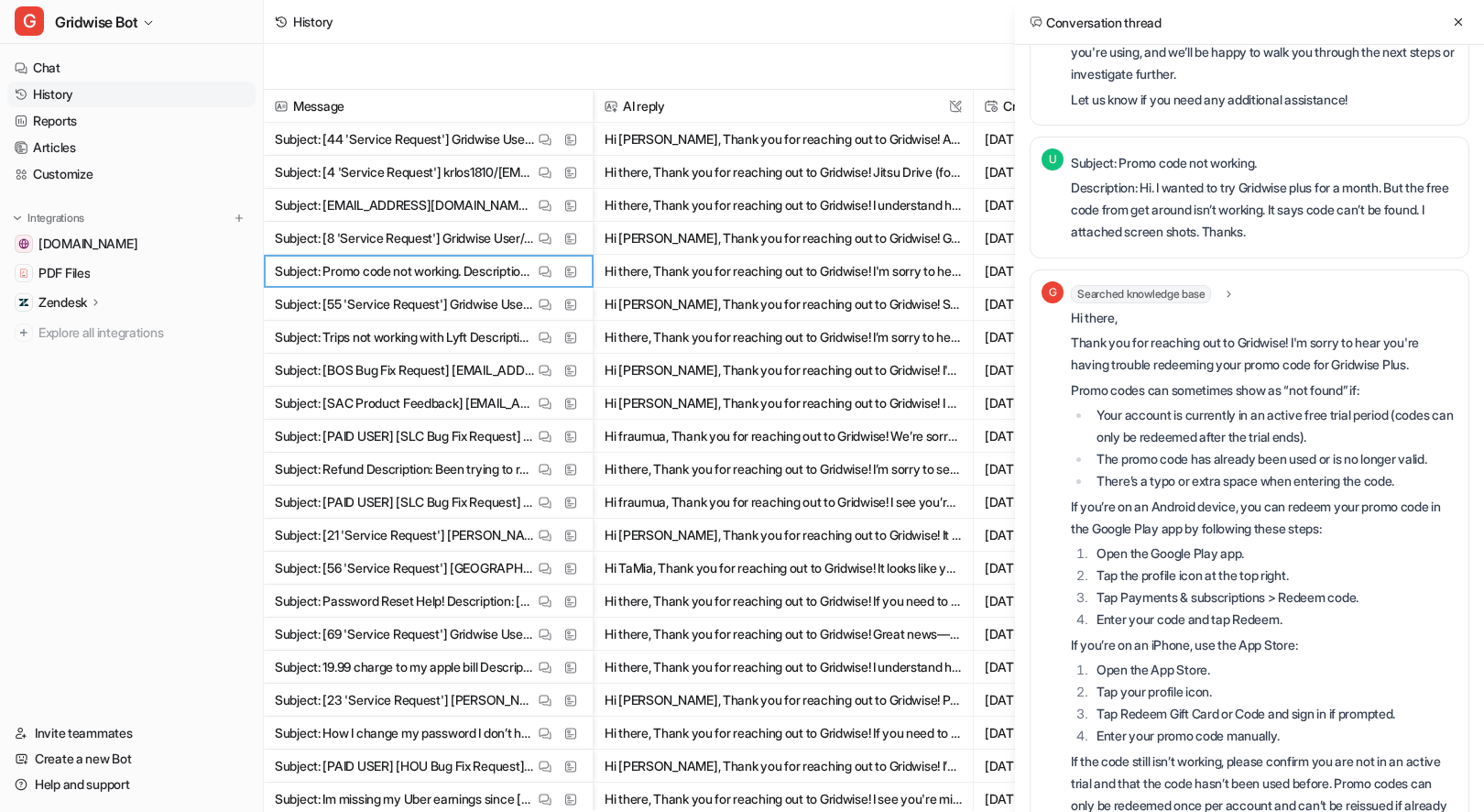
scroll to position [516, 0]
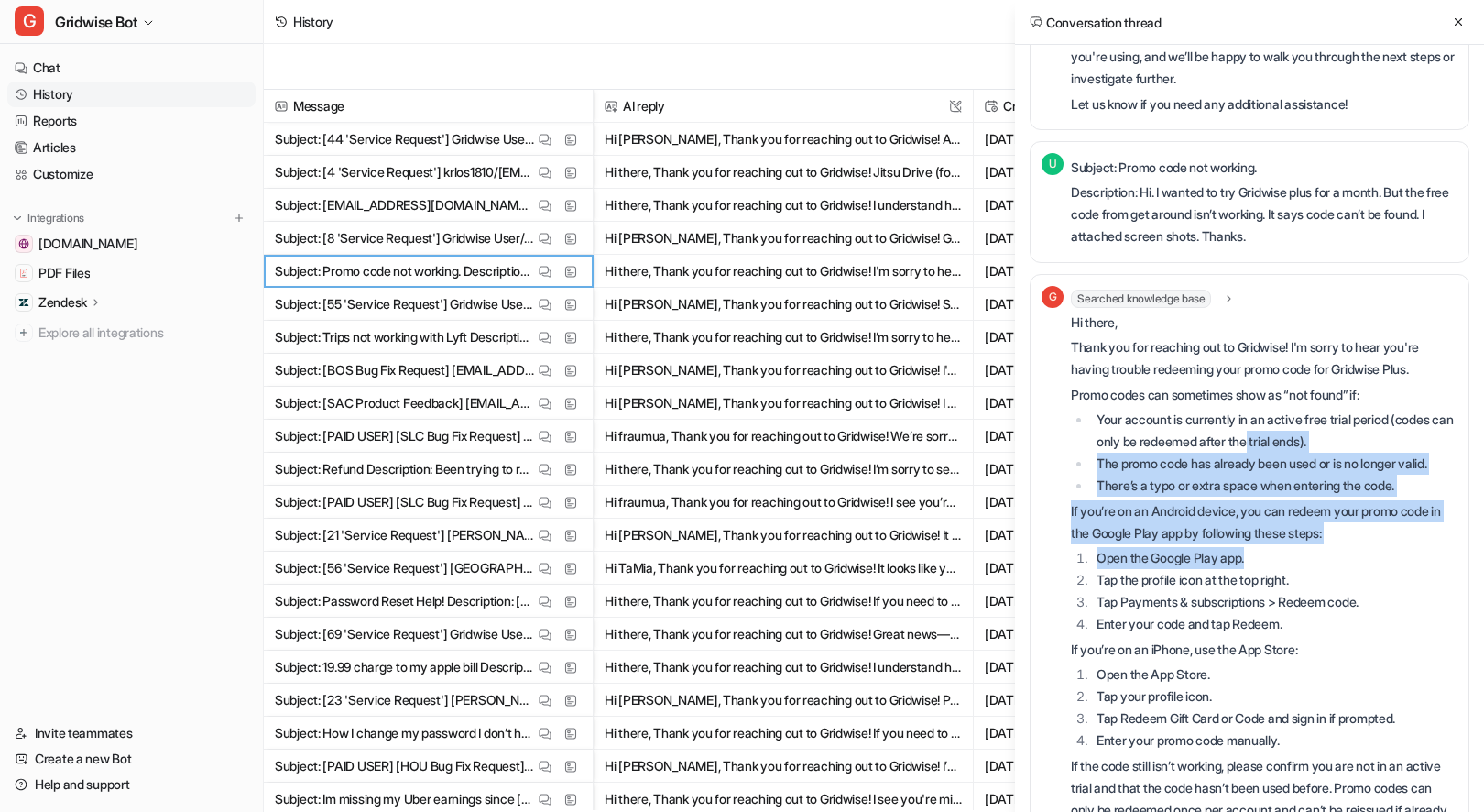
drag, startPoint x: 1280, startPoint y: 434, endPoint x: 1340, endPoint y: 569, distance: 147.7
click at [1340, 569] on div "Hi there, Thank you for reaching out to Gridwise! I'm sorry to hear you're havi…" at bounding box center [1265, 612] width 387 height 601
click at [1339, 569] on li "Tap the profile icon at the top right." at bounding box center [1274, 580] width 366 height 22
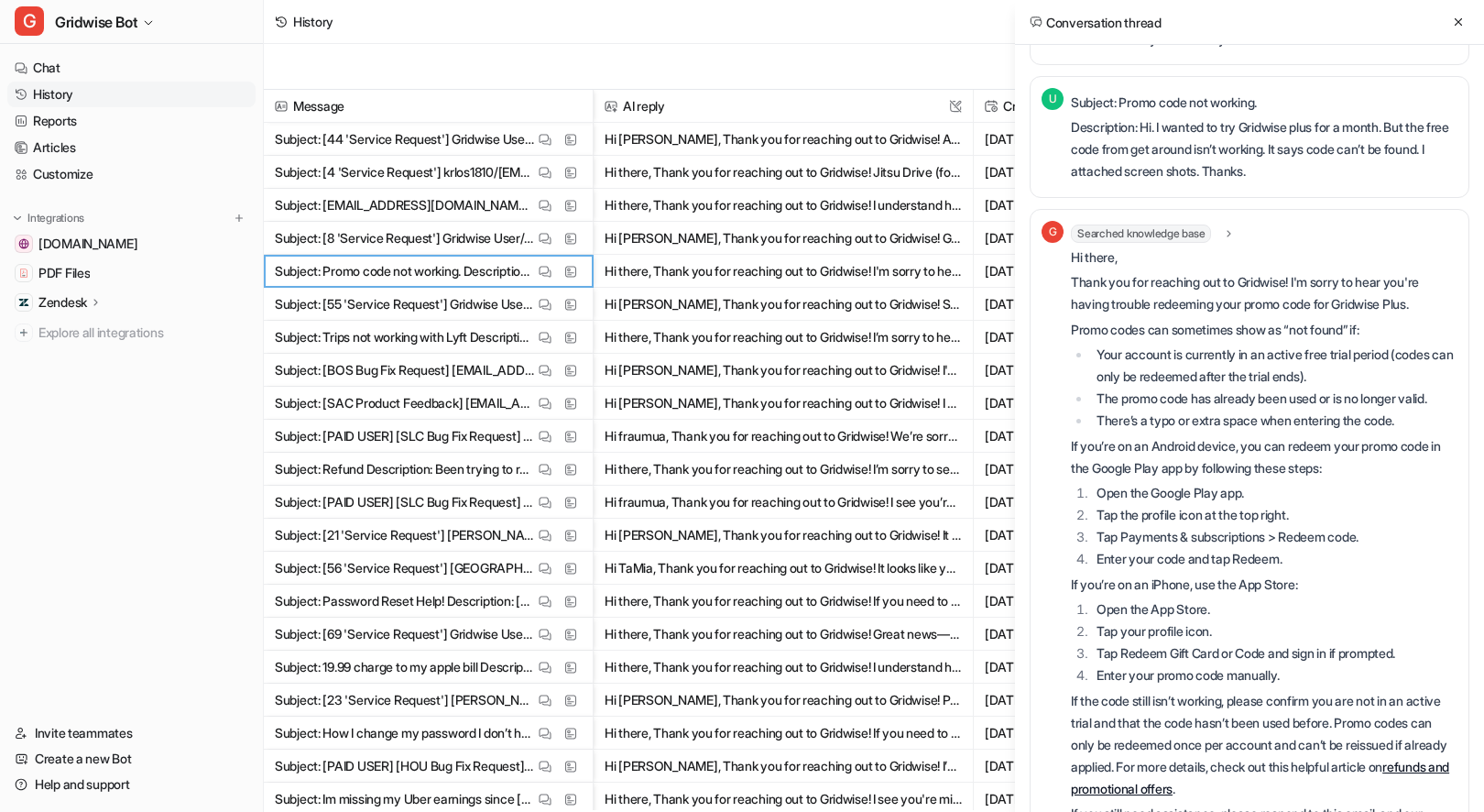
scroll to position [674, 0]
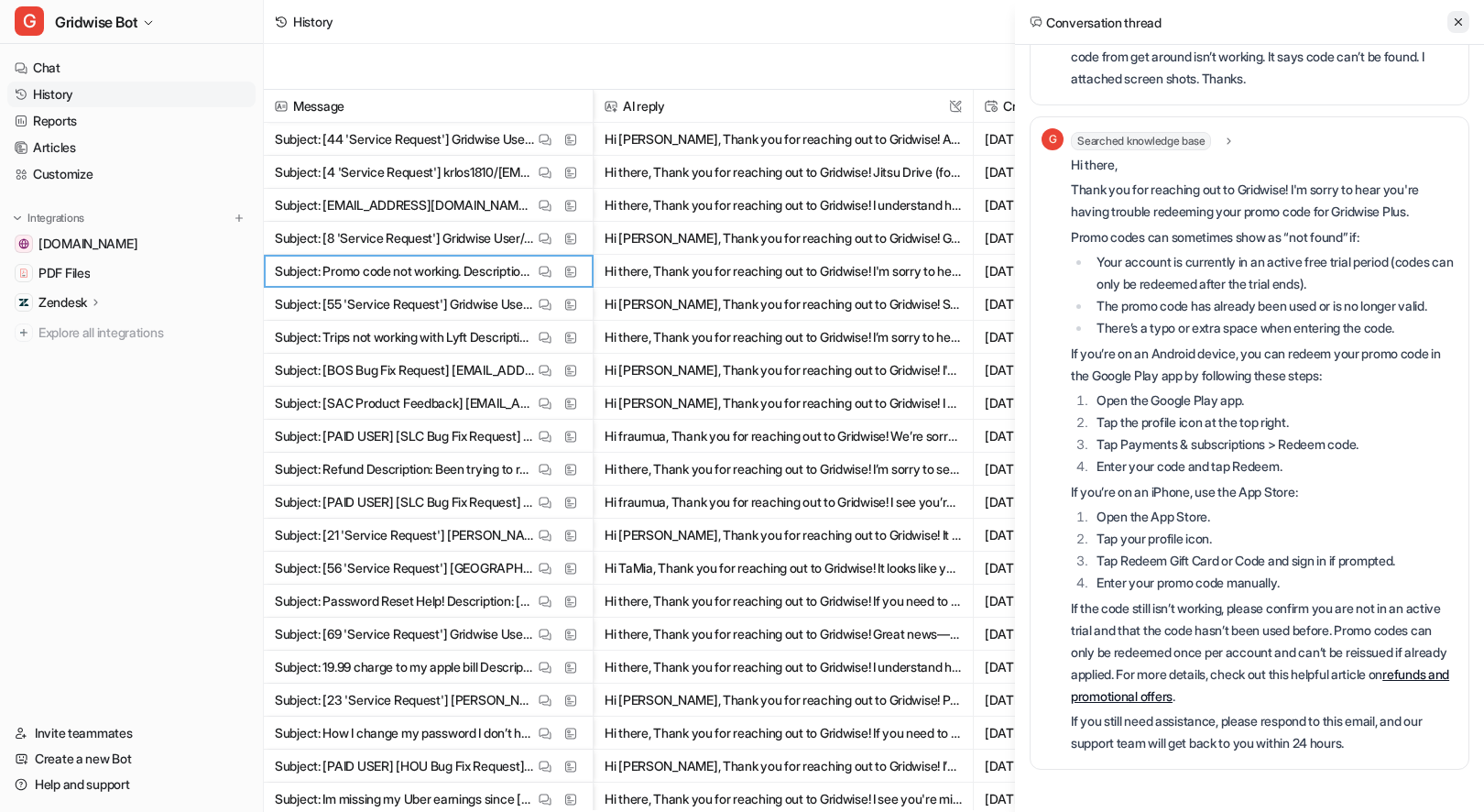
click at [1460, 19] on icon at bounding box center [1458, 21] width 13 height 13
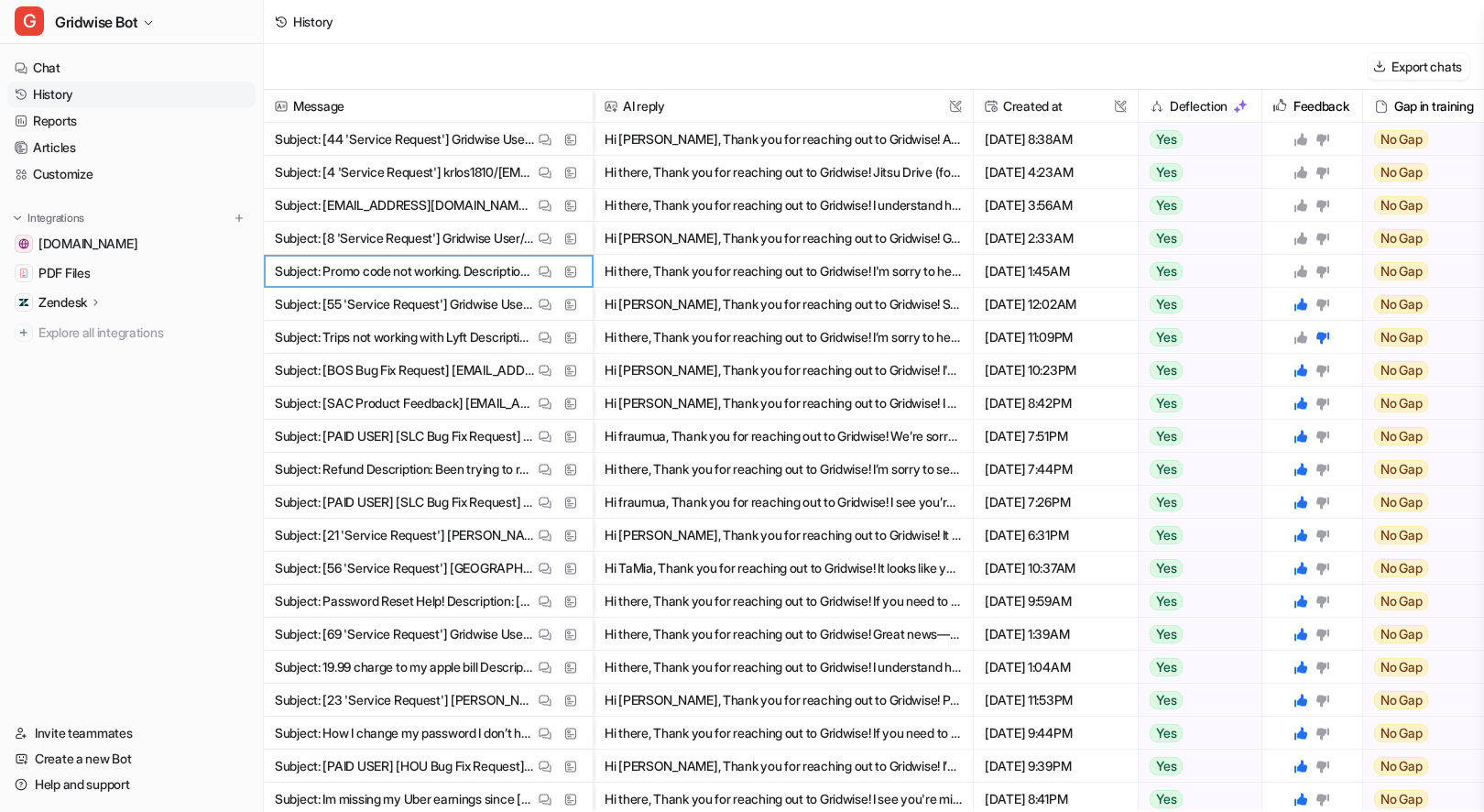
click at [1303, 271] on icon at bounding box center [1300, 271] width 13 height 13
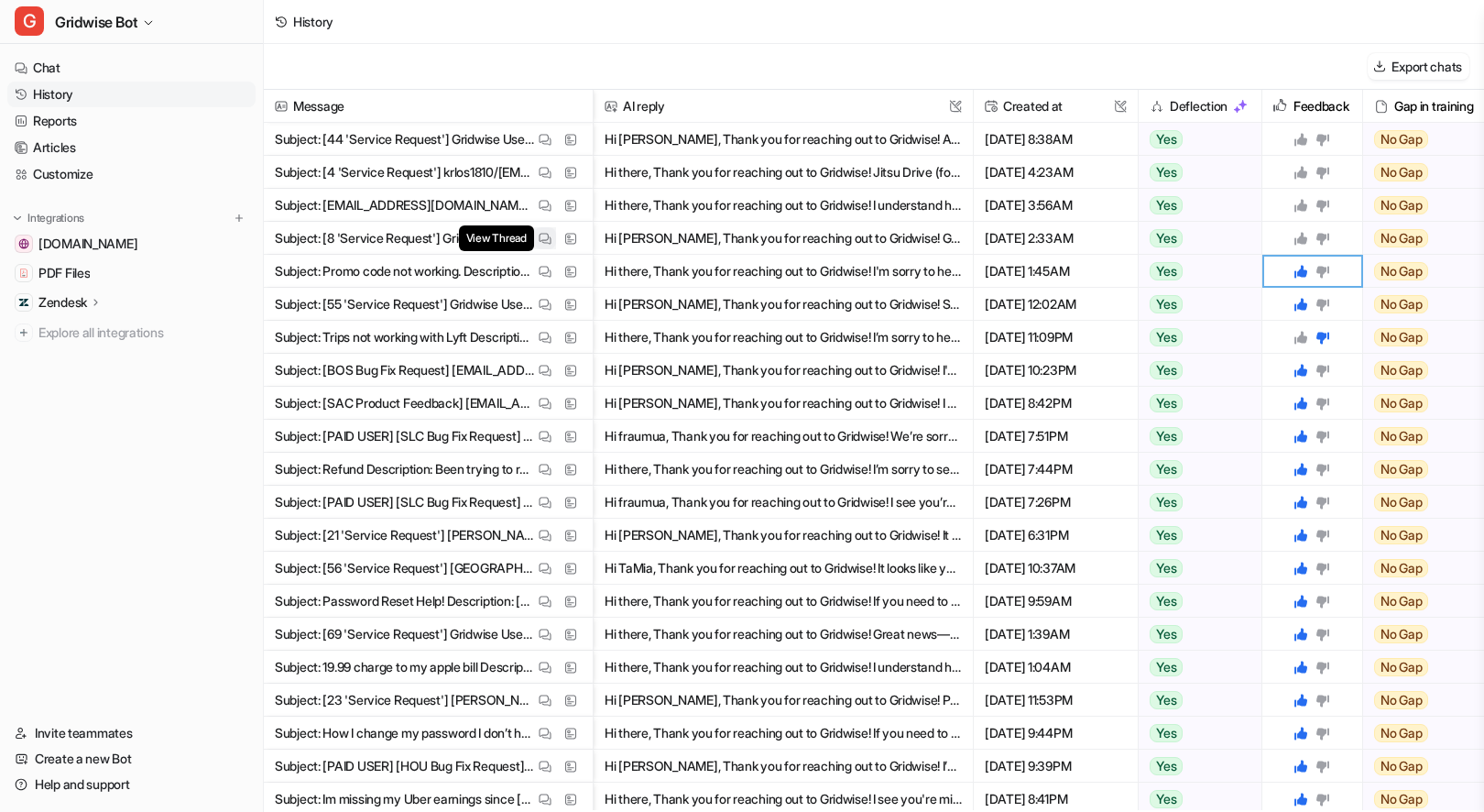
click at [549, 232] on img at bounding box center [544, 239] width 13 height 14
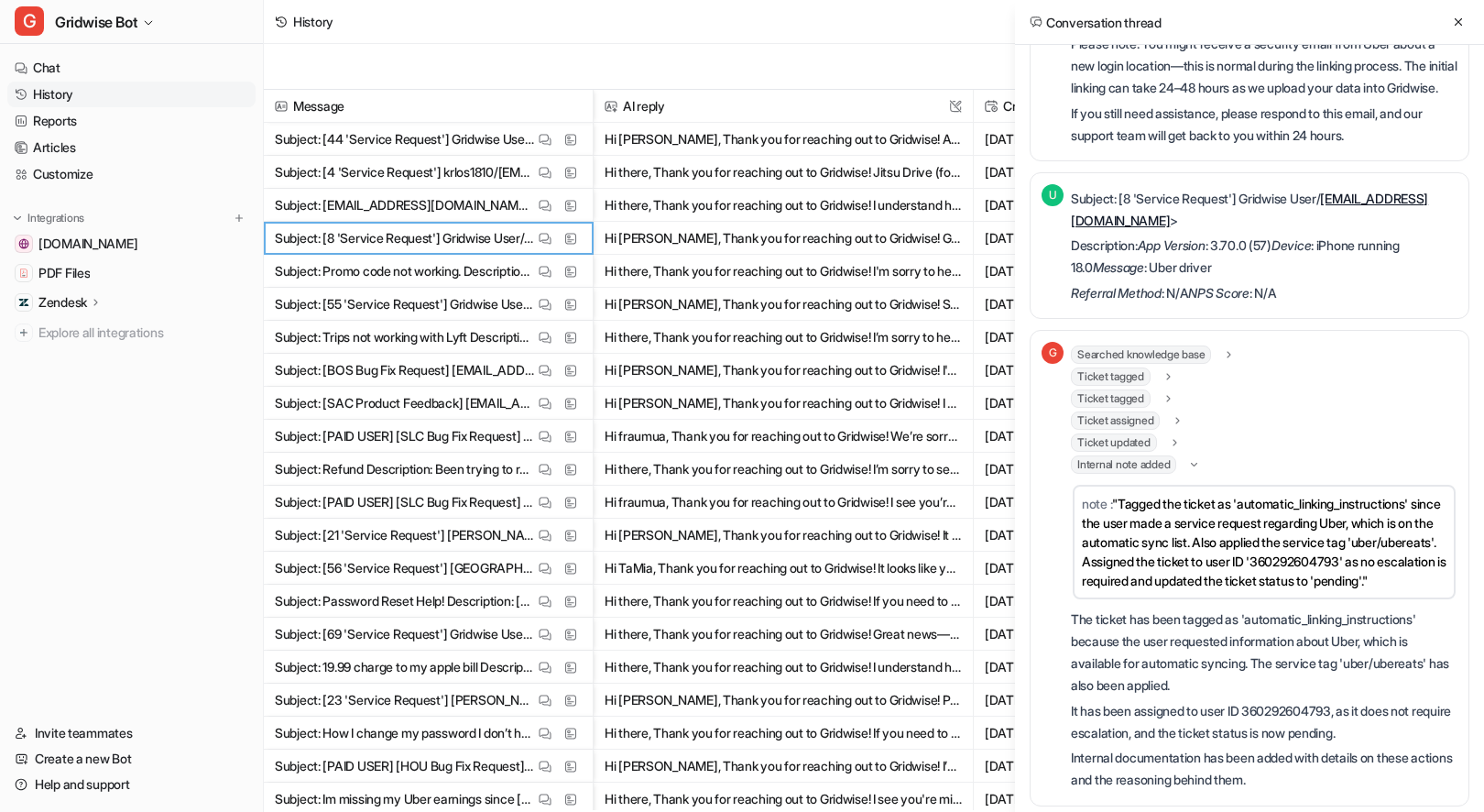
scroll to position [664, 0]
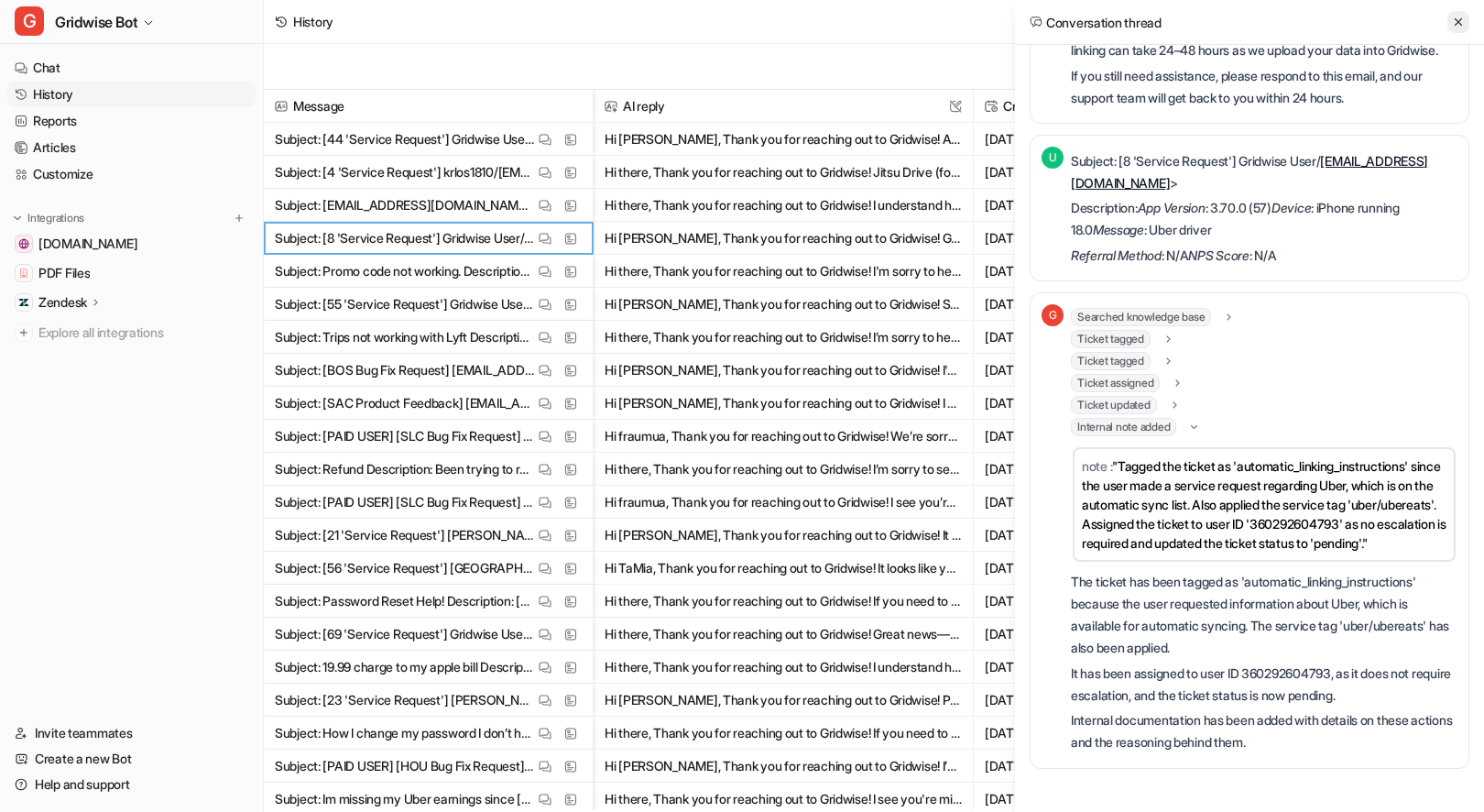
click at [1460, 14] on button at bounding box center [1458, 21] width 22 height 22
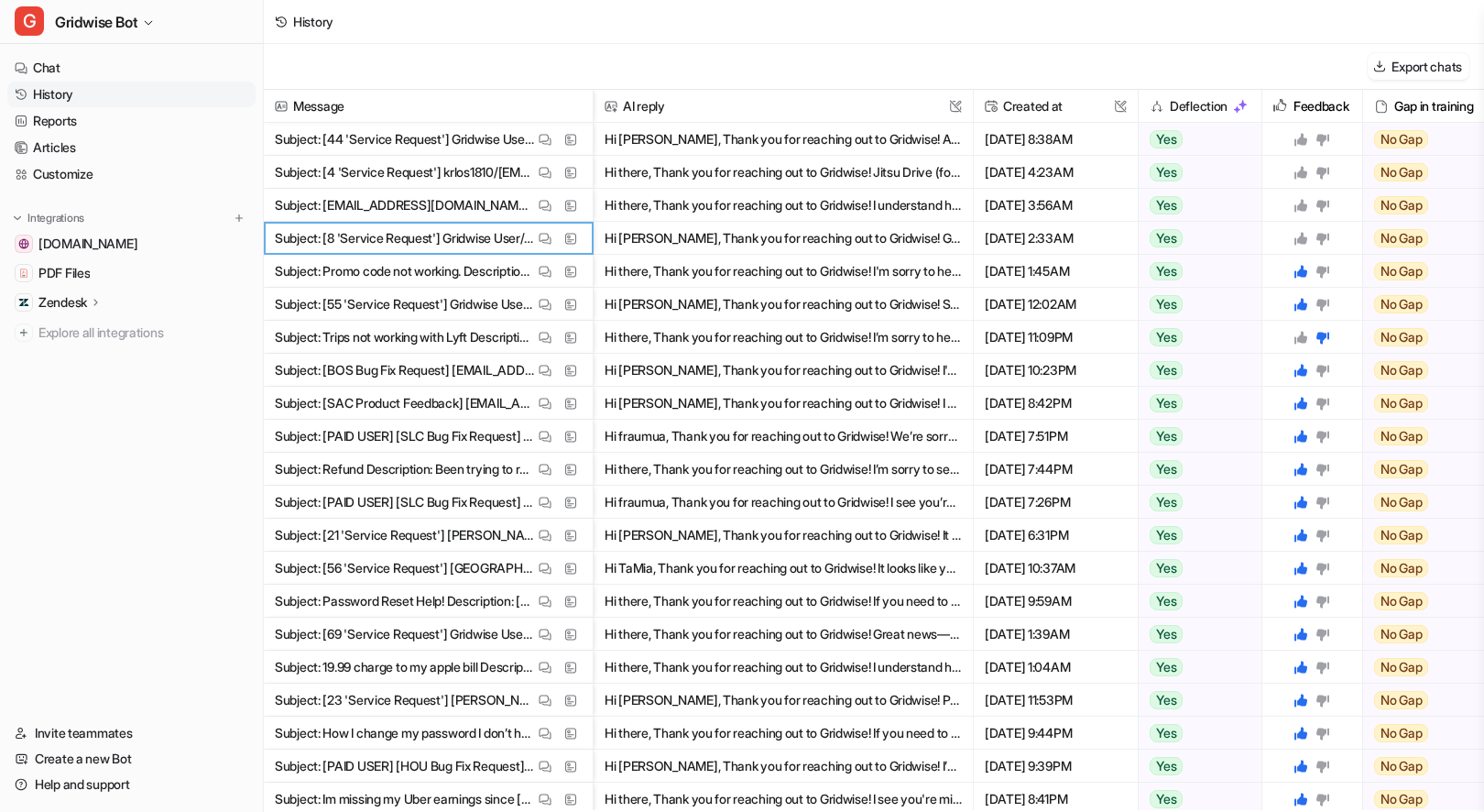
click at [1305, 236] on icon at bounding box center [1300, 238] width 15 height 14
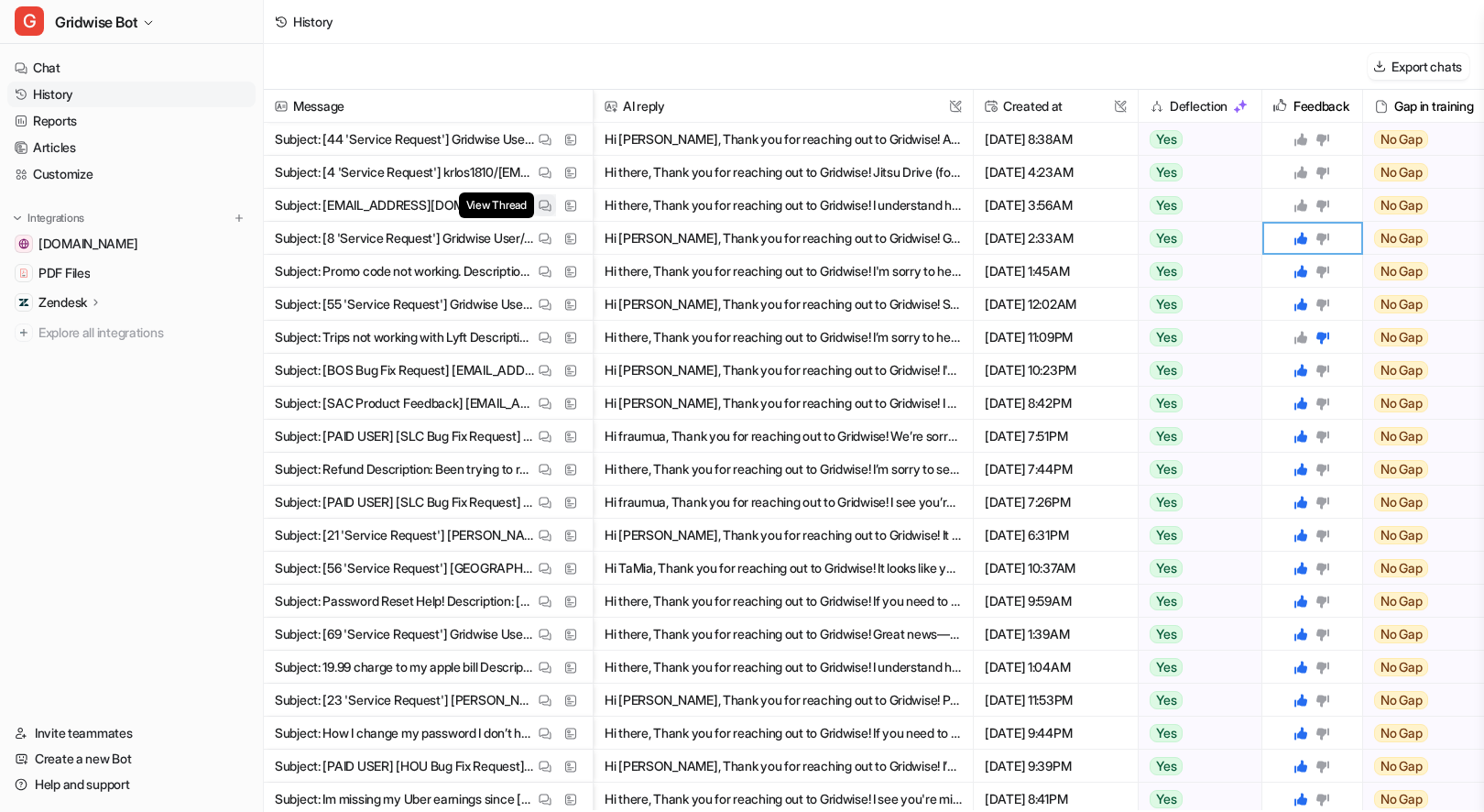
click at [544, 204] on img at bounding box center [544, 206] width 13 height 14
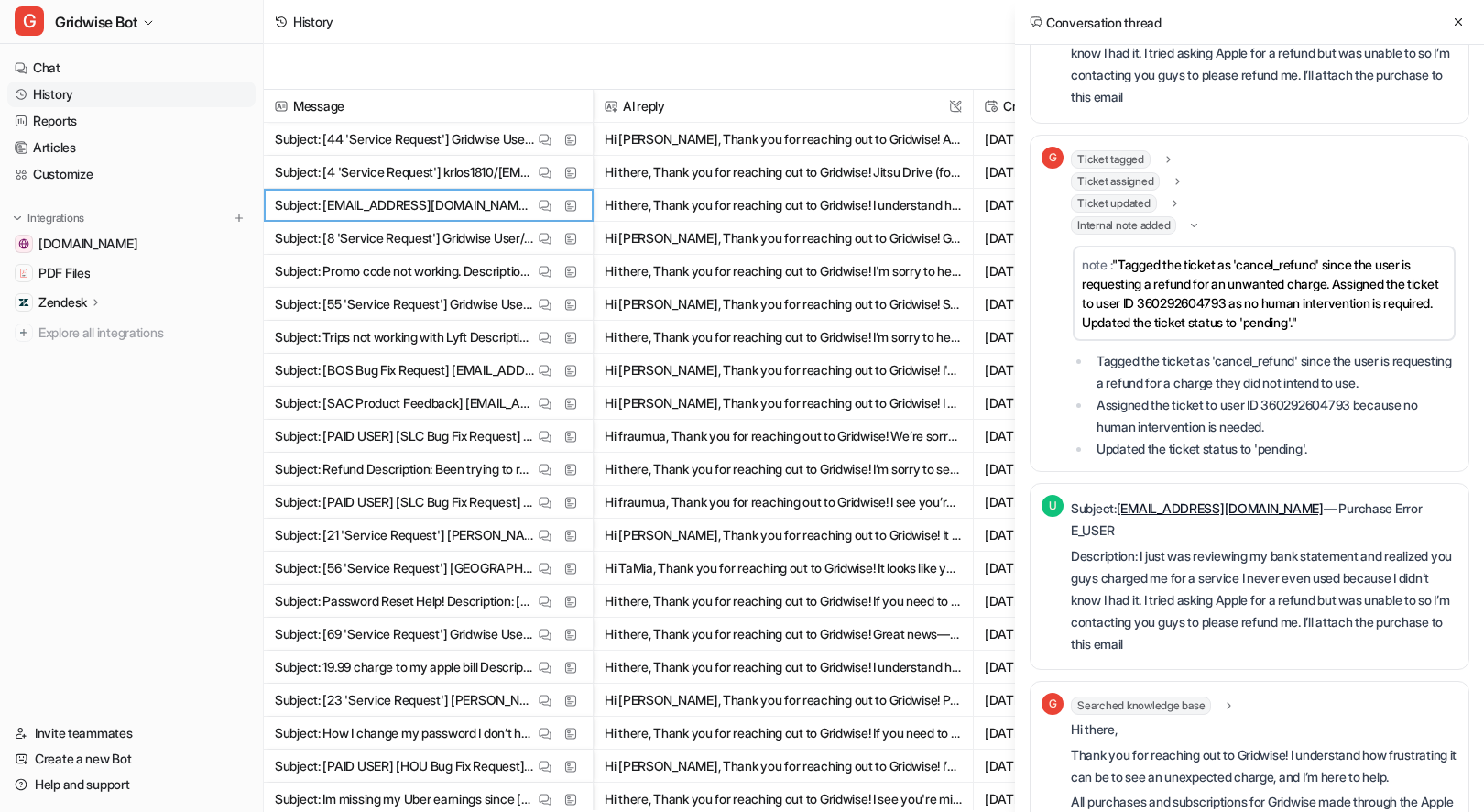
scroll to position [0, 0]
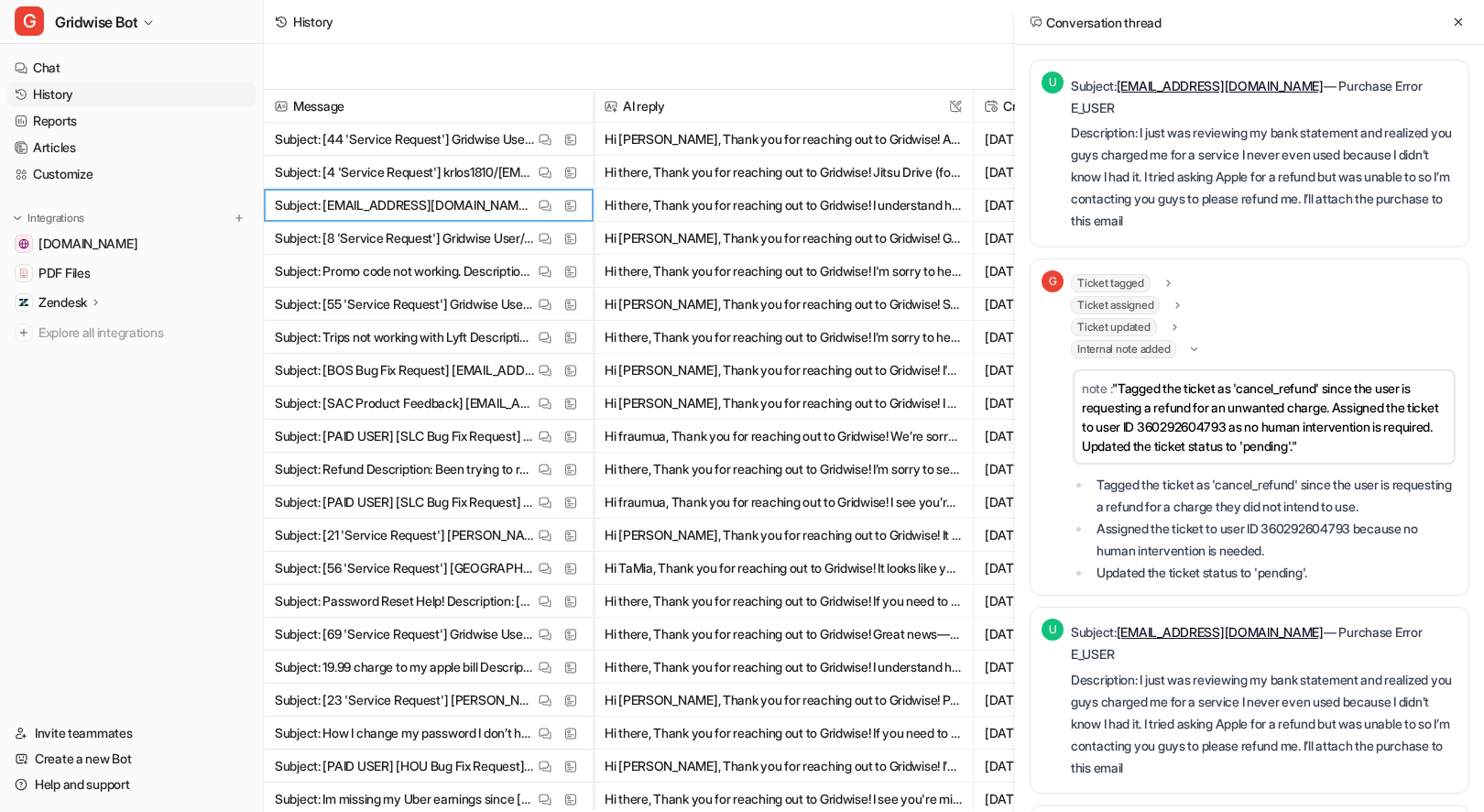
click at [1450, 9] on div "Conversation thread" at bounding box center [1249, 22] width 469 height 44
drag, startPoint x: 1460, startPoint y: 21, endPoint x: 1417, endPoint y: 15, distance: 43.4
click at [1460, 21] on icon at bounding box center [1458, 21] width 13 height 13
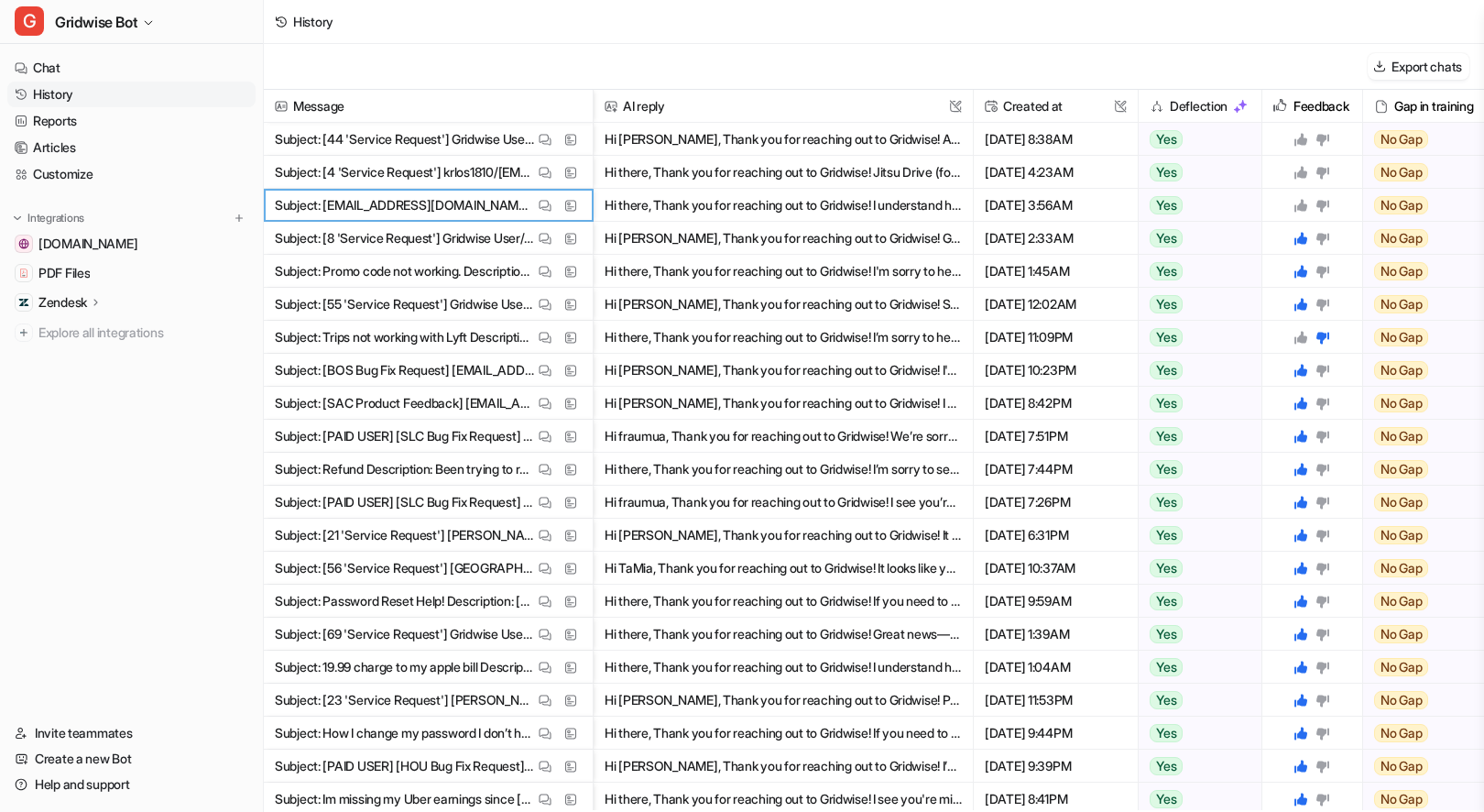
click at [1296, 208] on icon at bounding box center [1300, 205] width 15 height 14
click at [538, 176] on img at bounding box center [544, 173] width 13 height 14
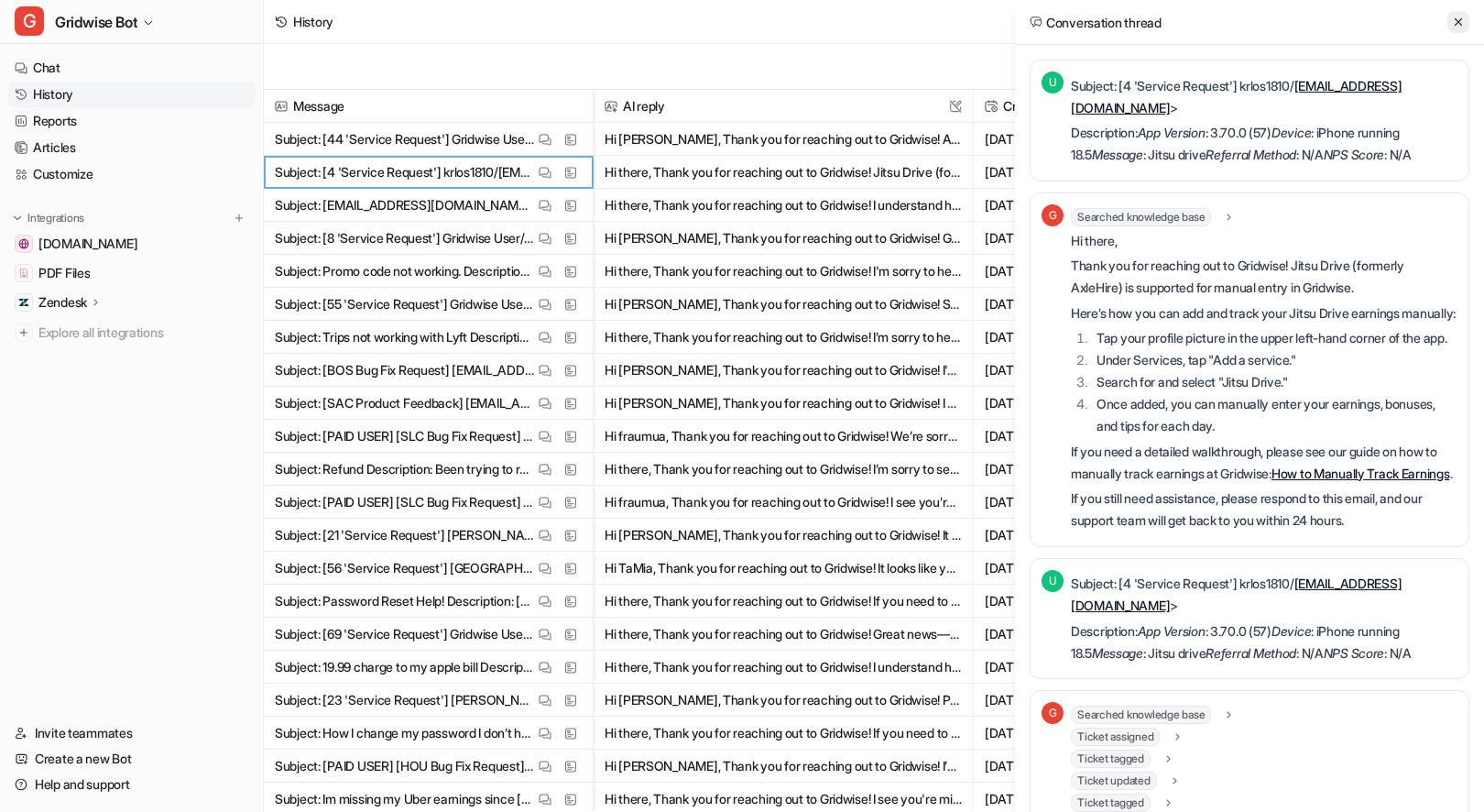
click at [1462, 18] on icon at bounding box center [1459, 22] width 8 height 8
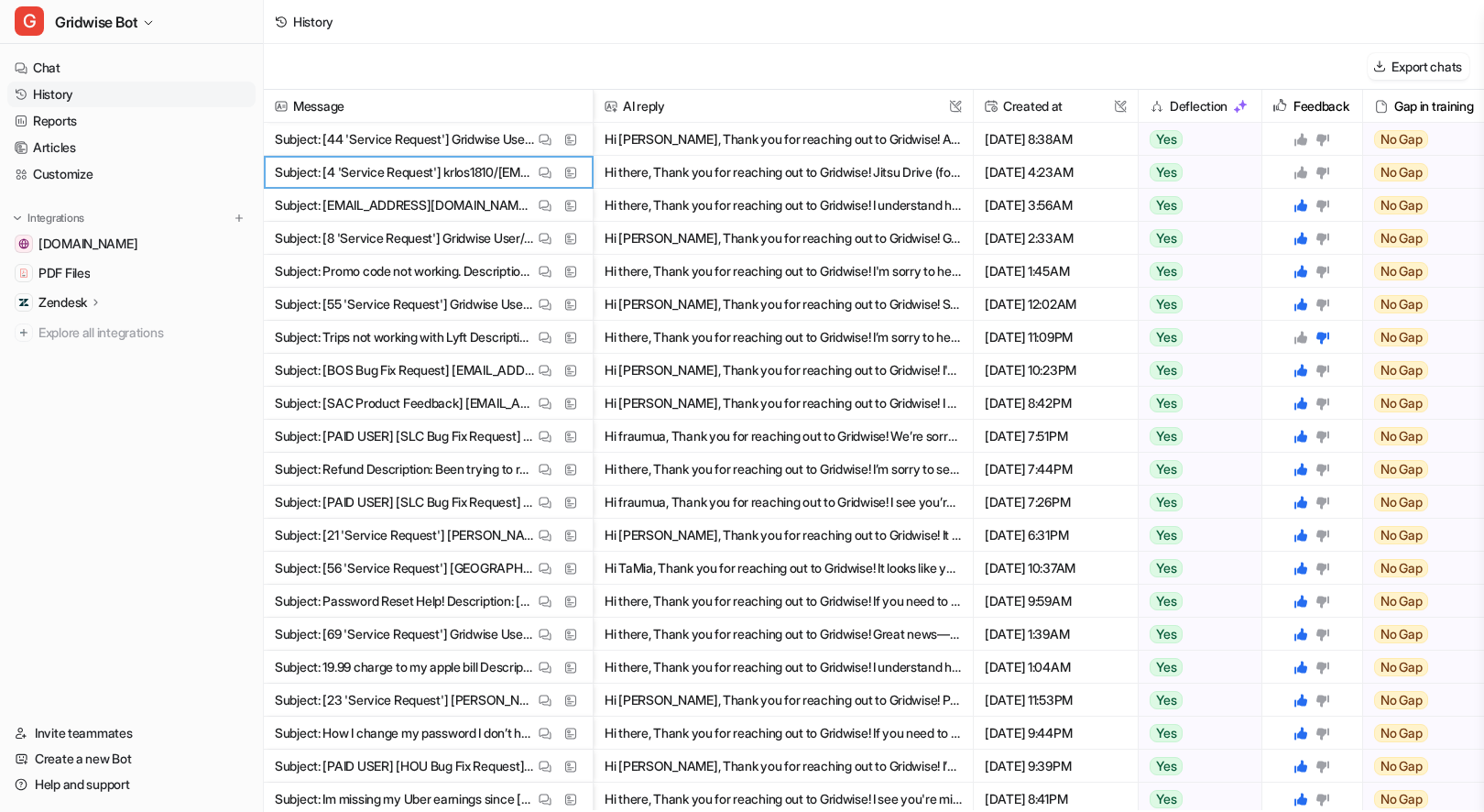
click at [1301, 173] on icon at bounding box center [1300, 172] width 13 height 13
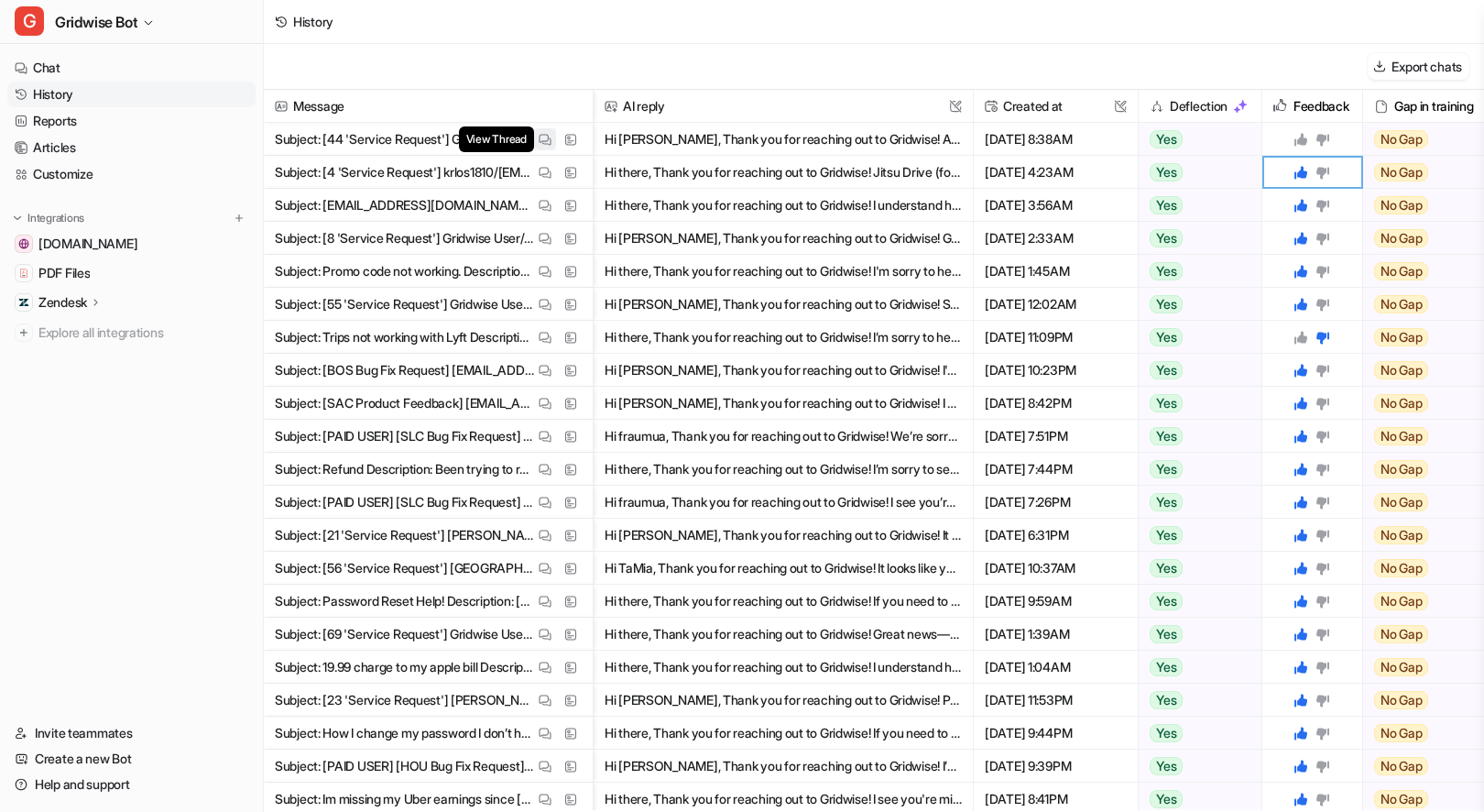
click at [547, 132] on img at bounding box center [544, 139] width 13 height 14
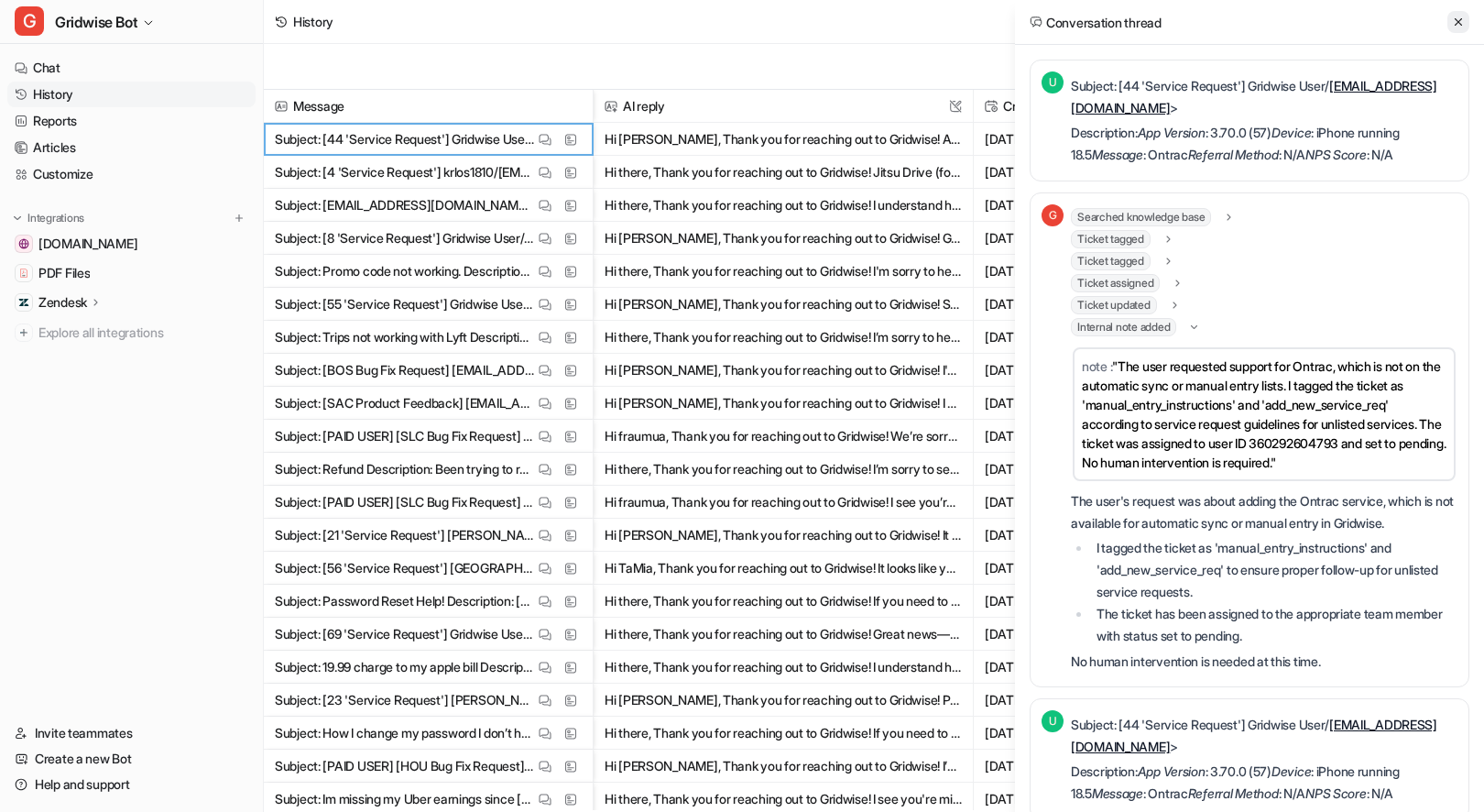
click at [1461, 21] on icon at bounding box center [1458, 21] width 13 height 13
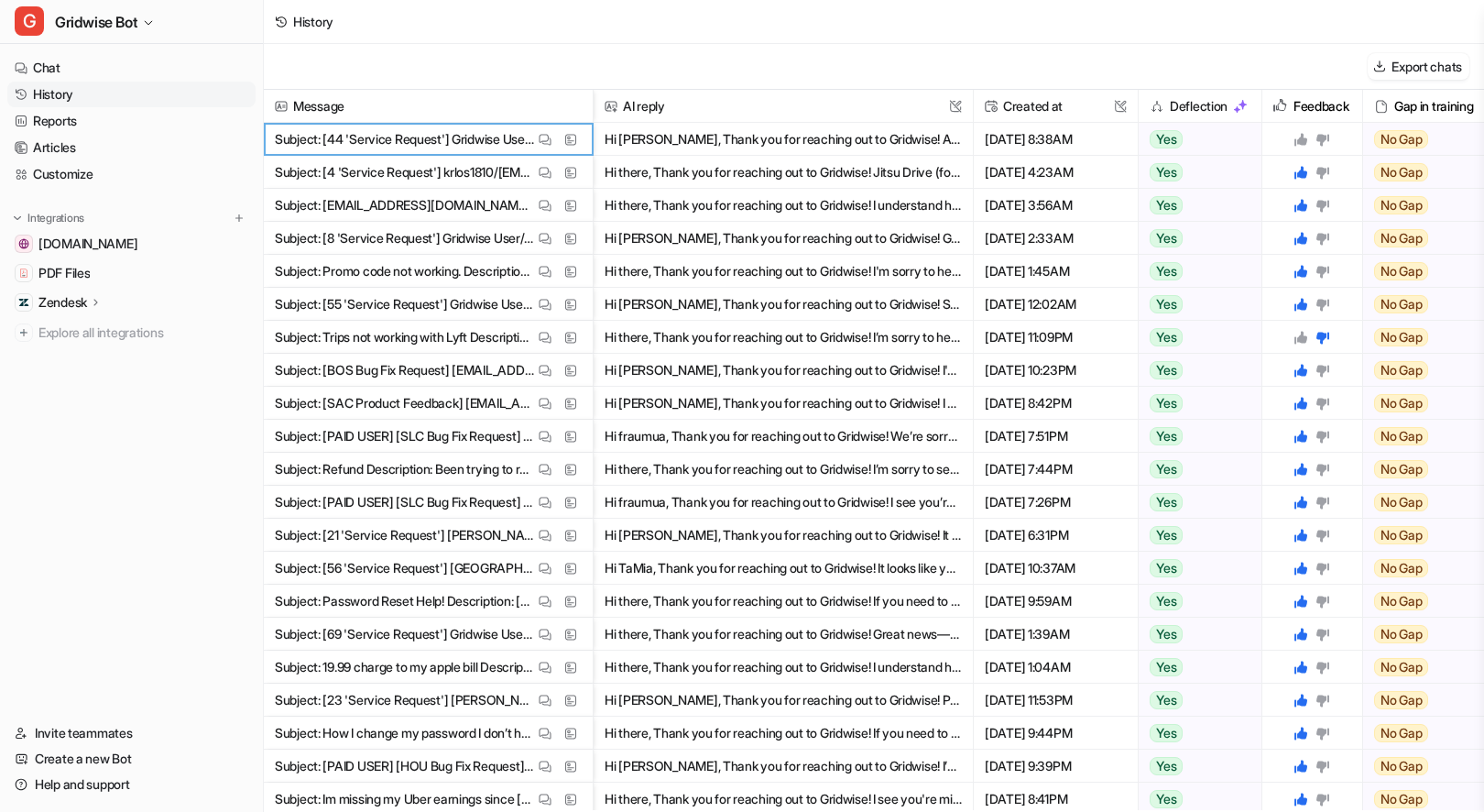
click at [1298, 137] on icon at bounding box center [1300, 138] width 15 height 14
